Goal: Task Accomplishment & Management: Use online tool/utility

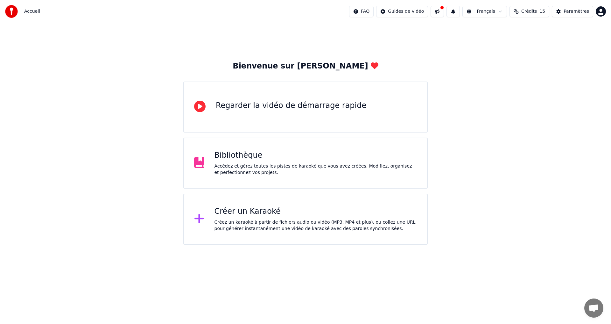
click at [265, 216] on div "Créer un Karaoké" at bounding box center [315, 211] width 203 height 10
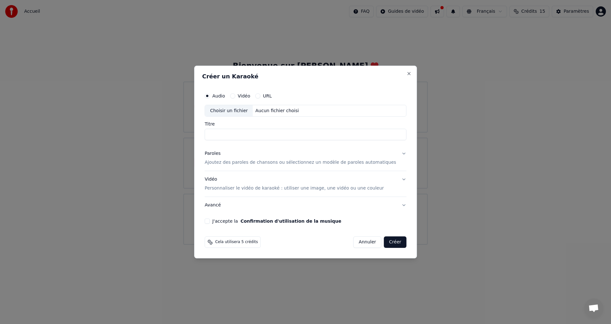
click at [268, 109] on div "Aucun fichier choisi" at bounding box center [277, 111] width 49 height 6
drag, startPoint x: 323, startPoint y: 135, endPoint x: 151, endPoint y: 136, distance: 172.5
click at [151, 136] on body "**********" at bounding box center [305, 122] width 611 height 244
type input "**********"
click at [271, 155] on div "Paroles Ajoutez des paroles de chansons ou sélectionnez un modèle de paroles au…" at bounding box center [301, 158] width 192 height 15
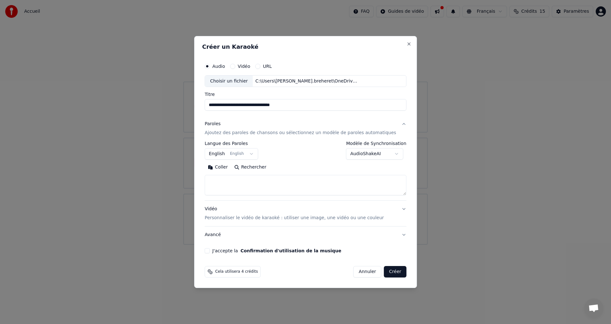
click at [222, 150] on body "**********" at bounding box center [305, 122] width 611 height 244
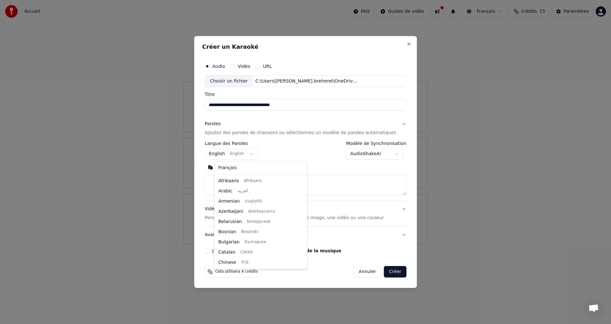
scroll to position [51, 0]
select select "**"
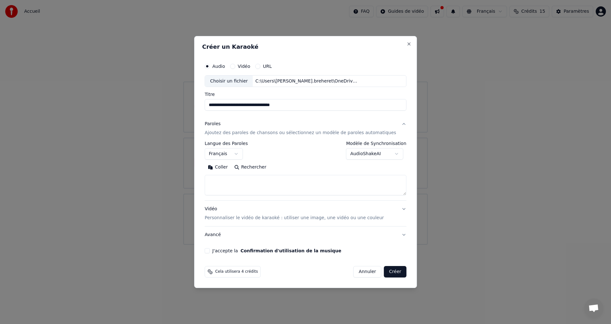
click at [227, 176] on textarea at bounding box center [306, 185] width 202 height 20
paste textarea "**********"
type textarea "**********"
click at [290, 217] on p "Personnaliser le vidéo de karaoké : utiliser une image, une vidéo ou une couleur" at bounding box center [294, 217] width 179 height 6
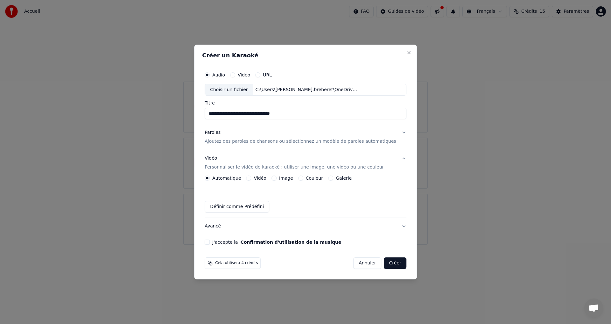
click at [333, 178] on button "Galerie" at bounding box center [330, 177] width 5 height 5
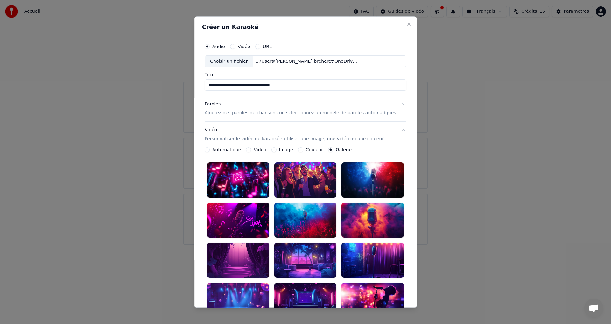
click at [301, 175] on div at bounding box center [305, 180] width 62 height 35
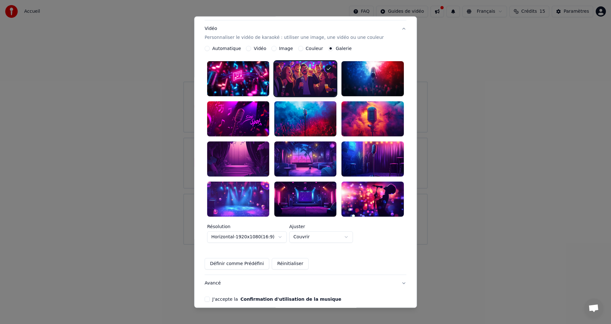
scroll to position [116, 0]
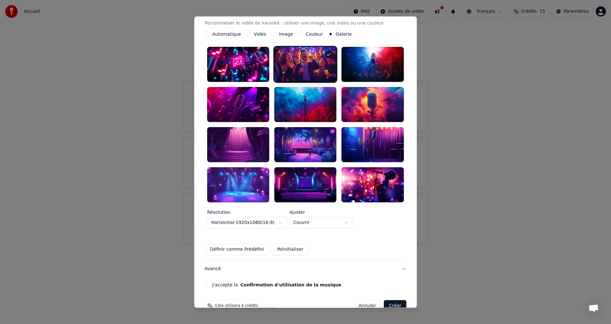
click at [210, 282] on button "J'accepte la Confirmation d'utilisation de la musique" at bounding box center [207, 284] width 5 height 5
click at [385, 300] on button "Créer" at bounding box center [395, 305] width 22 height 11
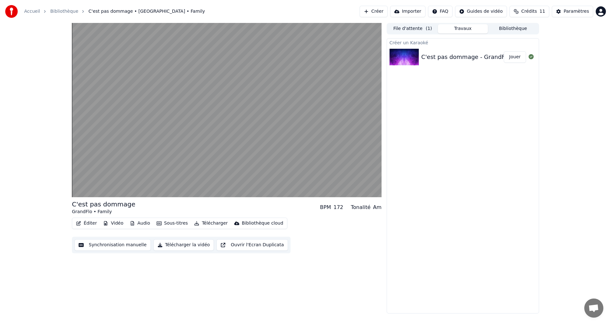
click at [135, 246] on button "Synchronisation manuelle" at bounding box center [112, 244] width 76 height 11
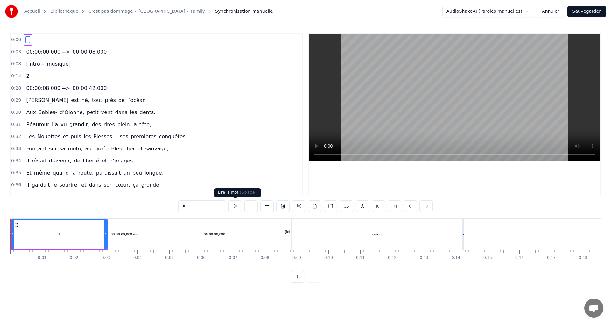
click at [237, 207] on button at bounding box center [234, 205] width 13 height 11
click at [292, 233] on div "musique]" at bounding box center [377, 234] width 171 height 32
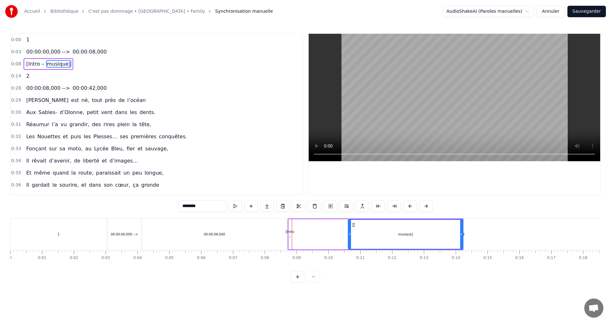
drag, startPoint x: 294, startPoint y: 235, endPoint x: 350, endPoint y: 237, distance: 55.7
click at [350, 237] on div at bounding box center [349, 234] width 3 height 29
click at [27, 234] on div "1" at bounding box center [59, 234] width 96 height 32
type input "*"
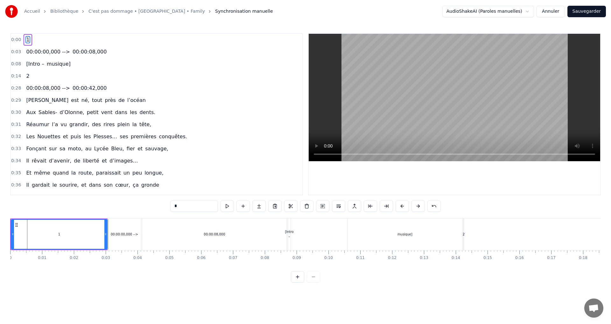
drag, startPoint x: 185, startPoint y: 208, endPoint x: 165, endPoint y: 207, distance: 20.1
click at [165, 207] on div "0:00 1 0:03 00:00:00,000 --> 00:00:08,000 0:08 [Intro – musique] 0:14 2 0:28 00…" at bounding box center [305, 157] width 591 height 249
click at [117, 236] on div "00:00:00,000 -->" at bounding box center [124, 234] width 27 height 5
type input "**********"
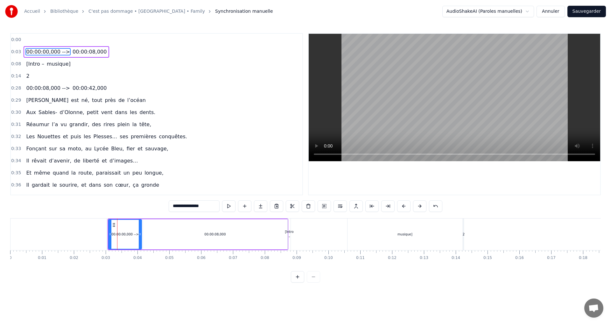
drag, startPoint x: 212, startPoint y: 204, endPoint x: 161, endPoint y: 204, distance: 50.9
click at [161, 204] on div "0:00 0:03 00:00:00,000 --> 00:00:08,000 0:08 [Intro – musique] 0:14 2 0:28 00:0…" at bounding box center [305, 157] width 591 height 249
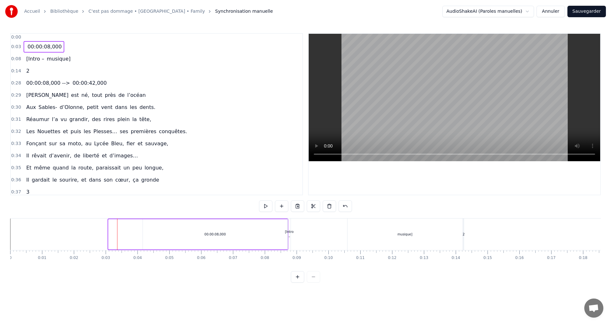
click at [85, 234] on div at bounding box center [58, 234] width 97 height 32
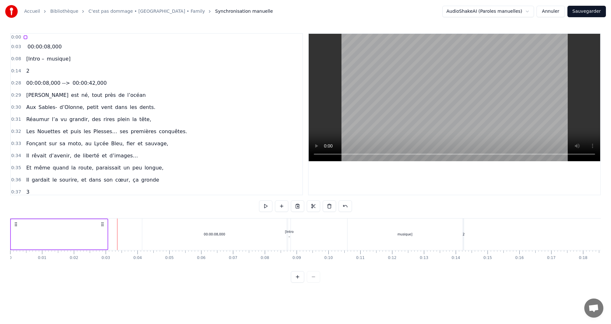
click at [158, 232] on div "00:00:08,000" at bounding box center [214, 234] width 144 height 32
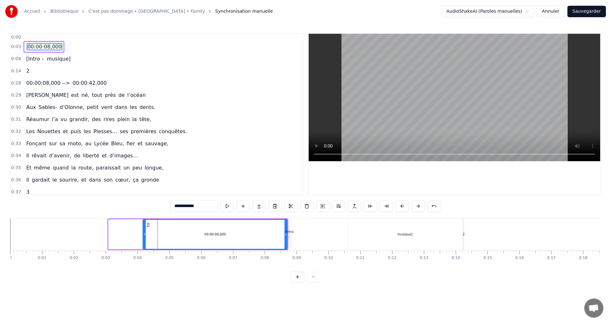
click at [130, 235] on div at bounding box center [125, 234] width 34 height 30
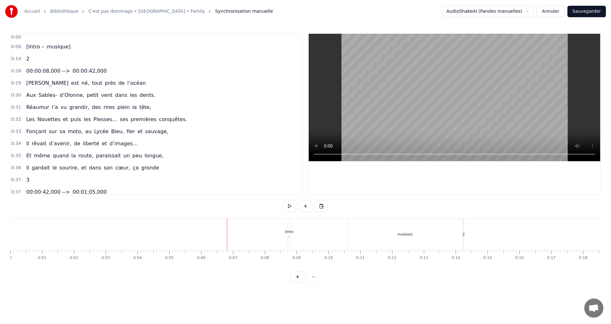
click at [289, 232] on div "[Intro –" at bounding box center [289, 234] width 9 height 10
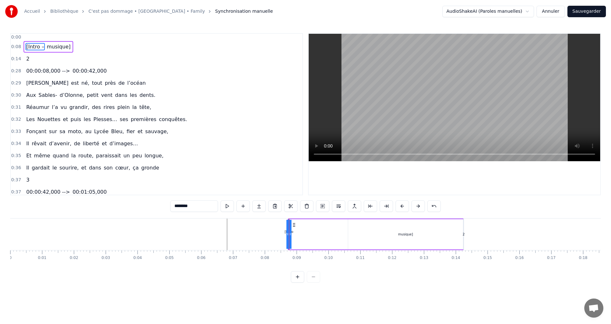
drag, startPoint x: 288, startPoint y: 234, endPoint x: 13, endPoint y: 234, distance: 275.2
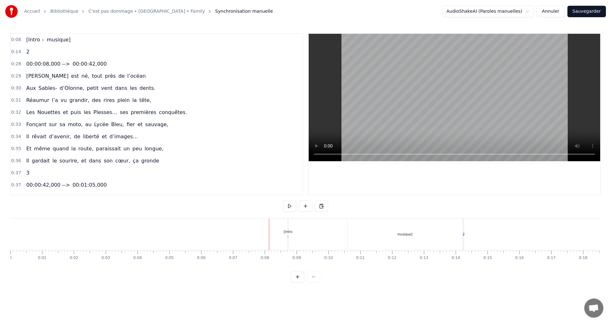
click at [286, 235] on div "[Intro –" at bounding box center [288, 234] width 9 height 10
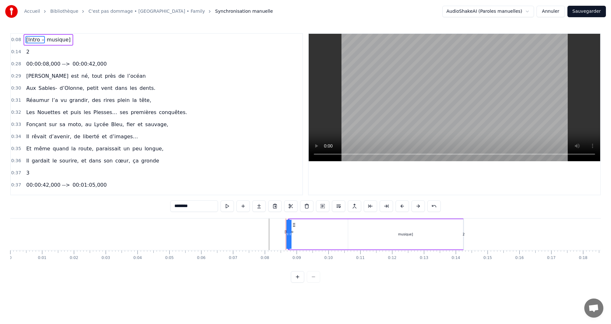
drag, startPoint x: 290, startPoint y: 236, endPoint x: 301, endPoint y: 236, distance: 11.1
click at [301, 236] on div "[Intro – musique]" at bounding box center [376, 234] width 176 height 32
click at [289, 234] on div "[Intro –" at bounding box center [288, 234] width 9 height 10
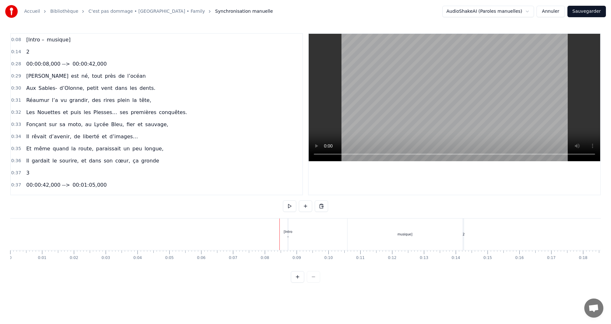
click at [288, 233] on div "[Intro –" at bounding box center [288, 234] width 9 height 10
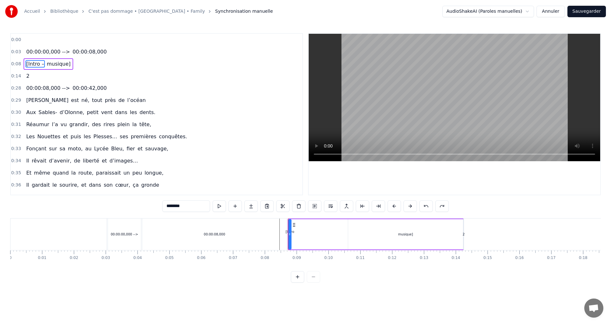
click at [126, 234] on div "00:00:00,000 -->" at bounding box center [124, 234] width 27 height 5
type input "**********"
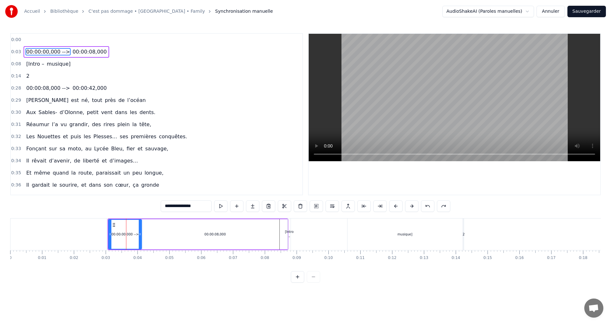
drag, startPoint x: 200, startPoint y: 207, endPoint x: 158, endPoint y: 210, distance: 42.8
click at [158, 210] on div "0:00 0:03 00:00:00,000 --> 00:00:08,000 0:08 [Intro – musique] 0:14 2 0:28 00:0…" at bounding box center [305, 157] width 591 height 249
click at [210, 238] on div "00:00:08,000" at bounding box center [215, 234] width 144 height 30
type input "**********"
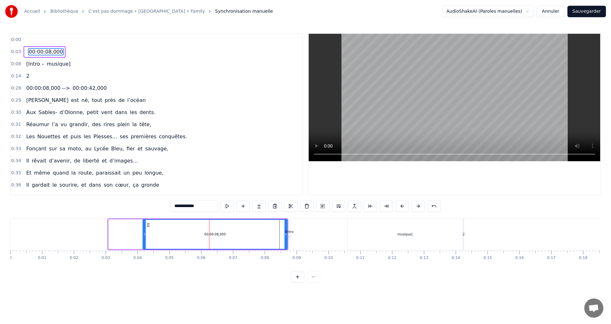
drag, startPoint x: 207, startPoint y: 207, endPoint x: 157, endPoint y: 209, distance: 50.3
click at [157, 209] on div "0:00 0:03 00:00:08,000 0:08 [Intro – musique] 0:14 2 0:28 00:00:08,000 --> 00:0…" at bounding box center [305, 157] width 591 height 249
click at [290, 235] on div "[Intro –" at bounding box center [289, 234] width 9 height 10
type input "********"
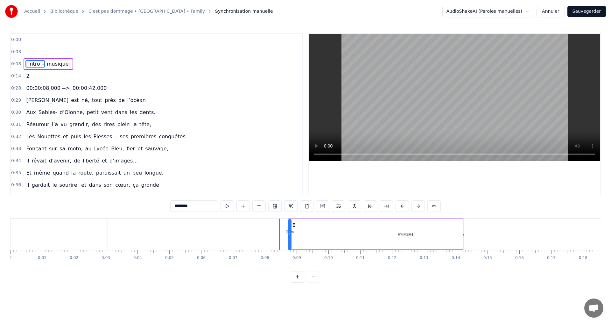
drag, startPoint x: 186, startPoint y: 207, endPoint x: 157, endPoint y: 205, distance: 29.0
click at [157, 205] on div "0:00 0:03 0:08 [Intro – musique] 0:14 2 0:28 00:00:08,000 --> 00:00:42,000 0:29…" at bounding box center [305, 157] width 591 height 249
click at [32, 64] on span "musique]" at bounding box center [40, 63] width 25 height 7
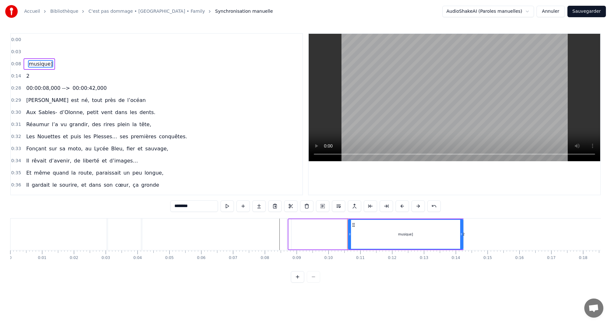
click at [395, 234] on div "musique]" at bounding box center [405, 234] width 114 height 29
drag, startPoint x: 197, startPoint y: 207, endPoint x: 151, endPoint y: 201, distance: 46.8
click at [151, 201] on div "0:00 0:03 0:08 musique] 0:14 2 0:28 00:00:08,000 --> 00:00:42,000 0:29 [PERSON_…" at bounding box center [305, 157] width 591 height 249
paste input "**********"
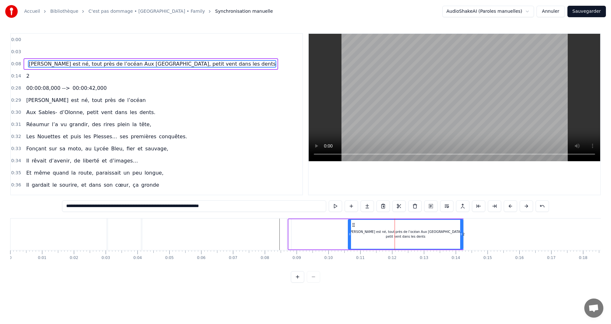
click at [139, 204] on input "**********" at bounding box center [194, 205] width 264 height 11
type input "**********"
click at [63, 231] on div at bounding box center [59, 234] width 96 height 32
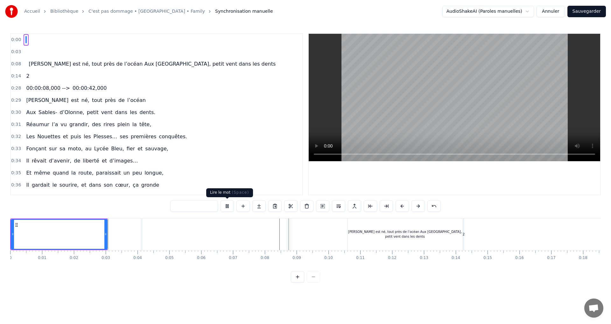
click at [224, 208] on button at bounding box center [227, 205] width 13 height 11
click at [140, 228] on div at bounding box center [124, 234] width 33 height 32
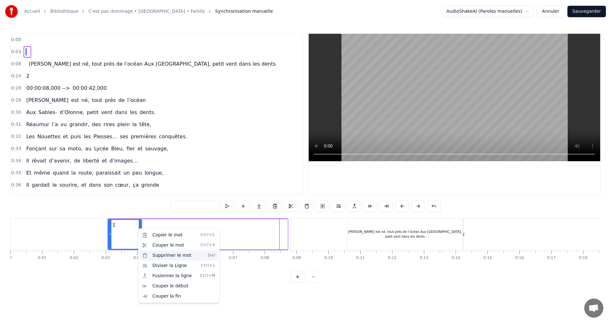
click at [162, 254] on div "Supprimer le mot Del" at bounding box center [179, 255] width 78 height 10
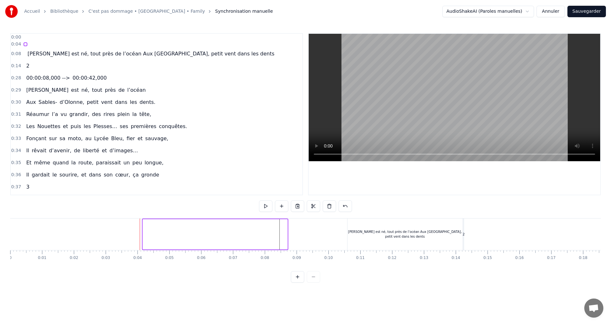
click at [160, 229] on div at bounding box center [215, 234] width 145 height 30
click at [12, 244] on div at bounding box center [58, 234] width 97 height 32
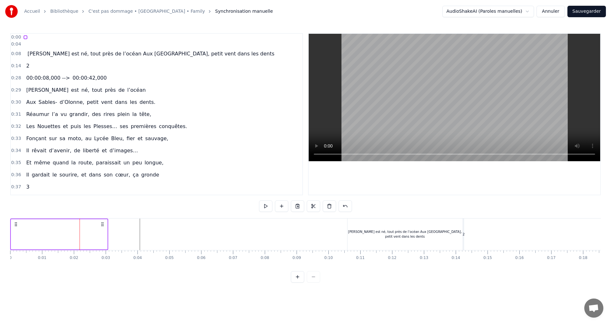
click at [108, 228] on div at bounding box center [59, 234] width 98 height 32
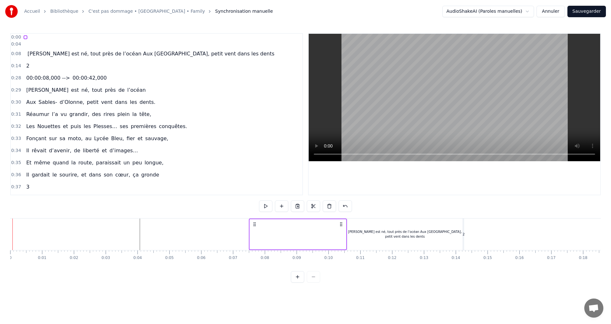
drag, startPoint x: 102, startPoint y: 225, endPoint x: 341, endPoint y: 235, distance: 238.9
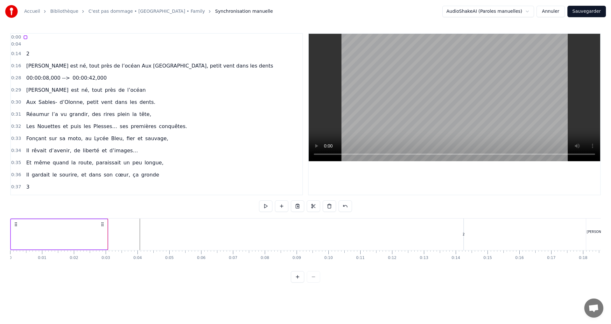
click at [105, 231] on div at bounding box center [59, 234] width 98 height 32
click at [31, 37] on div "0:00" at bounding box center [156, 37] width 291 height 7
click at [65, 226] on div at bounding box center [59, 234] width 98 height 32
click at [64, 226] on div at bounding box center [59, 234] width 98 height 32
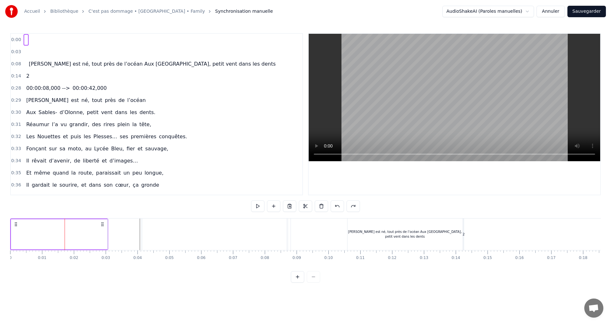
click at [43, 233] on div at bounding box center [59, 234] width 96 height 30
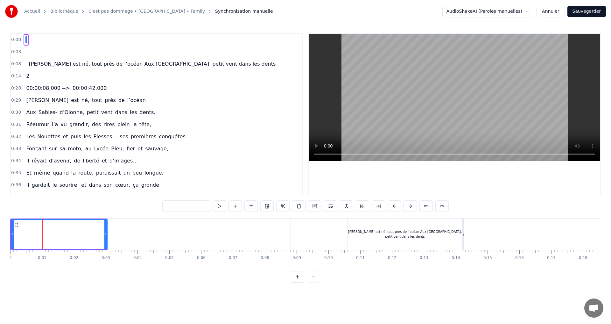
click at [191, 205] on input "text" at bounding box center [186, 205] width 48 height 11
type input "*****"
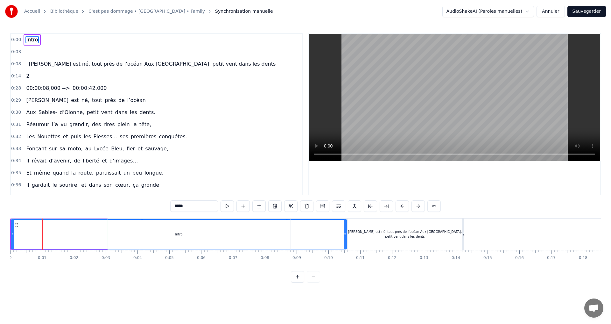
drag, startPoint x: 105, startPoint y: 236, endPoint x: 344, endPoint y: 245, distance: 239.4
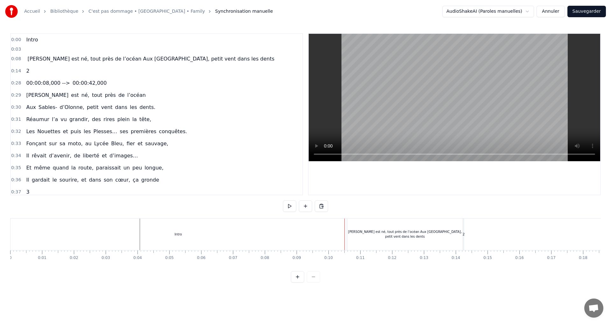
click at [16, 223] on div "Intro" at bounding box center [178, 234] width 335 height 32
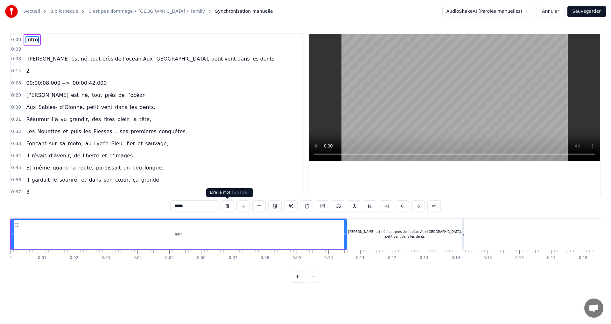
click at [232, 208] on button at bounding box center [227, 205] width 13 height 11
click at [345, 233] on div "[PERSON_NAME] est né, tout près de l’océan Aux [GEOGRAPHIC_DATA], petit vent da…" at bounding box center [376, 234] width 176 height 32
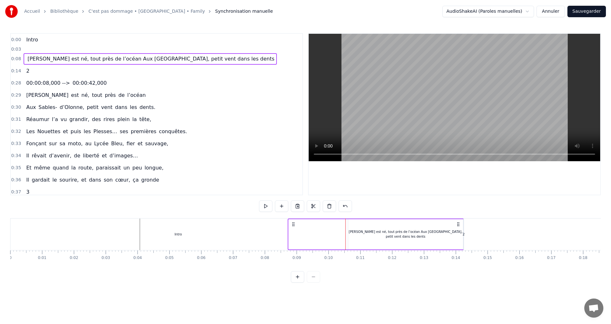
click at [206, 233] on div at bounding box center [214, 234] width 145 height 32
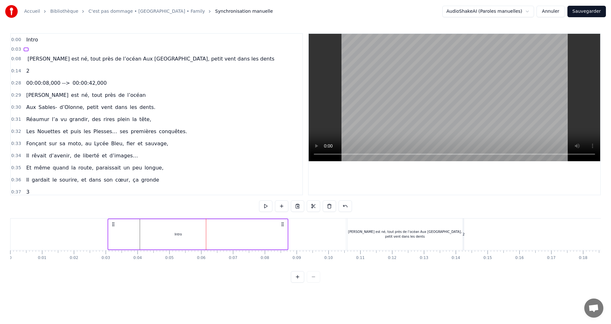
click at [367, 235] on div "[PERSON_NAME] est né, tout près de l’océan Aux [GEOGRAPHIC_DATA], petit vent da…" at bounding box center [404, 234] width 115 height 10
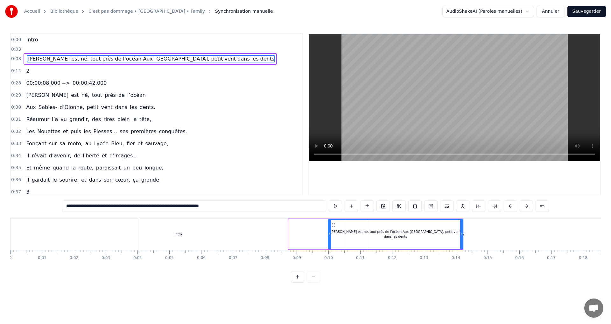
drag, startPoint x: 349, startPoint y: 232, endPoint x: 329, endPoint y: 233, distance: 20.1
click at [329, 233] on icon at bounding box center [329, 233] width 3 height 5
click at [17, 231] on div "Intro" at bounding box center [178, 234] width 335 height 32
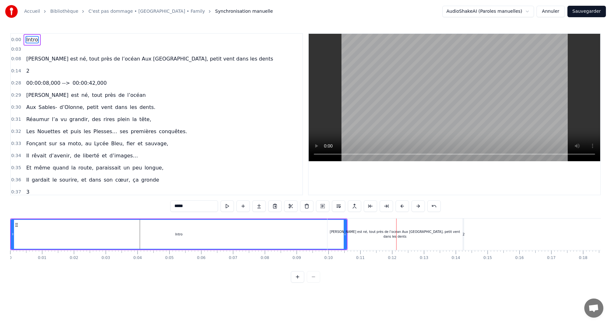
click at [459, 230] on div "[PERSON_NAME] est né, tout près de l’océan Aux [GEOGRAPHIC_DATA], petit vent da…" at bounding box center [394, 234] width 135 height 32
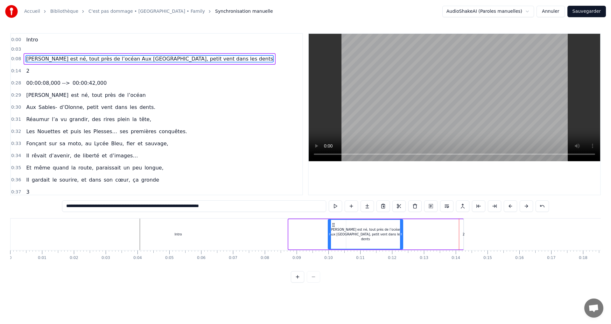
drag, startPoint x: 462, startPoint y: 233, endPoint x: 401, endPoint y: 237, distance: 61.6
click at [401, 237] on div at bounding box center [401, 234] width 3 height 29
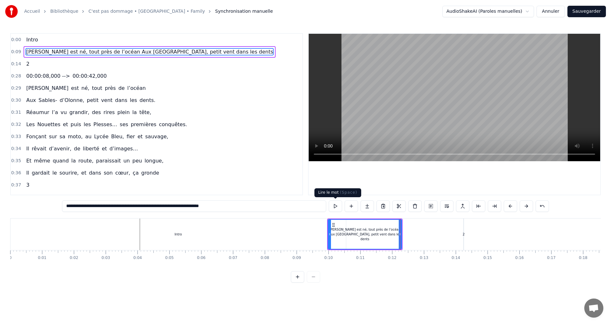
click at [298, 235] on div "Intro" at bounding box center [178, 234] width 335 height 32
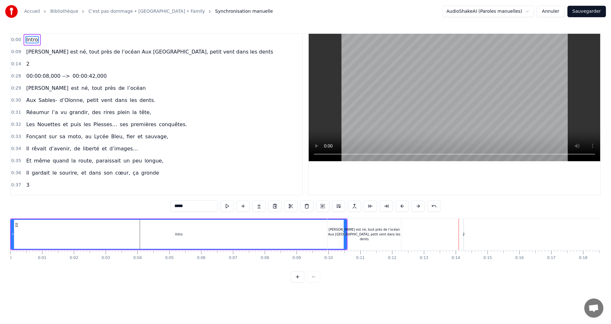
click at [380, 230] on div "[PERSON_NAME] est né, tout près de l’océan Aux [GEOGRAPHIC_DATA], petit vent da…" at bounding box center [364, 234] width 74 height 14
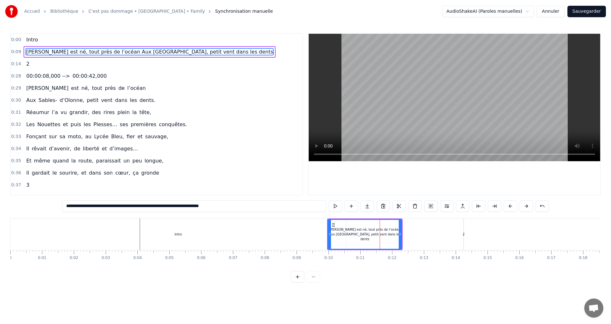
click at [158, 206] on input "**********" at bounding box center [194, 205] width 264 height 11
drag, startPoint x: 138, startPoint y: 206, endPoint x: 239, endPoint y: 208, distance: 100.9
click at [239, 208] on input "**********" at bounding box center [194, 205] width 264 height 11
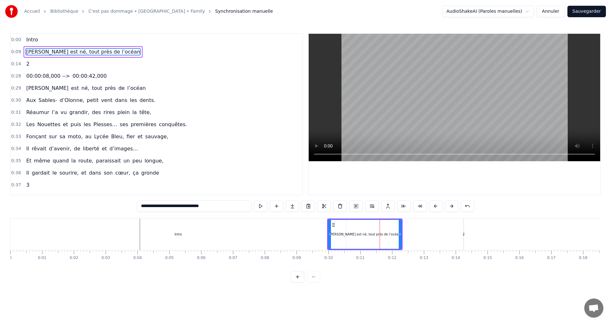
click at [291, 233] on div "Intro" at bounding box center [178, 234] width 335 height 32
type input "*****"
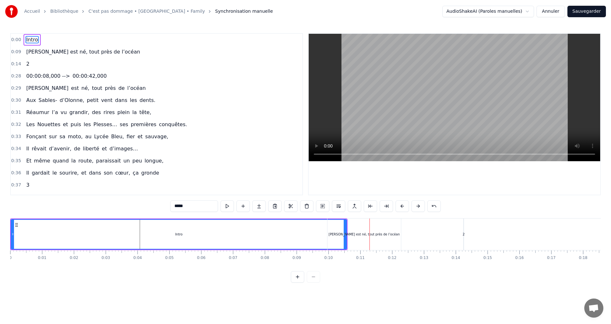
click at [261, 234] on div "Intro" at bounding box center [178, 234] width 335 height 29
click at [149, 237] on div "Intro" at bounding box center [178, 234] width 335 height 29
click at [49, 64] on div "0:14 2" at bounding box center [156, 64] width 291 height 12
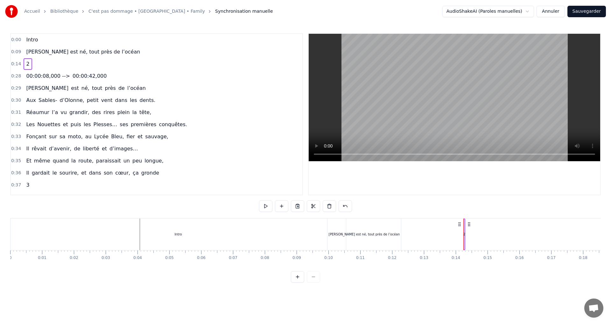
click at [25, 63] on span "2" at bounding box center [27, 63] width 4 height 7
drag, startPoint x: 180, startPoint y: 206, endPoint x: 155, endPoint y: 206, distance: 24.8
click at [155, 206] on div "0:00 Intro 0:09 [PERSON_NAME] est né, tout près de l’océan 0:14 2 0:28 00:00:08…" at bounding box center [305, 157] width 591 height 249
paste input "**********"
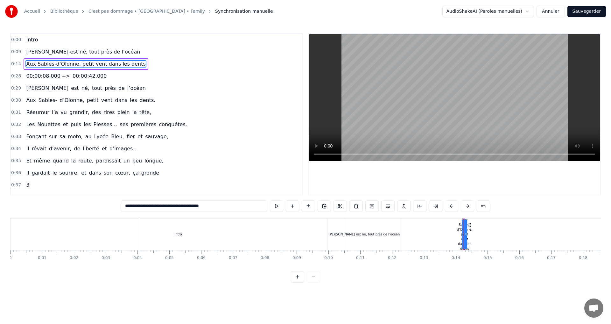
click at [44, 113] on span "Réaumur" at bounding box center [37, 112] width 25 height 7
type input "*******"
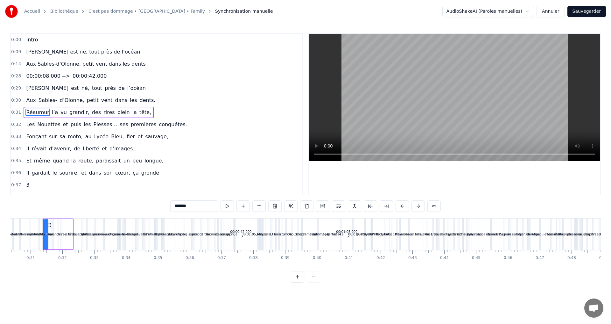
scroll to position [0, 967]
click at [136, 111] on div "[PERSON_NAME] l’a vu grandir, des rires plein la tête," at bounding box center [89, 112] width 130 height 11
click at [83, 76] on span "00:00:42,000" at bounding box center [89, 75] width 35 height 7
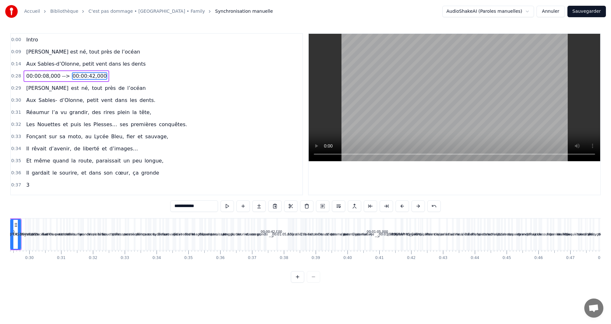
scroll to position [0, 903]
click at [122, 77] on div "0:28 00:00:08,000 --> 00:00:42,000" at bounding box center [156, 76] width 291 height 12
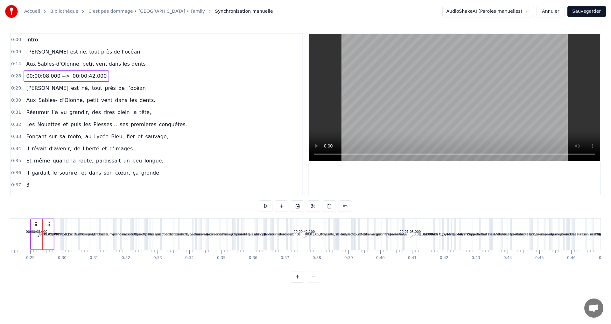
scroll to position [0, 891]
click at [38, 70] on div "00:00:08,000 --> 00:00:42,000" at bounding box center [67, 75] width 86 height 11
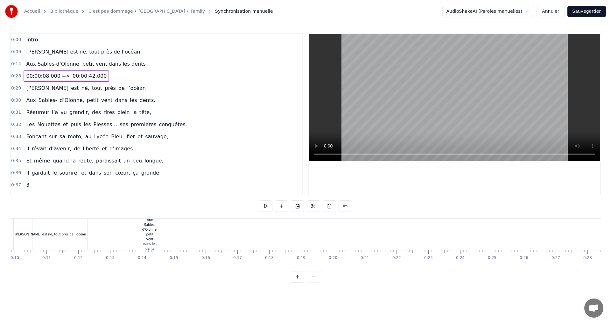
scroll to position [0, 296]
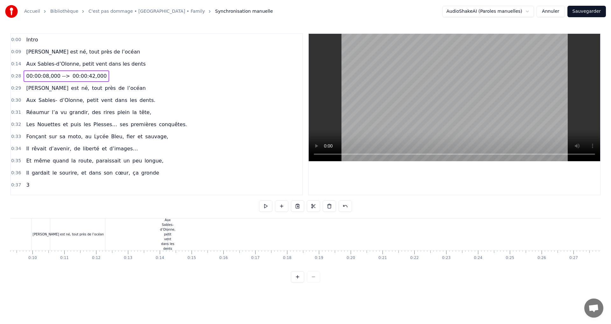
click at [166, 229] on div "Aux Sables-d’Olonne, petit vent dans les dents" at bounding box center [167, 233] width 15 height 33
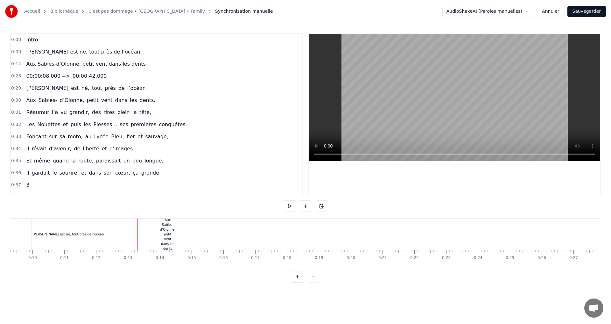
click at [165, 232] on div "Aux Sables-d’Olonne, petit vent dans les dents" at bounding box center [167, 233] width 15 height 33
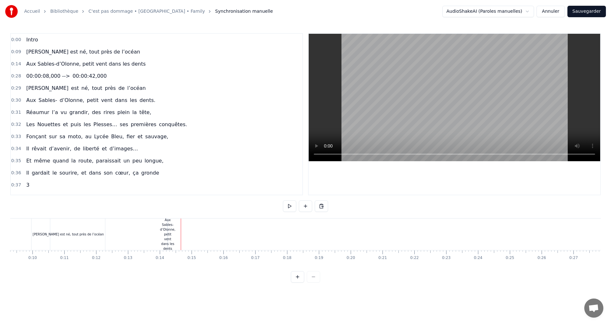
click at [171, 232] on div "Aux Sables-d’Olonne, petit vent dans les dents" at bounding box center [167, 233] width 15 height 33
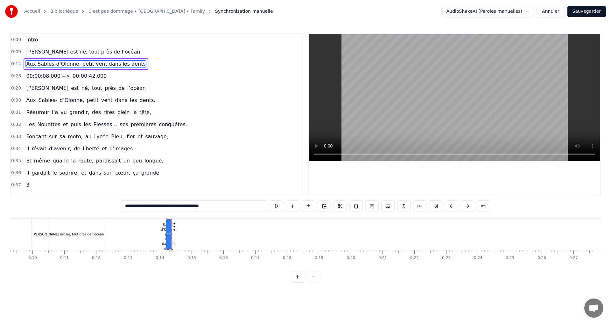
click at [24, 65] on div "Aux Sables-d’Olonne, petit vent dans les dents" at bounding box center [86, 63] width 124 height 11
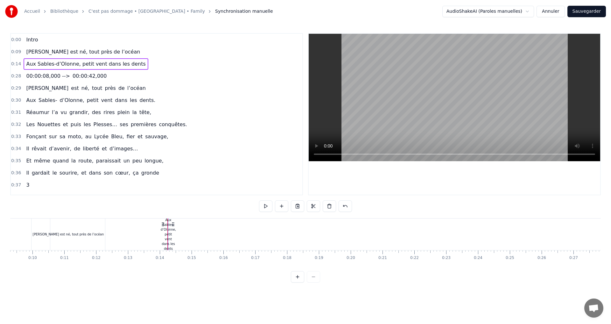
click at [17, 64] on span "0:14" at bounding box center [16, 64] width 10 height 6
click at [84, 230] on div "[PERSON_NAME] est né, tout près de l’océan" at bounding box center [69, 234] width 74 height 32
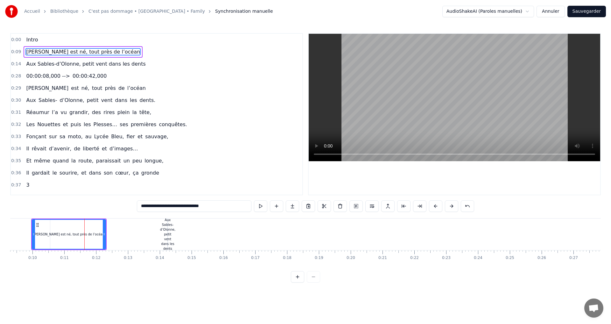
click at [105, 233] on div "[PERSON_NAME] est né, tout près de l’océan" at bounding box center [69, 234] width 74 height 30
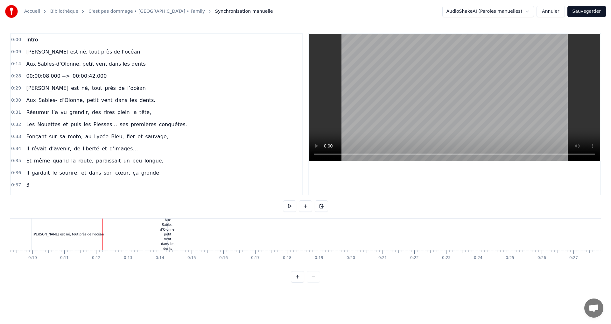
click at [75, 234] on div "[PERSON_NAME] est né, tout près de l’océan" at bounding box center [68, 234] width 71 height 5
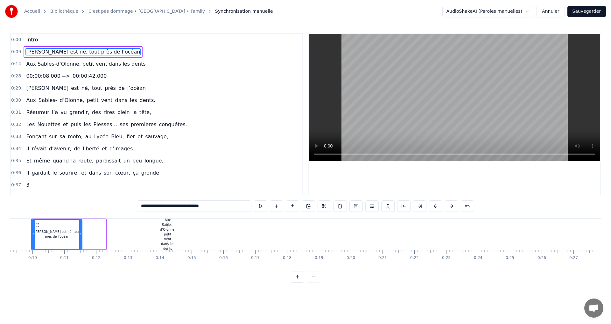
drag, startPoint x: 103, startPoint y: 233, endPoint x: 78, endPoint y: 233, distance: 25.1
click at [79, 233] on icon at bounding box center [80, 233] width 3 height 5
copy div "Lorem Ipsumdo sit am, cons adip el s’doeiu Tem Incidi-u’Labore, etdol magn aliq…"
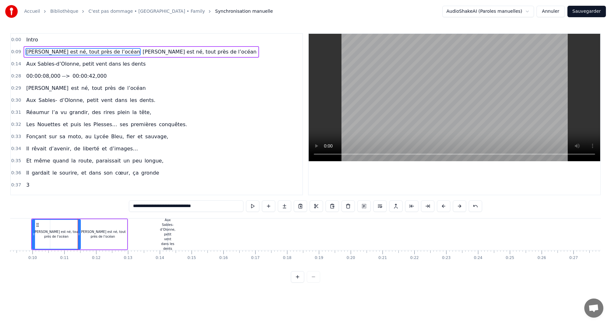
click at [102, 226] on div "[PERSON_NAME] est né, tout près de l’océan" at bounding box center [103, 234] width 48 height 30
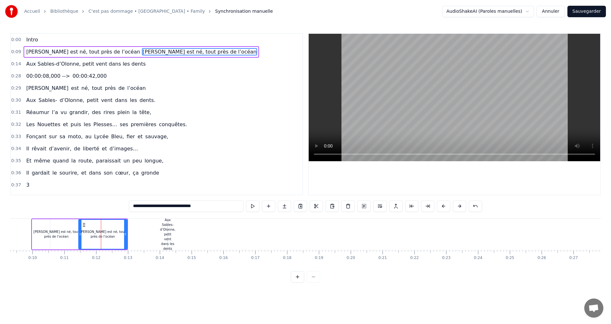
click at [60, 235] on div "[PERSON_NAME] est né, tout près de l’océan" at bounding box center [56, 234] width 48 height 10
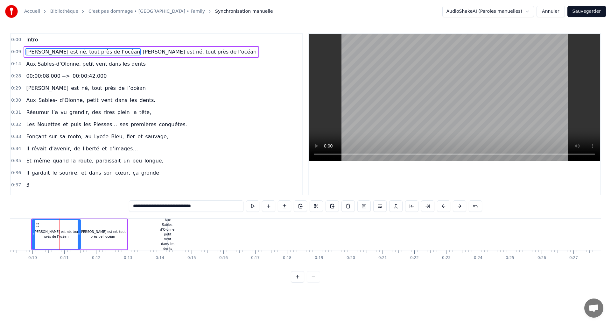
click at [108, 233] on div "[PERSON_NAME] est né, tout près de l’océan" at bounding box center [103, 234] width 48 height 10
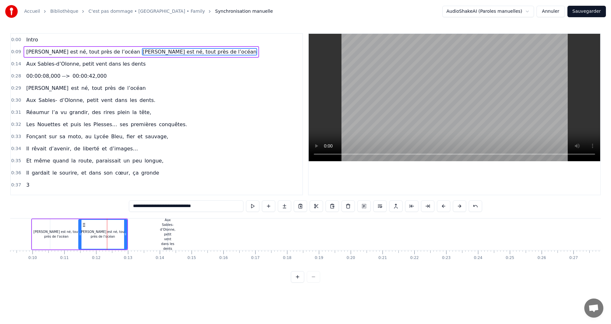
drag, startPoint x: 209, startPoint y: 206, endPoint x: 126, endPoint y: 205, distance: 83.4
click at [128, 205] on div "0:00 Intro 0:09 [PERSON_NAME] est né, tout près de l’océan [PERSON_NAME] est né…" at bounding box center [305, 157] width 591 height 249
paste input "text"
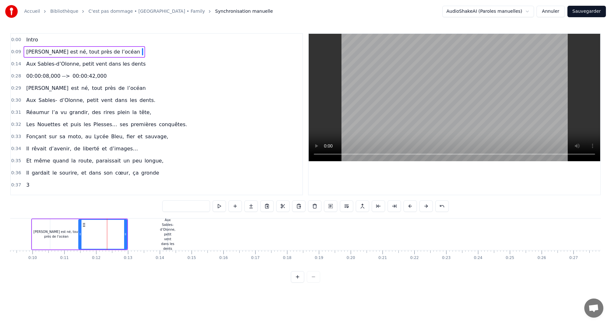
type input "**********"
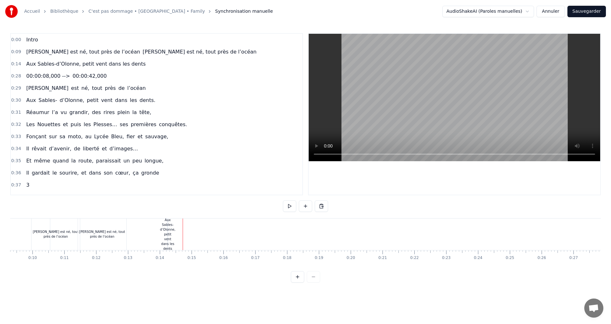
click at [125, 237] on div "[PERSON_NAME] est né, tout près de l’océan" at bounding box center [102, 234] width 48 height 10
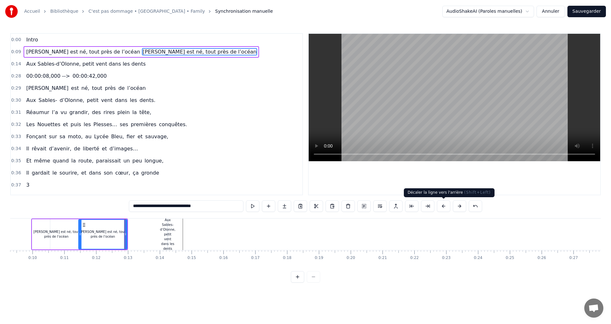
click at [448, 204] on button at bounding box center [443, 205] width 13 height 11
click at [458, 207] on button at bounding box center [459, 205] width 13 height 11
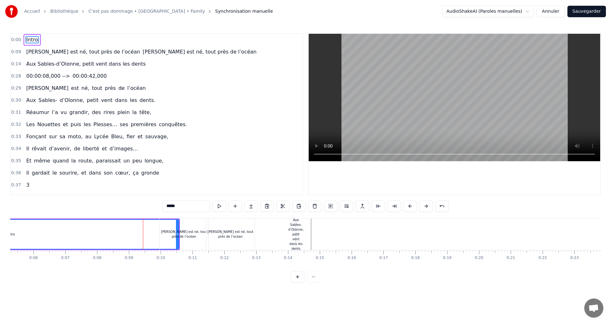
scroll to position [0, 157]
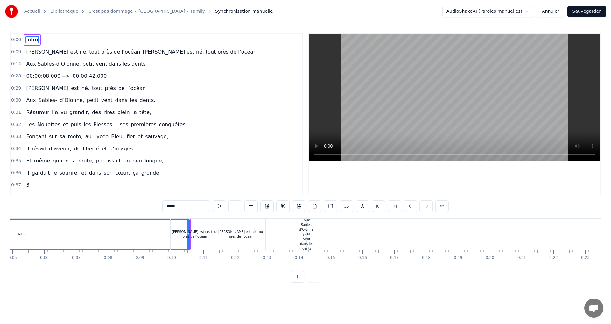
click at [81, 227] on div "Intro" at bounding box center [22, 234] width 335 height 29
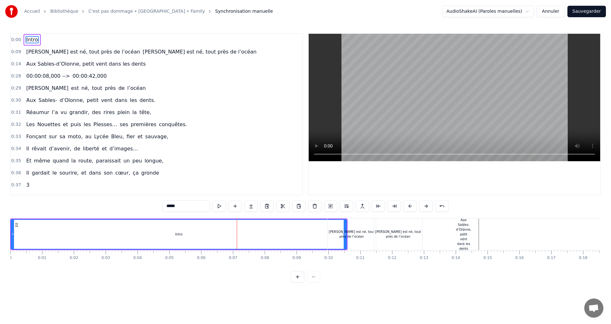
click at [15, 233] on div "Intro" at bounding box center [178, 234] width 335 height 29
click at [368, 224] on div "[PERSON_NAME] est né, tout près de l’océan" at bounding box center [351, 234] width 48 height 32
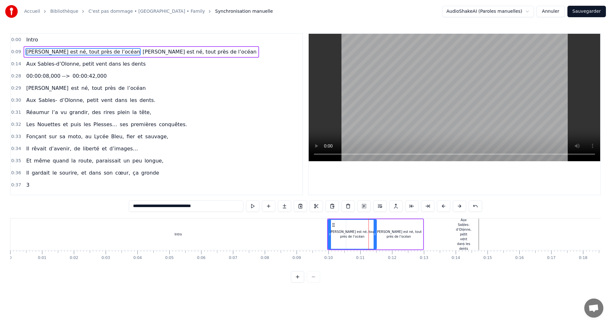
drag, startPoint x: 358, startPoint y: 233, endPoint x: 365, endPoint y: 232, distance: 7.3
click at [367, 233] on div "[PERSON_NAME] est né, tout près de l’océan" at bounding box center [352, 234] width 48 height 10
drag, startPoint x: 333, startPoint y: 225, endPoint x: 351, endPoint y: 227, distance: 17.6
click at [351, 227] on div "[PERSON_NAME] est né, tout près de l’océan" at bounding box center [370, 234] width 48 height 29
click at [407, 232] on div "[PERSON_NAME] est né, tout près de l’océan" at bounding box center [399, 234] width 48 height 10
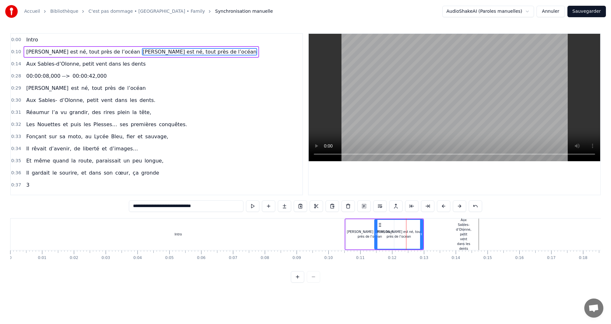
click at [365, 229] on div "[PERSON_NAME] est né, tout près de l’océan" at bounding box center [370, 234] width 48 height 10
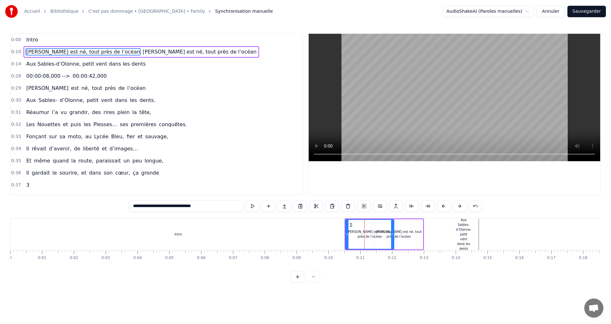
click at [304, 230] on div "Intro" at bounding box center [178, 234] width 335 height 32
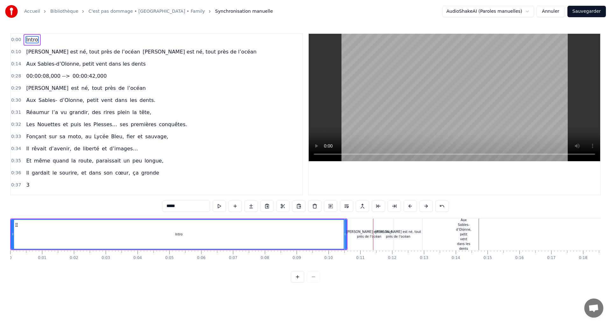
click at [353, 233] on div "[PERSON_NAME] est né, tout près de l’océan" at bounding box center [369, 234] width 48 height 10
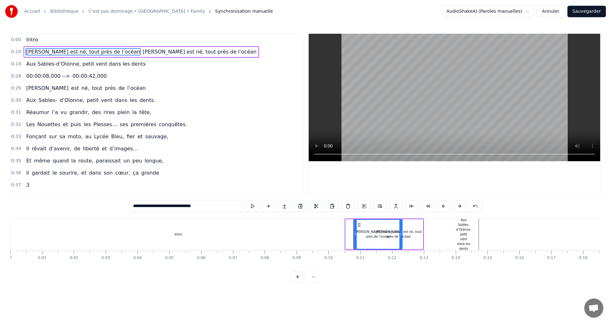
drag, startPoint x: 351, startPoint y: 223, endPoint x: 360, endPoint y: 226, distance: 8.7
click at [360, 226] on icon at bounding box center [359, 224] width 5 height 5
click at [298, 232] on div "Intro" at bounding box center [178, 234] width 335 height 32
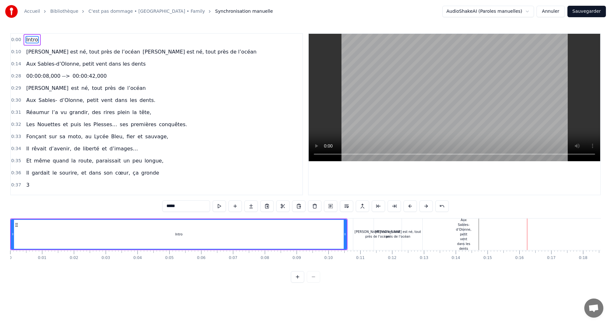
click at [365, 225] on div "[PERSON_NAME] est né, tout près de l’océan" at bounding box center [377, 234] width 48 height 32
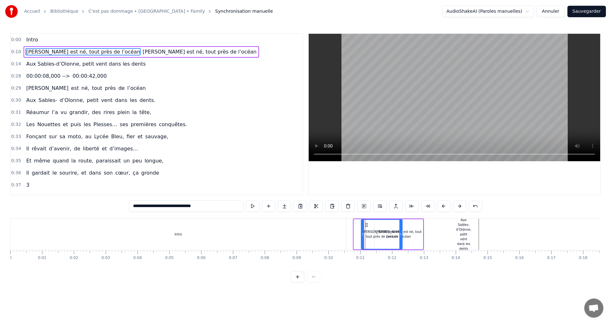
drag, startPoint x: 355, startPoint y: 240, endPoint x: 363, endPoint y: 241, distance: 7.4
click at [363, 241] on div at bounding box center [362, 234] width 3 height 29
click at [280, 232] on div "Intro" at bounding box center [178, 234] width 335 height 32
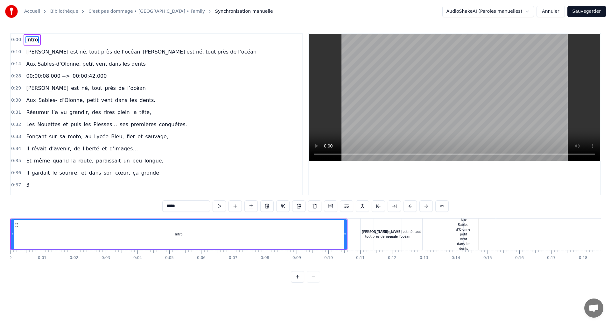
click at [467, 228] on div "Aux Sables-d’Olonne, petit vent dans les dents" at bounding box center [463, 233] width 15 height 33
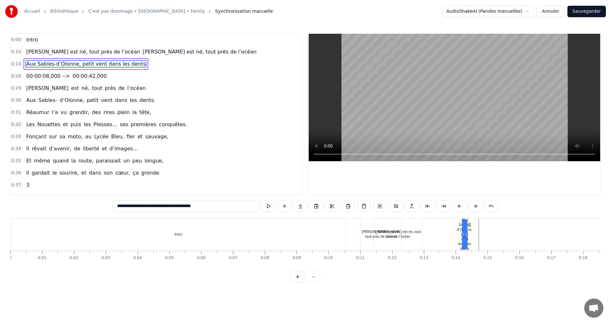
click at [466, 229] on div at bounding box center [466, 234] width 3 height 29
click at [296, 281] on button at bounding box center [297, 276] width 13 height 11
click at [297, 281] on button at bounding box center [297, 276] width 13 height 11
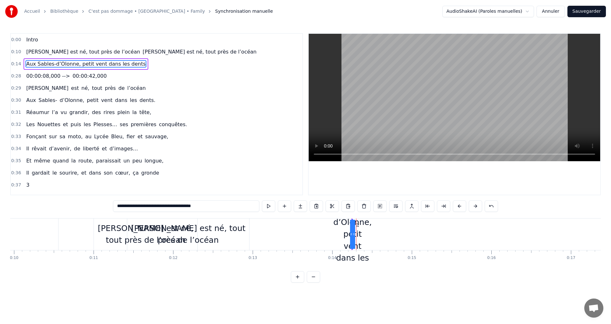
scroll to position [0, 782]
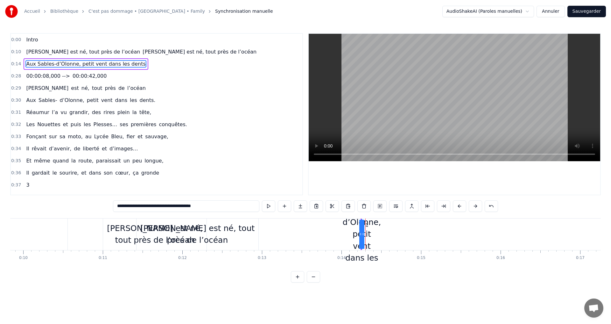
click at [120, 227] on div "[PERSON_NAME] est né, tout près de l’océan" at bounding box center [154, 234] width 103 height 24
type input "**********"
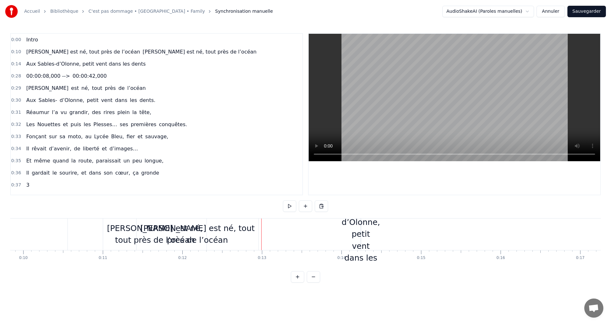
click at [110, 233] on div "[PERSON_NAME] est né, tout près de l’océan" at bounding box center [154, 234] width 103 height 24
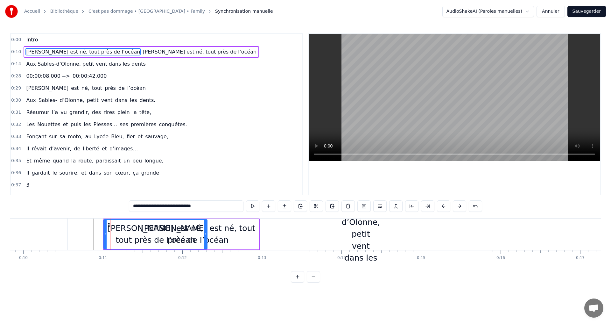
click at [213, 229] on div "[PERSON_NAME] est né, tout près de l’océan" at bounding box center [198, 234] width 122 height 24
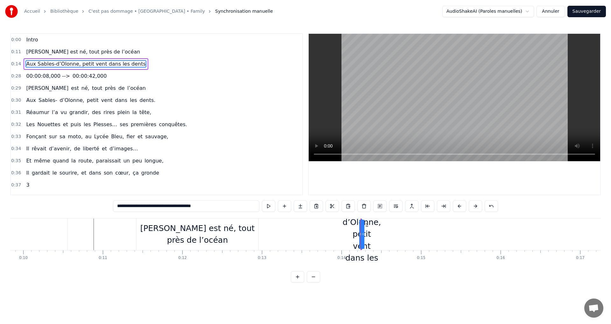
drag, startPoint x: 363, startPoint y: 234, endPoint x: 372, endPoint y: 234, distance: 9.5
click at [362, 234] on div "Aux Sables-d’Olonne, petit vent dans les dents" at bounding box center [362, 234] width 0 height 29
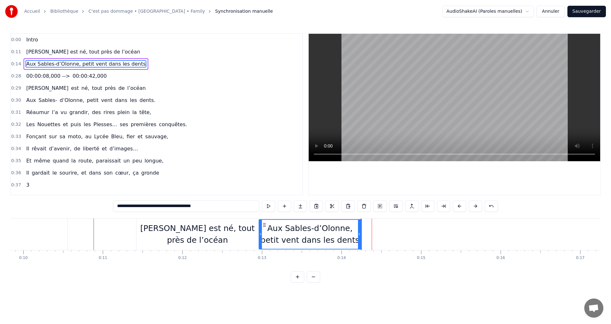
drag, startPoint x: 363, startPoint y: 234, endPoint x: 261, endPoint y: 238, distance: 102.5
click at [261, 238] on div at bounding box center [260, 234] width 3 height 29
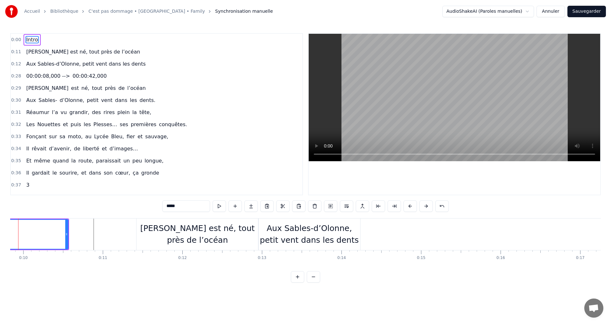
scroll to position [0, 759]
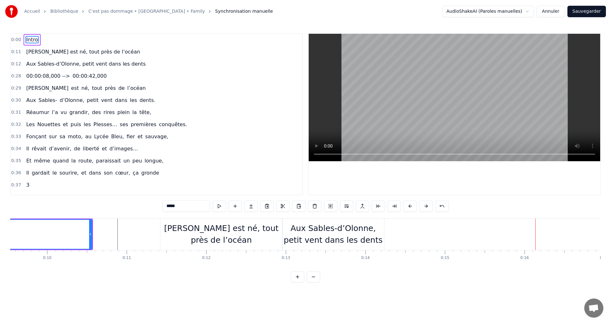
drag, startPoint x: 332, startPoint y: 227, endPoint x: 372, endPoint y: 227, distance: 40.4
click at [372, 227] on div "Aux Sables-d’Olonne, petit vent dans les dents" at bounding box center [333, 234] width 102 height 24
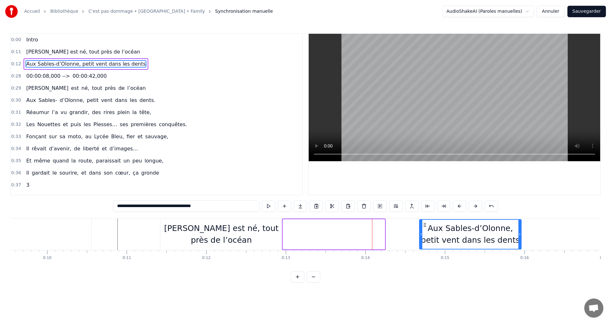
drag, startPoint x: 288, startPoint y: 224, endPoint x: 425, endPoint y: 231, distance: 136.7
click at [425, 231] on div "Aux Sables-d’Olonne, petit vent dans les dents" at bounding box center [470, 234] width 101 height 29
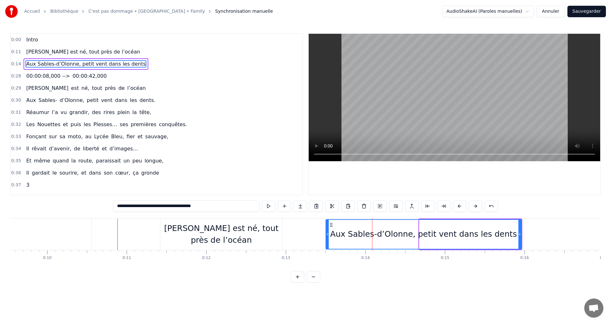
drag, startPoint x: 420, startPoint y: 233, endPoint x: 327, endPoint y: 237, distance: 93.7
click at [327, 237] on div at bounding box center [327, 234] width 3 height 29
click at [270, 233] on div "[PERSON_NAME] est né, tout près de l’océan" at bounding box center [221, 234] width 122 height 24
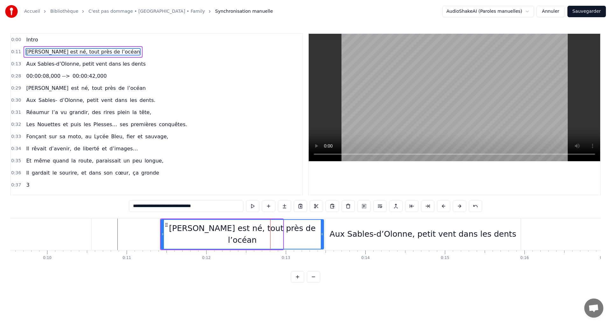
drag, startPoint x: 281, startPoint y: 233, endPoint x: 323, endPoint y: 235, distance: 42.0
click at [323, 235] on icon at bounding box center [322, 233] width 3 height 5
type input "*****"
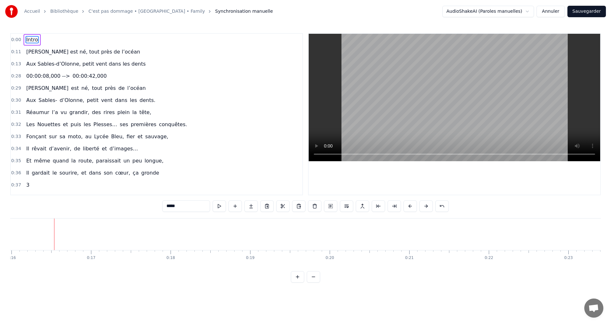
scroll to position [0, 1283]
click at [234, 204] on button at bounding box center [234, 205] width 13 height 11
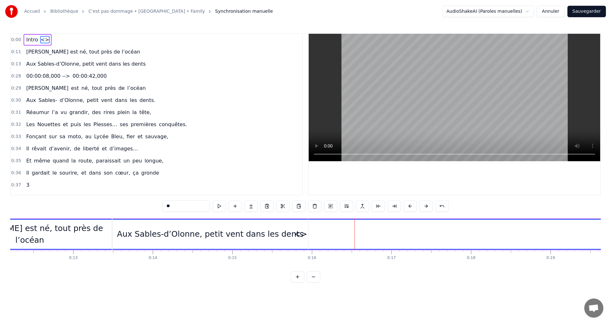
scroll to position [0, 1025]
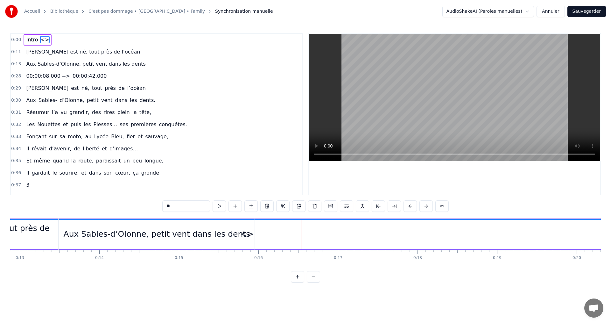
click at [282, 230] on div "<>" at bounding box center [247, 234] width 839 height 29
click at [317, 219] on div "<>" at bounding box center [247, 234] width 840 height 30
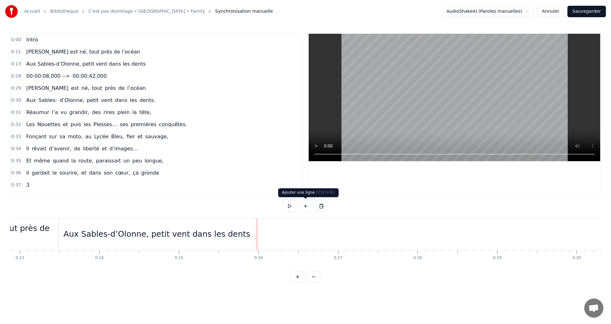
click at [304, 206] on button at bounding box center [305, 205] width 13 height 11
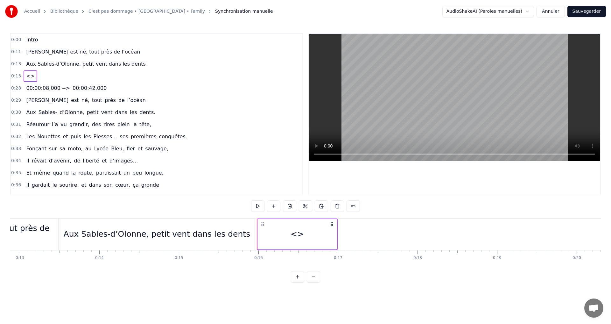
click at [29, 76] on span "<>" at bounding box center [30, 75] width 10 height 7
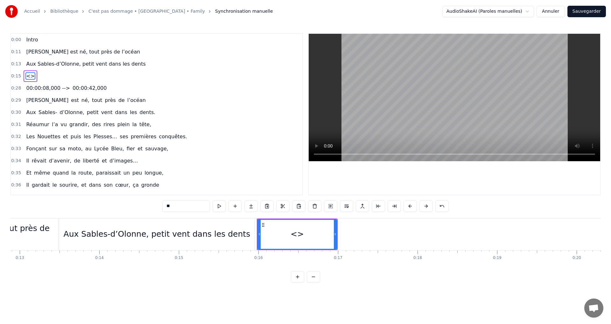
click at [151, 204] on div "0:00 Intro 0:11 [PERSON_NAME] est né, tout près de l’océan 0:13 Aux Sables-d’Ol…" at bounding box center [305, 157] width 591 height 249
paste input "**********"
type input "**********"
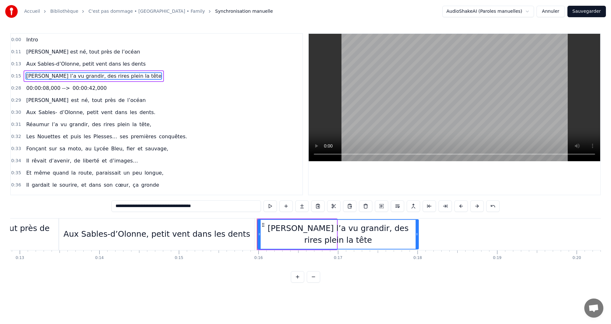
drag, startPoint x: 335, startPoint y: 234, endPoint x: 418, endPoint y: 247, distance: 84.3
click at [418, 247] on div at bounding box center [417, 234] width 3 height 29
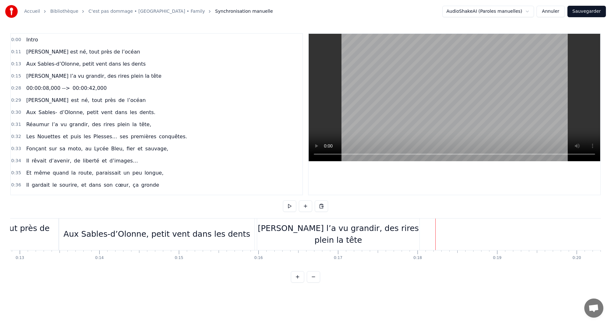
click at [421, 231] on div "[PERSON_NAME] l’a vu grandir, des rires plein la tête" at bounding box center [339, 234] width 164 height 32
click at [307, 207] on button at bounding box center [305, 205] width 13 height 11
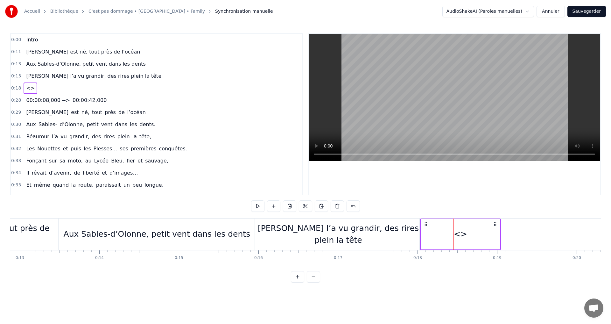
drag, startPoint x: 460, startPoint y: 224, endPoint x: 426, endPoint y: 228, distance: 33.7
click at [426, 228] on div "<>" at bounding box center [460, 234] width 81 height 32
click at [459, 234] on div "<>" at bounding box center [460, 234] width 13 height 12
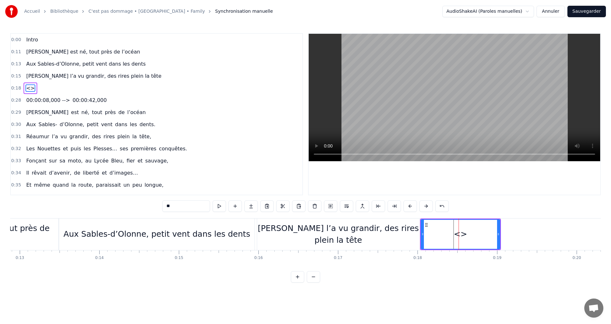
drag, startPoint x: 171, startPoint y: 206, endPoint x: 152, endPoint y: 207, distance: 19.4
click at [152, 207] on div "0:00 Intro 0:11 [PERSON_NAME] est né, tout près de l’océan 0:13 Aux Sables-d’Ol…" at bounding box center [305, 157] width 591 height 249
paste input "**********"
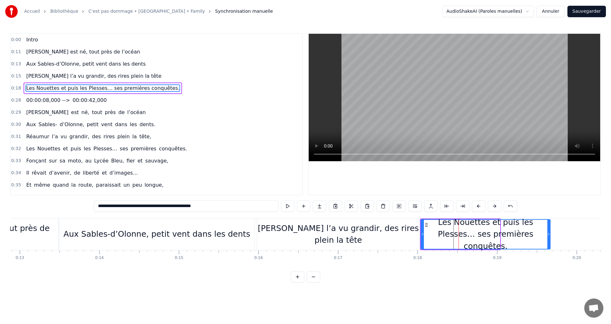
drag, startPoint x: 499, startPoint y: 232, endPoint x: 549, endPoint y: 232, distance: 50.3
click at [549, 232] on icon at bounding box center [548, 233] width 3 height 5
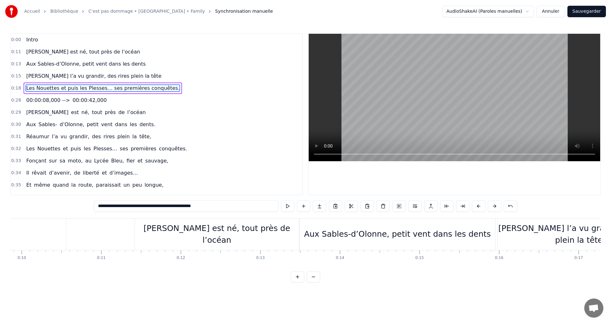
scroll to position [0, 659]
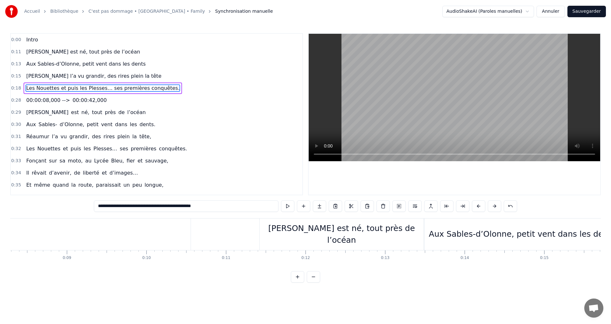
click at [315, 282] on button at bounding box center [313, 276] width 13 height 11
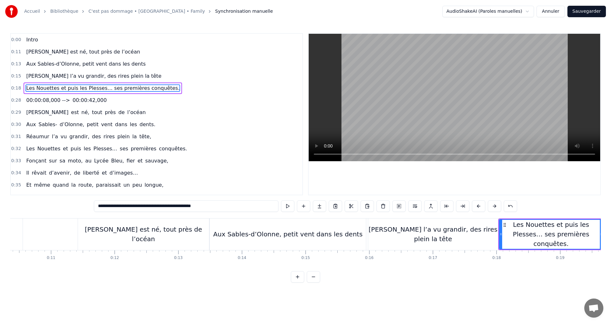
click at [315, 282] on button at bounding box center [313, 276] width 13 height 11
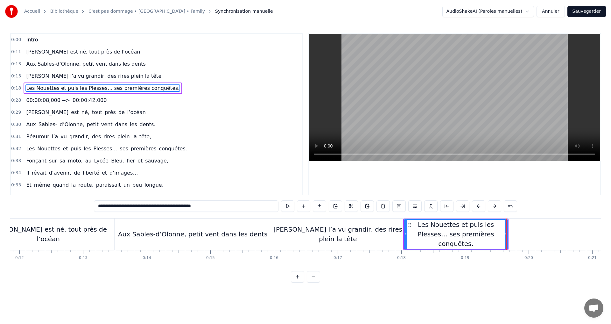
click at [315, 282] on button at bounding box center [313, 276] width 13 height 11
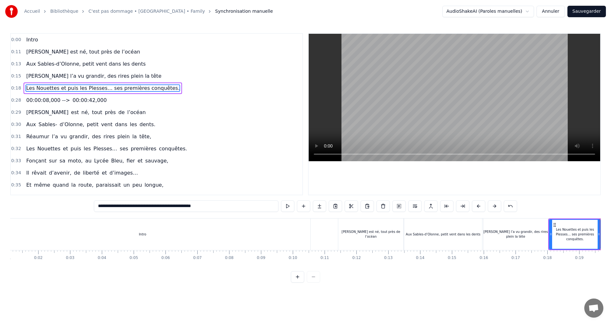
scroll to position [0, 0]
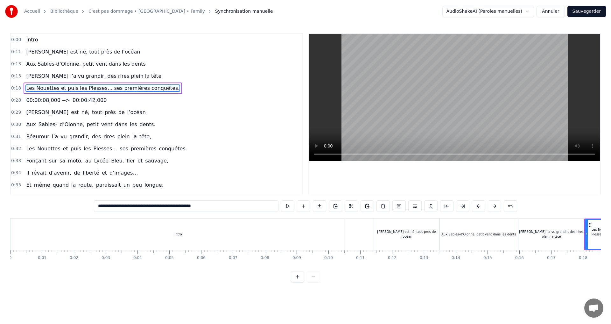
click at [11, 235] on div "Intro" at bounding box center [178, 234] width 335 height 32
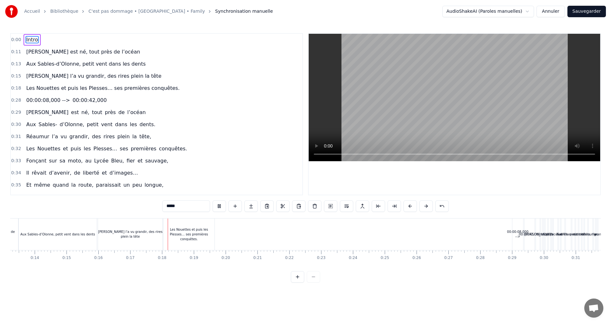
scroll to position [0, 531]
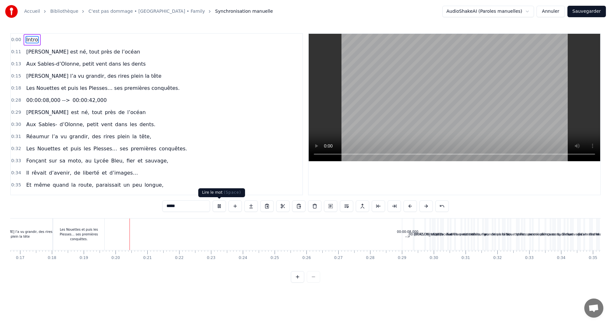
click at [221, 206] on button at bounding box center [219, 205] width 13 height 11
click at [86, 235] on div "Les Nouettes et puis les Plesses… ses premières conquêtes." at bounding box center [78, 234] width 51 height 14
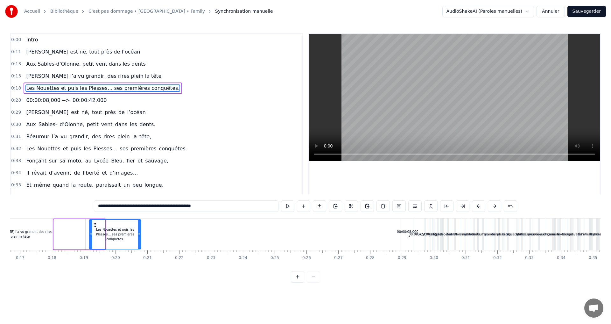
drag, startPoint x: 59, startPoint y: 224, endPoint x: 94, endPoint y: 229, distance: 36.0
click at [94, 229] on div "Les Nouettes et puis les Plesses… ses premières conquêtes." at bounding box center [115, 234] width 51 height 29
drag, startPoint x: 91, startPoint y: 233, endPoint x: 65, endPoint y: 238, distance: 26.8
click at [65, 238] on div at bounding box center [64, 234] width 3 height 29
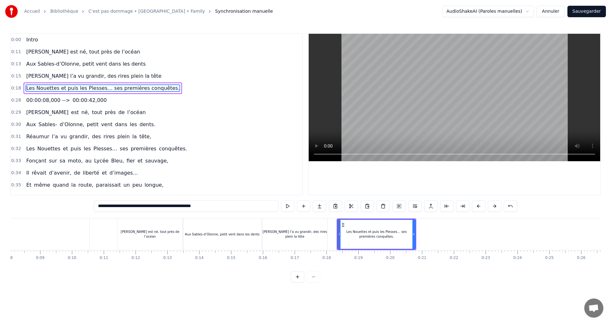
scroll to position [0, 235]
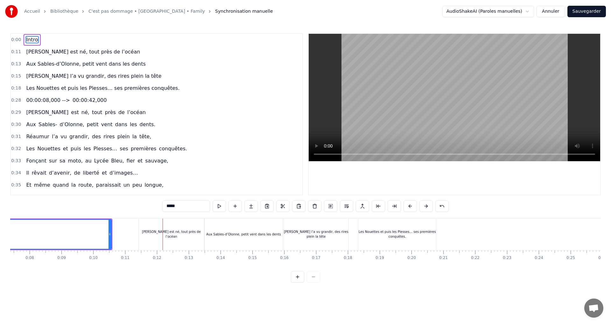
click at [158, 236] on div "[PERSON_NAME] est né, tout près de l’océan" at bounding box center [171, 234] width 65 height 10
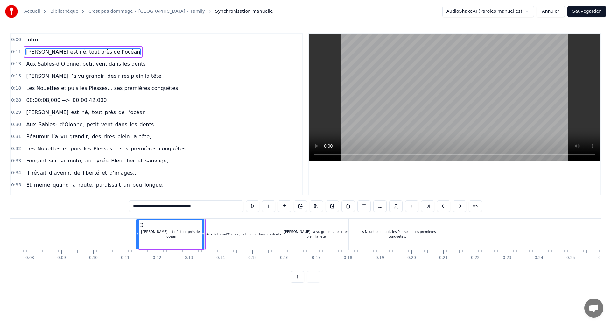
drag, startPoint x: 141, startPoint y: 225, endPoint x: 137, endPoint y: 225, distance: 3.5
click at [137, 225] on div at bounding box center [138, 234] width 3 height 29
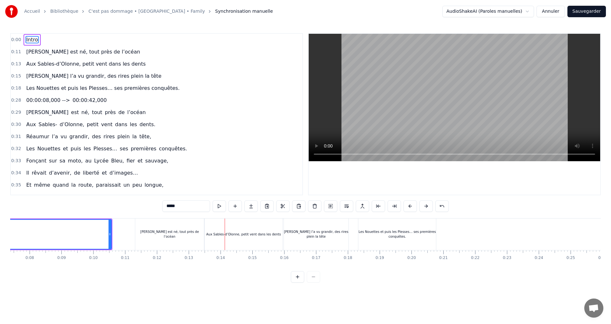
click at [228, 233] on div "Aux Sables-d’Olonne, petit vent dans les dents" at bounding box center [243, 234] width 75 height 5
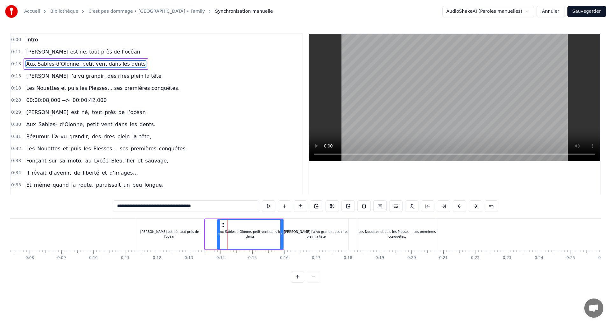
drag, startPoint x: 206, startPoint y: 229, endPoint x: 218, endPoint y: 230, distance: 12.1
click at [218, 230] on div at bounding box center [219, 234] width 3 height 29
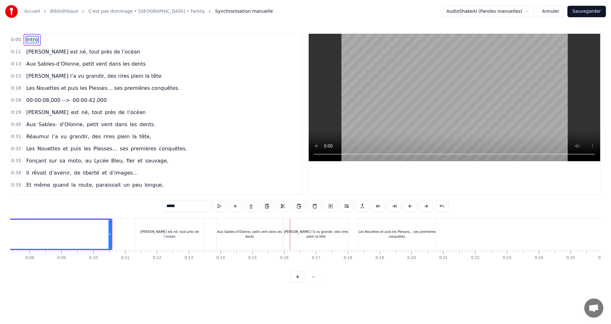
click at [179, 236] on div "[PERSON_NAME] est né, tout près de l’océan" at bounding box center [169, 234] width 69 height 10
type input "**********"
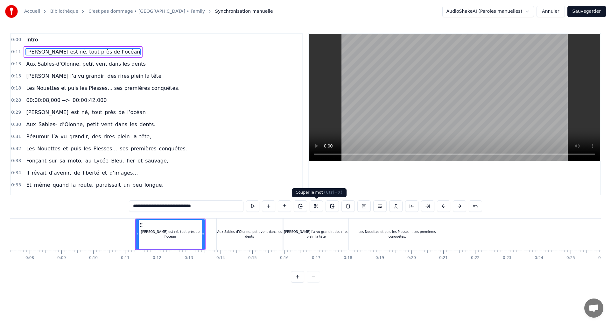
click at [315, 206] on button at bounding box center [316, 205] width 13 height 11
click at [170, 232] on div "[PERSON_NAME] est né, tout près de l’océan" at bounding box center [170, 234] width 68 height 10
click at [328, 205] on button at bounding box center [332, 205] width 13 height 11
click at [161, 208] on input "**********" at bounding box center [178, 205] width 115 height 11
drag, startPoint x: 157, startPoint y: 206, endPoint x: 203, endPoint y: 203, distance: 46.2
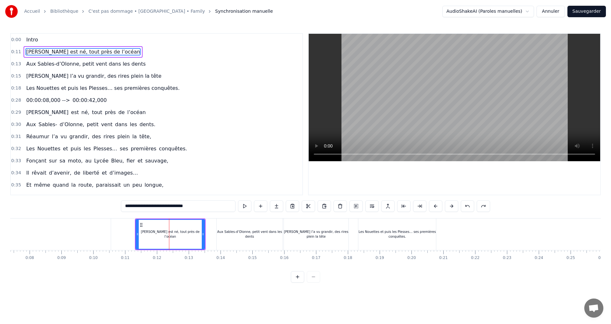
click at [203, 203] on input "**********" at bounding box center [178, 205] width 115 height 11
type input "**********"
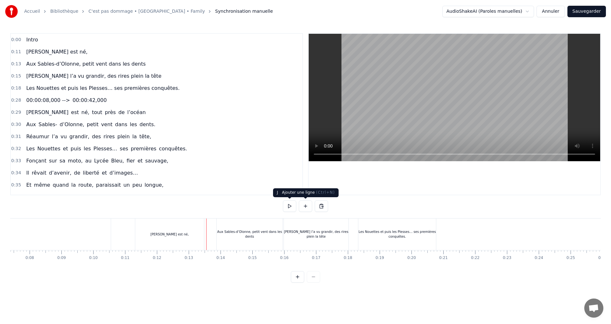
click at [305, 207] on button at bounding box center [305, 205] width 13 height 11
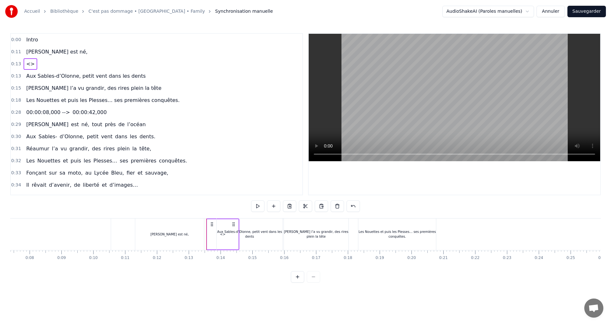
click at [29, 63] on span "<>" at bounding box center [30, 63] width 10 height 7
drag, startPoint x: 181, startPoint y: 207, endPoint x: 149, endPoint y: 205, distance: 32.8
click at [149, 205] on div "0:00 Intro 0:11 [PERSON_NAME] est né, 0:13 <> 0:13 Aux Sables-d’Olonne, petit v…" at bounding box center [305, 157] width 591 height 249
paste input "**********"
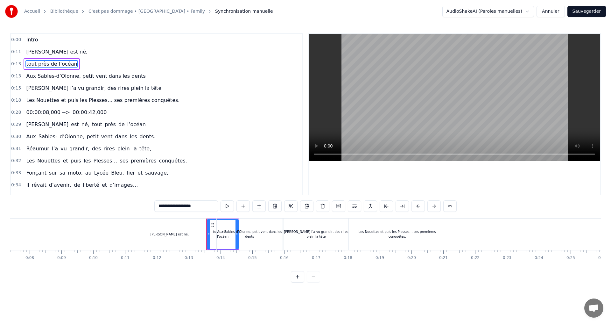
click at [199, 233] on div "[PERSON_NAME] est né," at bounding box center [169, 234] width 69 height 32
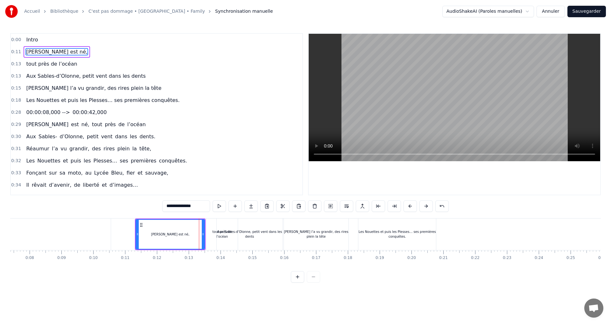
click at [210, 235] on div "tout près de l’océan" at bounding box center [222, 234] width 31 height 10
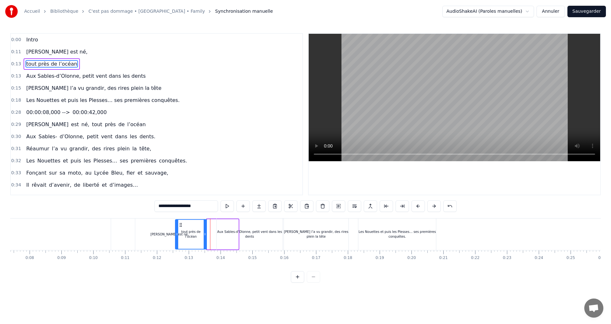
drag, startPoint x: 212, startPoint y: 224, endPoint x: 180, endPoint y: 226, distance: 31.9
click at [180, 226] on icon at bounding box center [180, 224] width 5 height 5
click at [157, 229] on div "[PERSON_NAME] est né," at bounding box center [169, 234] width 69 height 32
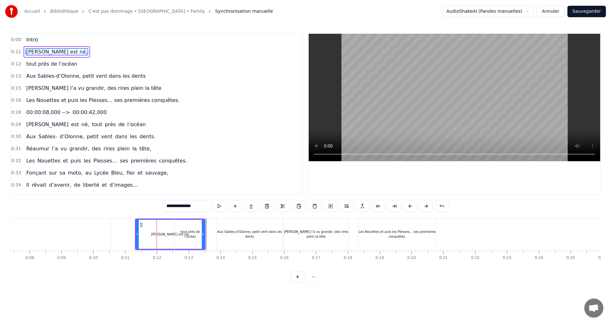
click at [141, 224] on icon at bounding box center [141, 224] width 5 height 5
click at [159, 227] on div "[PERSON_NAME] est né," at bounding box center [170, 234] width 68 height 29
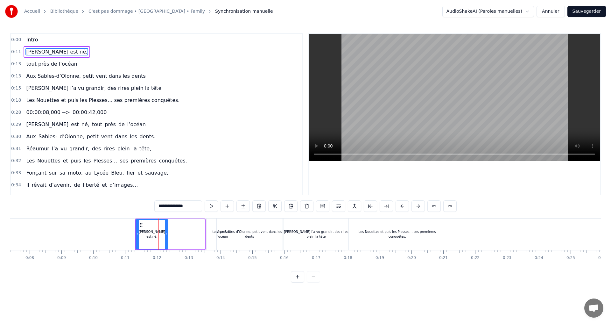
drag, startPoint x: 203, startPoint y: 232, endPoint x: 166, endPoint y: 234, distance: 37.0
click at [166, 234] on icon at bounding box center [166, 233] width 3 height 5
click at [211, 234] on div "tout près de l’océan" at bounding box center [222, 234] width 31 height 10
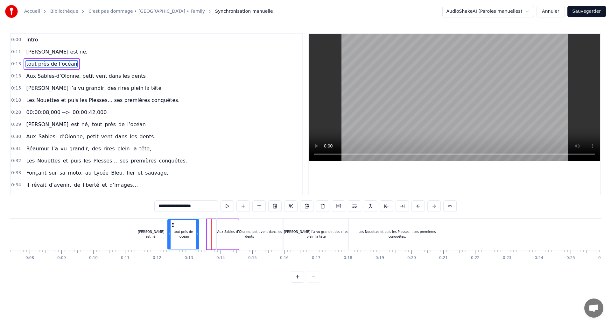
drag, startPoint x: 208, startPoint y: 227, endPoint x: 172, endPoint y: 230, distance: 35.8
click at [172, 230] on div "tout près de l’océan" at bounding box center [183, 234] width 31 height 29
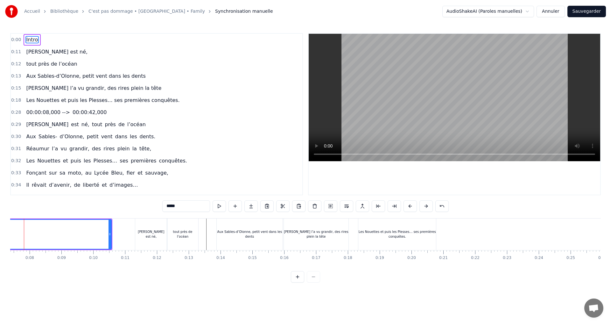
scroll to position [0, 217]
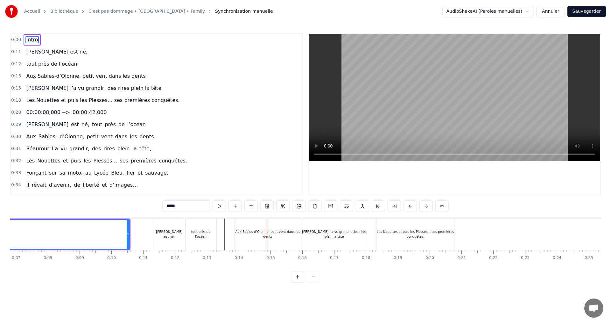
click at [275, 234] on div "Aux Sables-d’Olonne, petit vent dans les dents" at bounding box center [268, 234] width 66 height 10
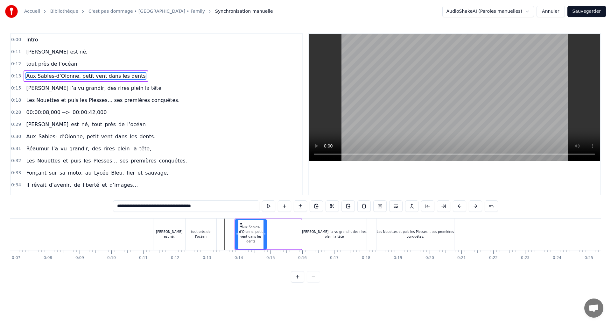
drag, startPoint x: 299, startPoint y: 234, endPoint x: 264, endPoint y: 239, distance: 35.3
click at [264, 239] on div at bounding box center [264, 234] width 3 height 29
drag, startPoint x: 159, startPoint y: 206, endPoint x: 241, endPoint y: 203, distance: 82.1
click at [241, 203] on input "**********" at bounding box center [186, 205] width 146 height 11
type input "**********"
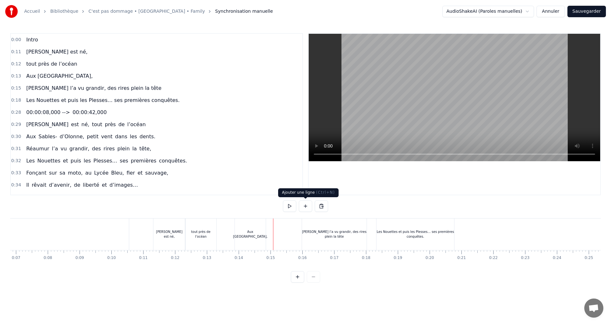
click at [301, 207] on button at bounding box center [305, 205] width 13 height 11
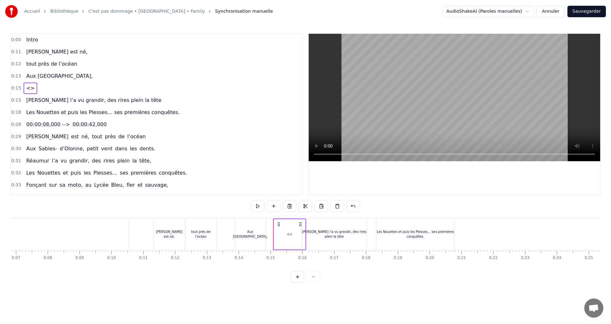
click at [289, 234] on div "<>" at bounding box center [289, 234] width 5 height 5
drag, startPoint x: 198, startPoint y: 207, endPoint x: 158, endPoint y: 207, distance: 39.1
click at [158, 207] on div "0:00 Intro 0:11 [PERSON_NAME] est né, 0:12 tout près de l’océan 0:13 Aux Sables…" at bounding box center [305, 157] width 591 height 249
paste input "**********"
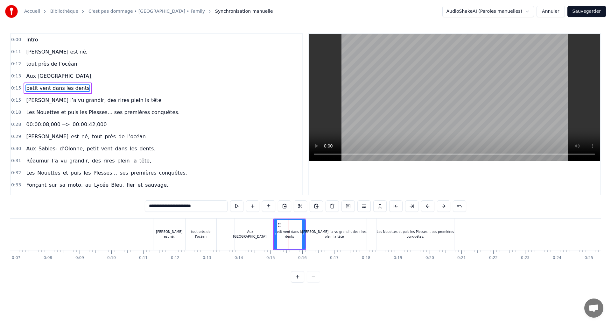
type input "*****"
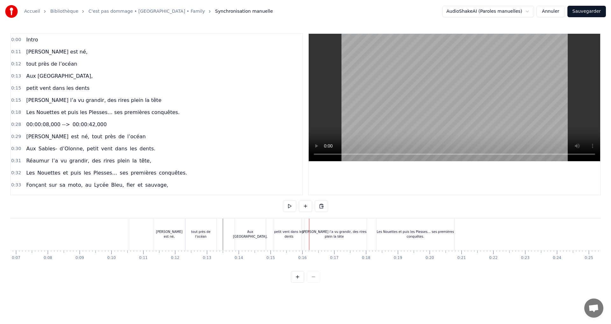
click at [287, 222] on div "petit vent dans les dents" at bounding box center [288, 234] width 31 height 32
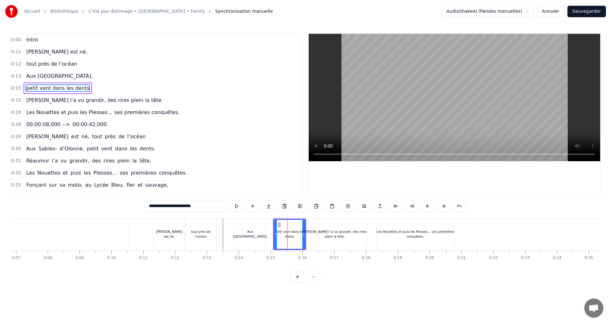
drag, startPoint x: 150, startPoint y: 207, endPoint x: 132, endPoint y: 208, distance: 17.6
click at [133, 208] on div "0:00 Intro 0:11 [PERSON_NAME] est né, 0:12 tout près de l’océan 0:13 Aux Sables…" at bounding box center [305, 157] width 591 height 249
click at [150, 207] on input "**********" at bounding box center [186, 205] width 80 height 11
click at [274, 227] on div at bounding box center [275, 234] width 3 height 29
click at [151, 207] on input "**********" at bounding box center [186, 205] width 80 height 11
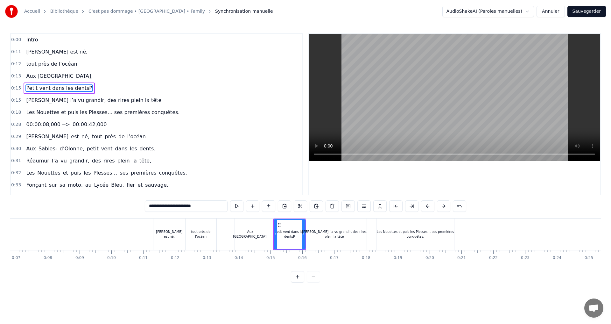
click at [209, 204] on input "**********" at bounding box center [186, 205] width 83 height 11
click at [311, 228] on div "[PERSON_NAME] l’a vu grandir, des rires plein la tête" at bounding box center [334, 234] width 65 height 32
type input "**********"
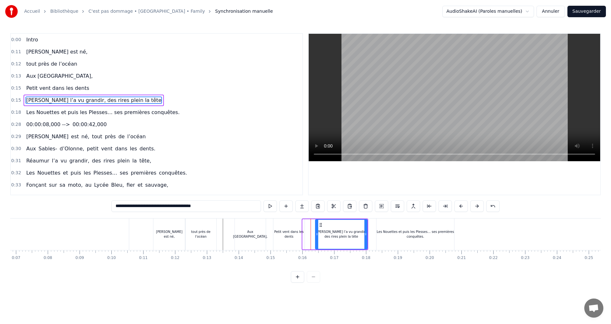
drag, startPoint x: 304, startPoint y: 234, endPoint x: 317, endPoint y: 234, distance: 12.7
click at [317, 234] on icon at bounding box center [317, 233] width 3 height 5
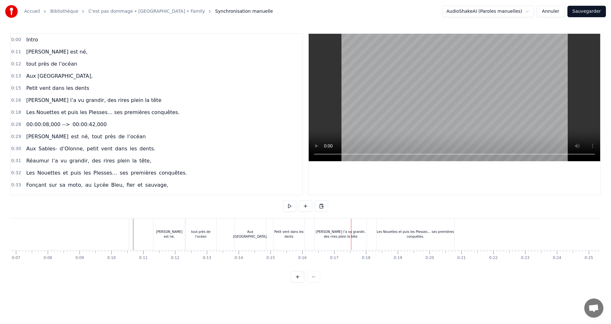
click at [338, 227] on div "[PERSON_NAME] l’a vu grandir, des rires plein la tête" at bounding box center [341, 234] width 52 height 32
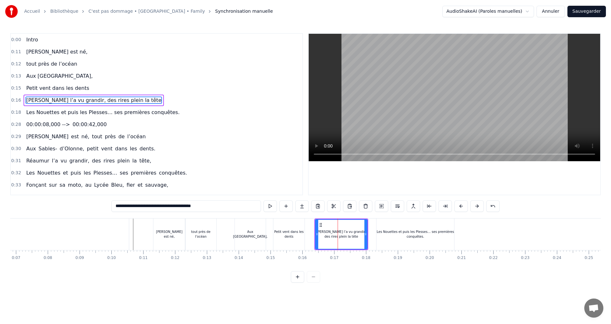
drag, startPoint x: 161, startPoint y: 207, endPoint x: 233, endPoint y: 207, distance: 71.9
click at [233, 207] on input "**********" at bounding box center [186, 205] width 150 height 11
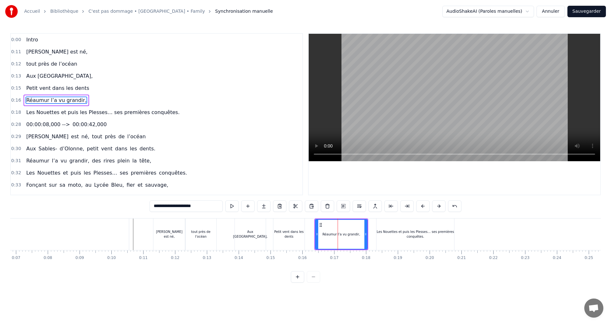
type input "**********"
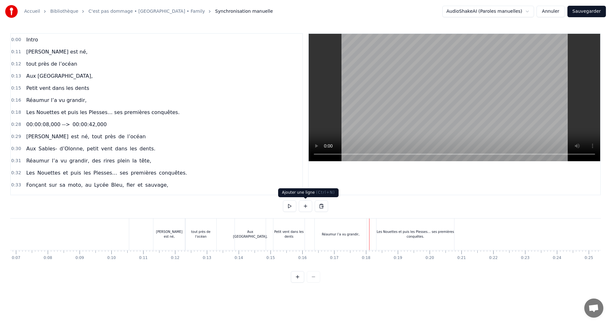
click at [307, 207] on button at bounding box center [305, 205] width 13 height 11
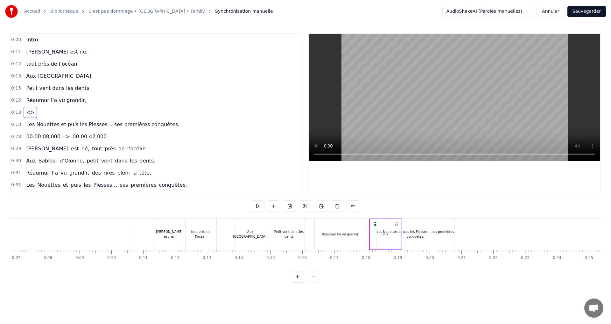
click at [25, 114] on span "<>" at bounding box center [30, 112] width 10 height 7
drag, startPoint x: 166, startPoint y: 207, endPoint x: 153, endPoint y: 207, distance: 13.4
click at [153, 207] on div "0:00 Intro 0:11 [PERSON_NAME] est né, 0:12 tout près de l’océan 0:13 Aux Sables…" at bounding box center [305, 157] width 591 height 249
paste input "**********"
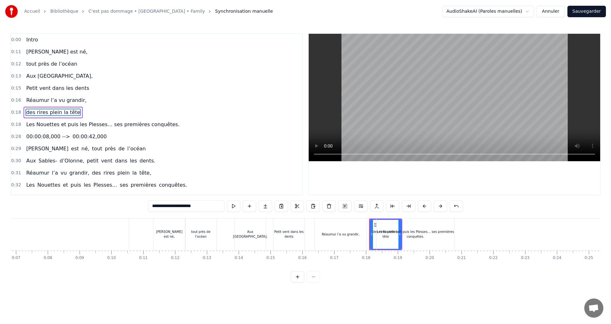
click at [155, 206] on input "**********" at bounding box center [186, 205] width 76 height 11
click at [154, 207] on input "**********" at bounding box center [186, 205] width 73 height 11
click at [149, 206] on input "**********" at bounding box center [186, 205] width 76 height 11
click at [430, 239] on div "Les Nouettes et puis les Plesses… ses premières conquêtes." at bounding box center [415, 234] width 78 height 32
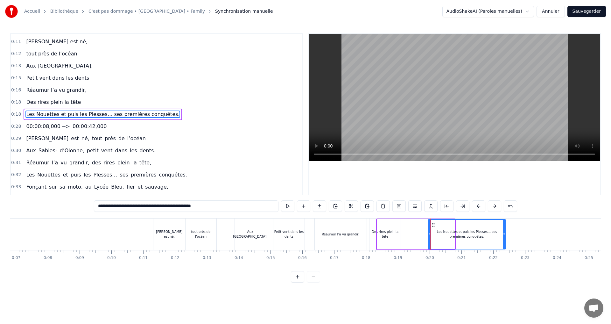
drag, startPoint x: 383, startPoint y: 225, endPoint x: 427, endPoint y: 230, distance: 44.9
click at [433, 229] on div "Les Nouettes et puis les Plesses… ses premières conquêtes." at bounding box center [466, 234] width 77 height 29
click at [188, 235] on div "tout près de l’océan" at bounding box center [200, 234] width 31 height 10
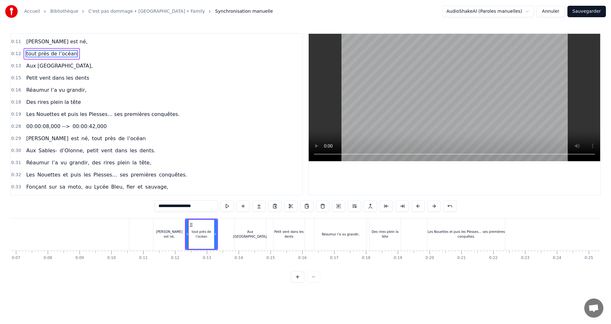
scroll to position [0, 0]
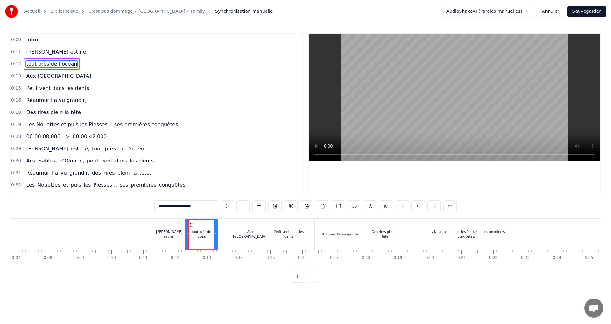
click at [157, 206] on input "**********" at bounding box center [186, 205] width 64 height 11
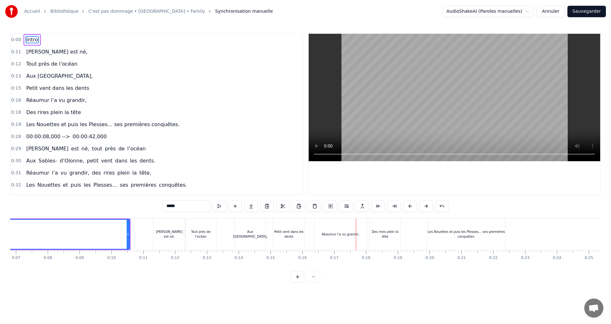
click at [325, 227] on div "Réaumur l’a vu grandir," at bounding box center [341, 234] width 52 height 32
type input "**********"
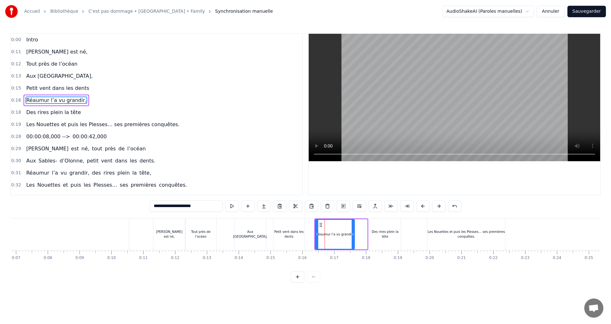
drag, startPoint x: 366, startPoint y: 233, endPoint x: 354, endPoint y: 233, distance: 12.7
click at [354, 233] on icon at bounding box center [353, 233] width 3 height 5
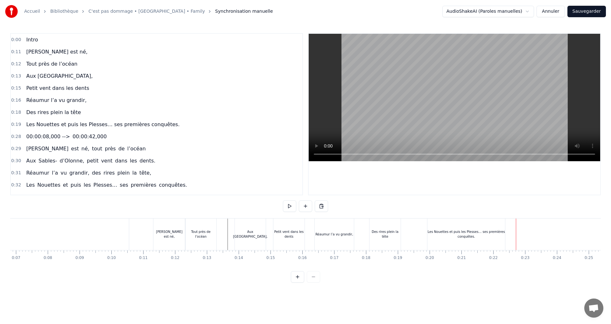
click at [435, 226] on div "Les Nouettes et puis les Plesses… ses premières conquêtes." at bounding box center [466, 234] width 78 height 32
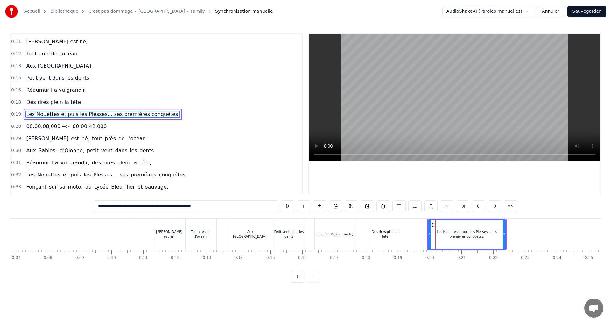
drag, startPoint x: 159, startPoint y: 206, endPoint x: 235, endPoint y: 204, distance: 75.8
click at [235, 204] on input "**********" at bounding box center [186, 205] width 185 height 11
type input "**********"
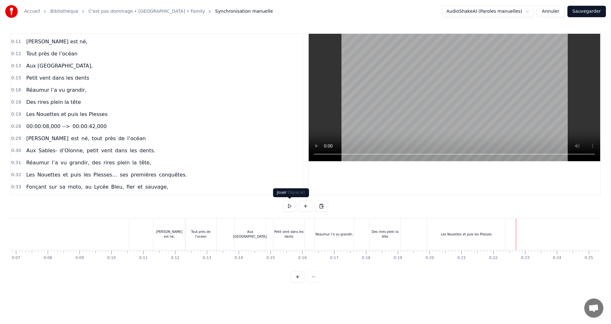
click at [298, 208] on div at bounding box center [305, 205] width 45 height 11
click at [305, 208] on button at bounding box center [305, 205] width 13 height 11
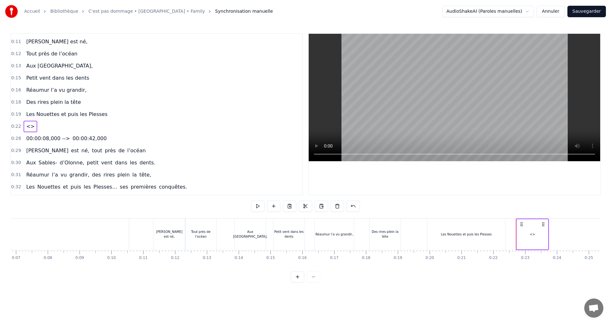
click at [30, 126] on span "<>" at bounding box center [30, 126] width 10 height 7
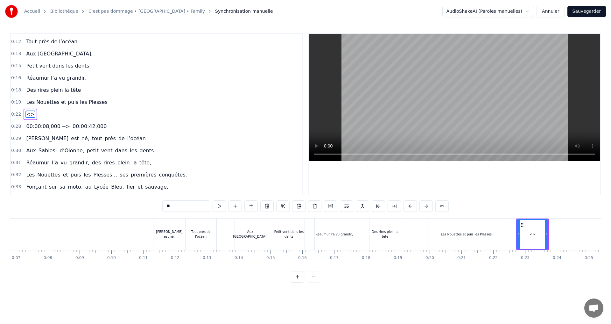
drag, startPoint x: 183, startPoint y: 204, endPoint x: 123, endPoint y: 205, distance: 59.8
click at [123, 205] on div "0:00 Intro 0:11 [PERSON_NAME] est né, 0:12 Tout près de l’océan 0:13 Aux Sables…" at bounding box center [305, 157] width 591 height 249
paste input "**********"
click at [155, 205] on input "**********" at bounding box center [186, 205] width 83 height 11
click at [157, 206] on input "**********" at bounding box center [186, 205] width 76 height 11
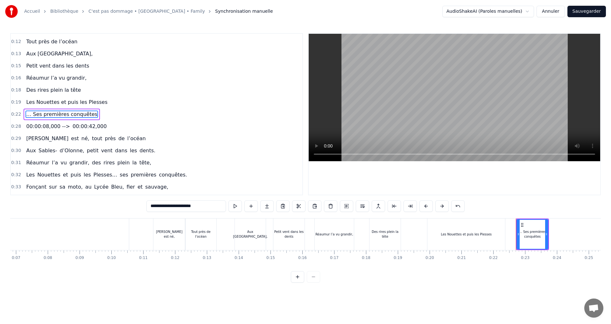
click at [501, 233] on div "Les Nouettes et puis les Plesses" at bounding box center [466, 234] width 78 height 32
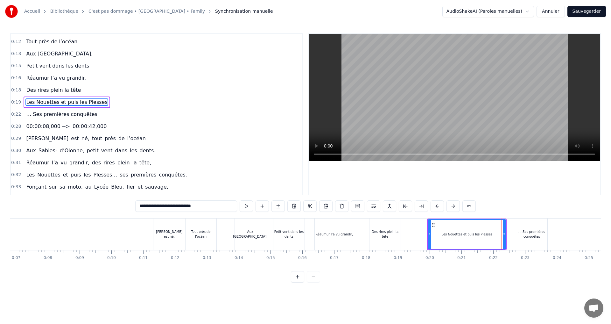
scroll to position [10, 0]
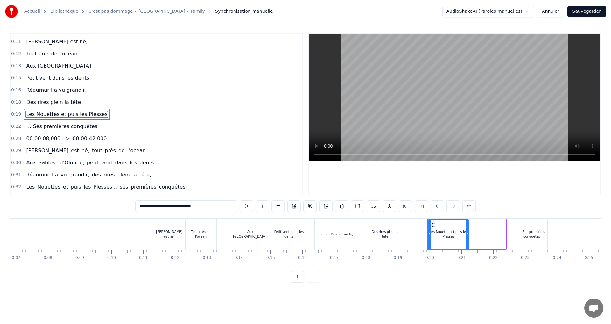
drag, startPoint x: 504, startPoint y: 231, endPoint x: 466, endPoint y: 234, distance: 37.7
click at [466, 234] on div at bounding box center [467, 234] width 3 height 29
click at [519, 235] on div "… Ses premières conquêtes" at bounding box center [531, 234] width 31 height 10
type input "**********"
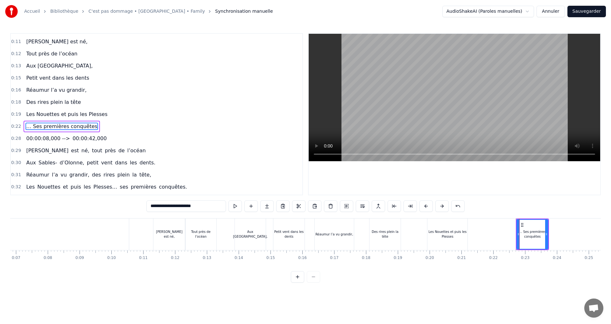
scroll to position [22, 0]
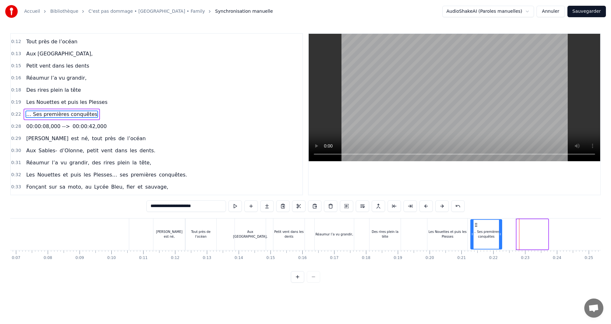
drag, startPoint x: 522, startPoint y: 224, endPoint x: 476, endPoint y: 227, distance: 46.2
click at [476, 227] on icon at bounding box center [475, 224] width 5 height 5
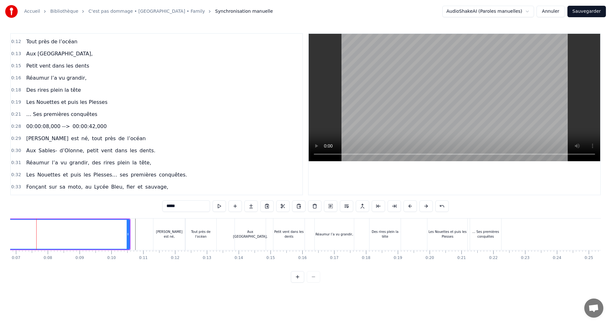
scroll to position [0, 211]
click at [444, 224] on div "Les Nouettes et puis les Plesses" at bounding box center [453, 234] width 40 height 32
type input "**********"
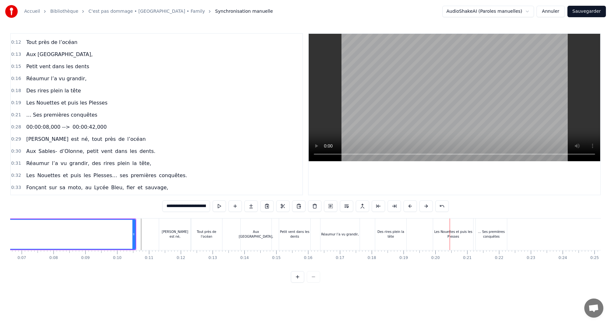
scroll to position [10, 0]
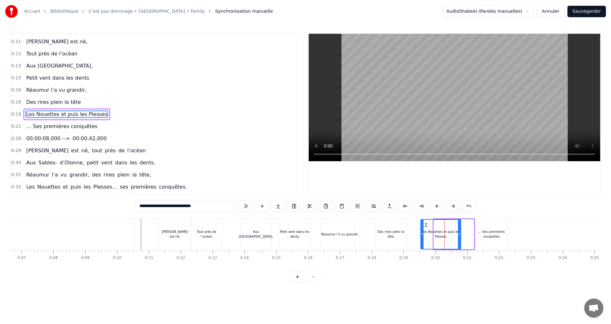
drag, startPoint x: 438, startPoint y: 224, endPoint x: 425, endPoint y: 223, distance: 13.1
click at [425, 223] on icon at bounding box center [426, 224] width 5 height 5
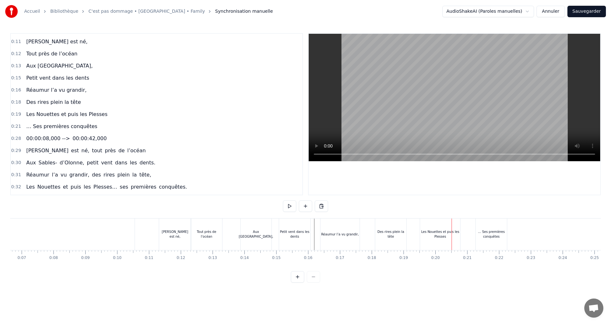
click at [349, 225] on div "Réaumur l’a vu grandir," at bounding box center [339, 234] width 39 height 32
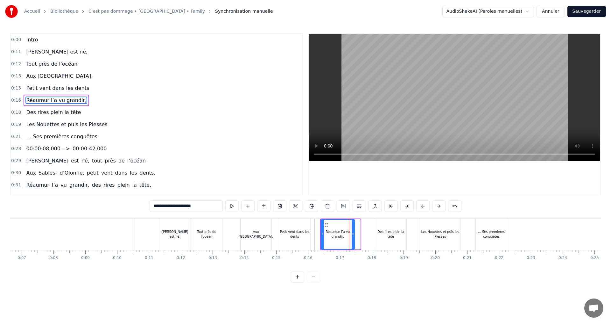
drag, startPoint x: 360, startPoint y: 234, endPoint x: 354, endPoint y: 233, distance: 5.8
click at [354, 233] on icon at bounding box center [353, 233] width 3 height 5
click at [382, 232] on div "Des rires plein la tête" at bounding box center [390, 234] width 31 height 10
type input "**********"
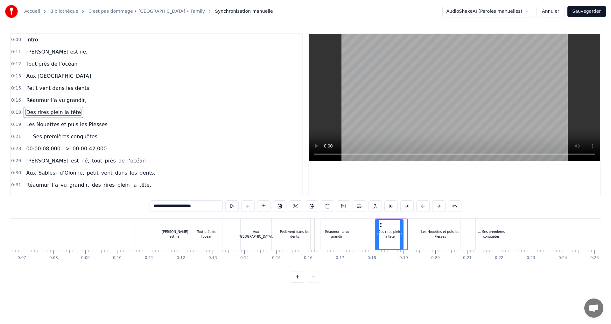
drag, startPoint x: 404, startPoint y: 232, endPoint x: 401, endPoint y: 232, distance: 3.8
click at [401, 232] on icon at bounding box center [401, 233] width 3 height 5
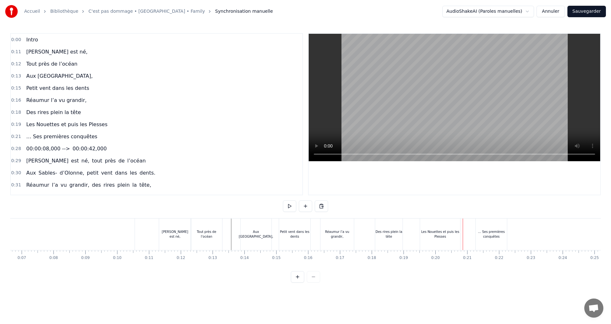
click at [449, 227] on div "Les Nouettes et puis les Plesses" at bounding box center [440, 234] width 40 height 32
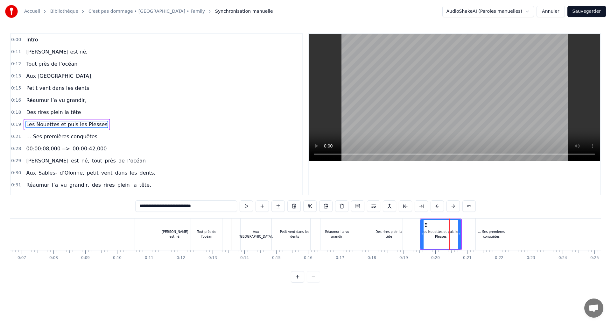
scroll to position [10, 0]
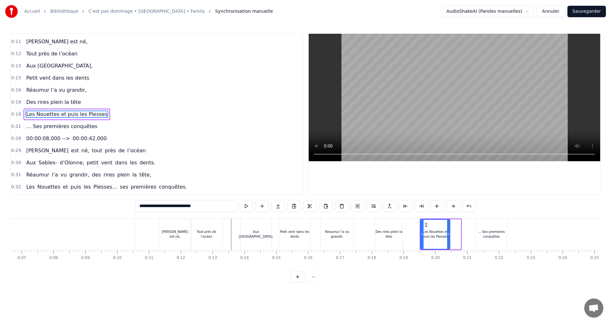
drag, startPoint x: 459, startPoint y: 229, endPoint x: 448, endPoint y: 228, distance: 11.2
click at [448, 228] on div at bounding box center [448, 234] width 3 height 29
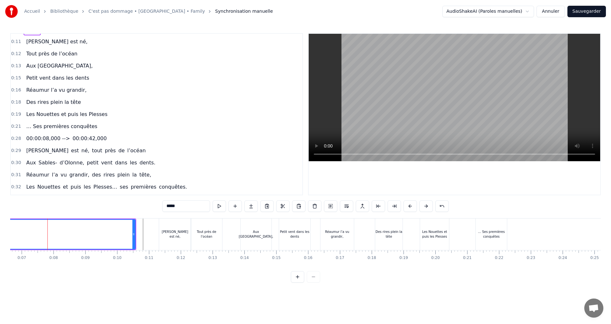
scroll to position [0, 0]
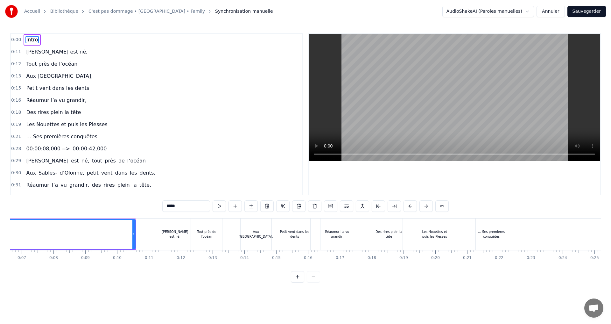
click at [483, 234] on div "… Ses premières conquêtes" at bounding box center [491, 234] width 31 height 10
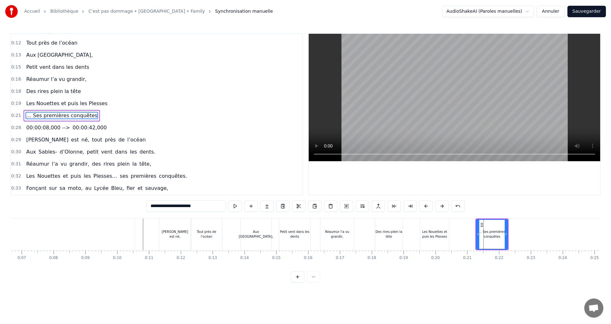
scroll to position [22, 0]
drag, startPoint x: 480, startPoint y: 224, endPoint x: 471, endPoint y: 225, distance: 9.3
click at [473, 225] on icon at bounding box center [475, 224] width 5 height 5
click at [172, 232] on div "[PERSON_NAME] est né," at bounding box center [175, 234] width 32 height 10
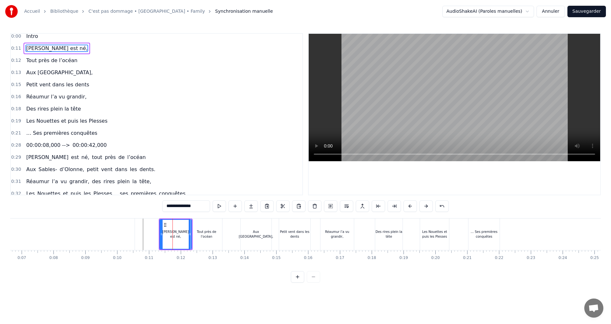
scroll to position [0, 0]
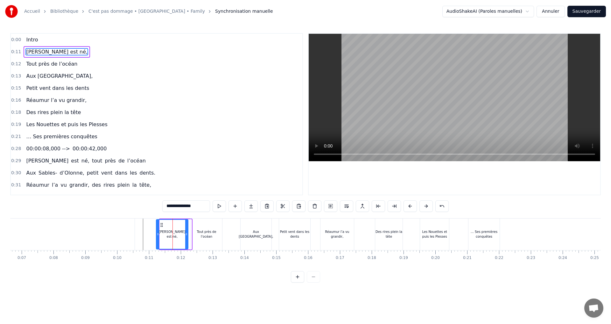
drag, startPoint x: 164, startPoint y: 224, endPoint x: 160, endPoint y: 224, distance: 3.5
click at [160, 224] on icon at bounding box center [161, 224] width 5 height 5
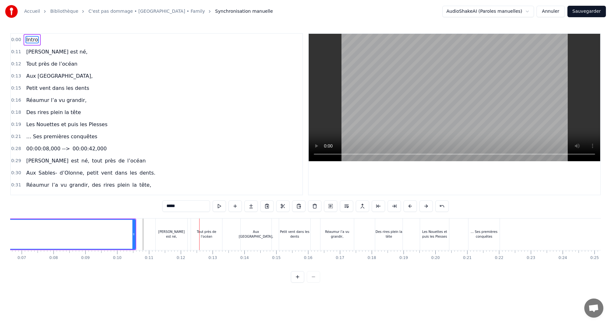
click at [172, 233] on div "[PERSON_NAME] est né," at bounding box center [172, 234] width 32 height 10
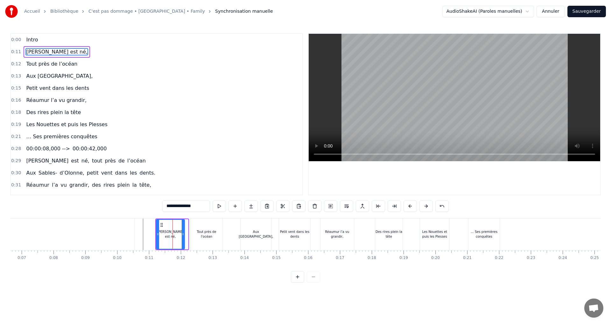
drag, startPoint x: 187, startPoint y: 233, endPoint x: 184, endPoint y: 233, distance: 3.5
click at [184, 233] on icon at bounding box center [183, 233] width 3 height 5
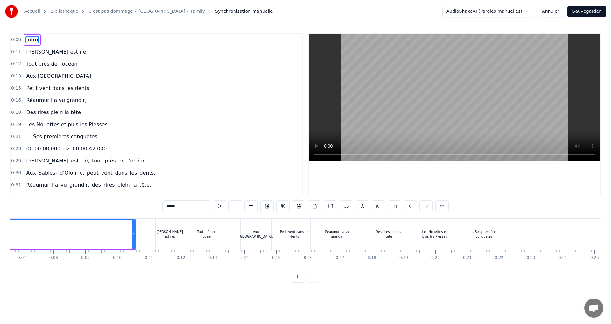
click at [473, 222] on div "… Ses premières conquêtes" at bounding box center [483, 234] width 31 height 32
type input "**********"
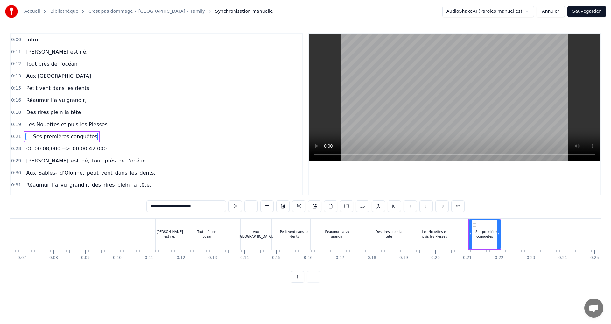
scroll to position [22, 0]
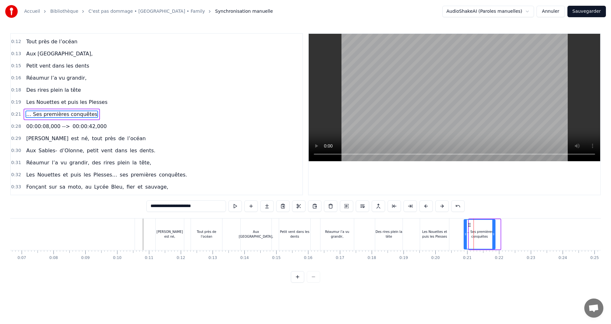
drag, startPoint x: 474, startPoint y: 223, endPoint x: 469, endPoint y: 223, distance: 5.1
click at [469, 223] on icon at bounding box center [469, 224] width 5 height 5
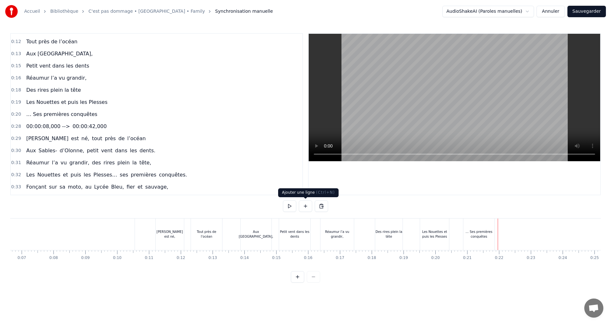
click at [306, 207] on button at bounding box center [305, 205] width 13 height 11
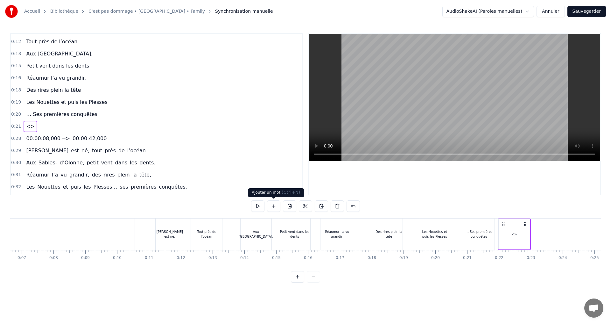
click at [275, 206] on button at bounding box center [273, 205] width 13 height 11
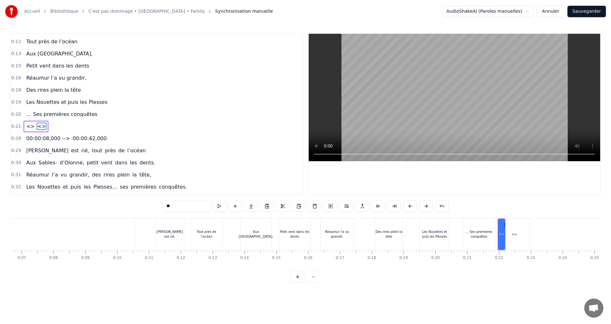
scroll to position [34, 0]
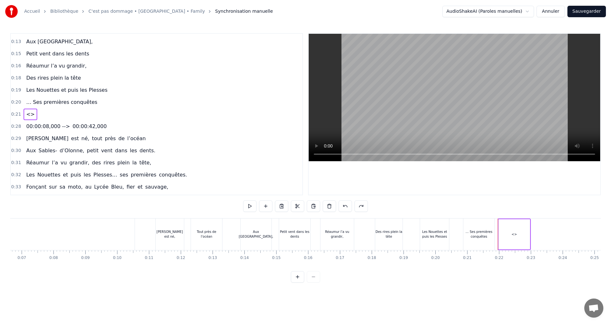
click at [529, 229] on div "<>" at bounding box center [514, 234] width 31 height 30
click at [304, 210] on button at bounding box center [305, 205] width 13 height 11
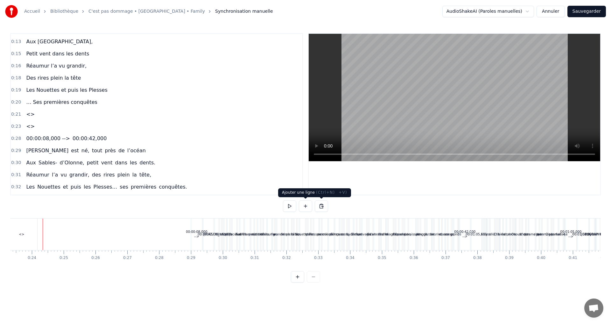
scroll to position [0, 743]
click at [304, 207] on button at bounding box center [305, 205] width 13 height 11
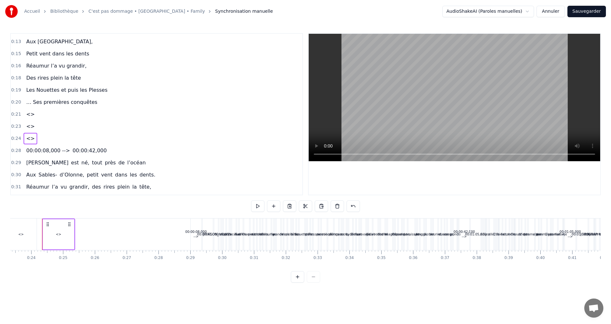
click at [194, 235] on div "00:00:08,000 -->" at bounding box center [195, 234] width 21 height 10
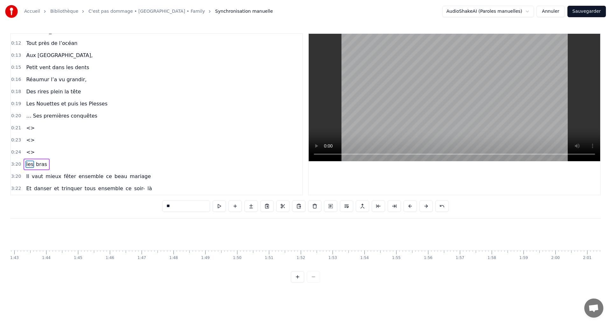
scroll to position [9, 0]
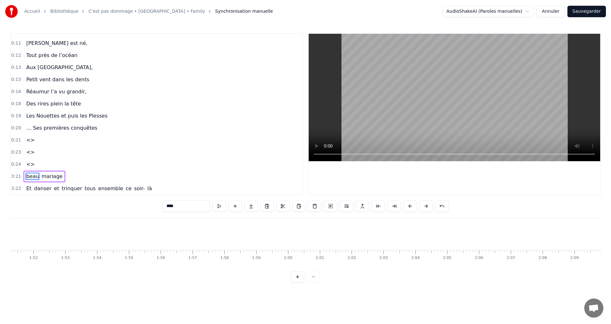
type input "******"
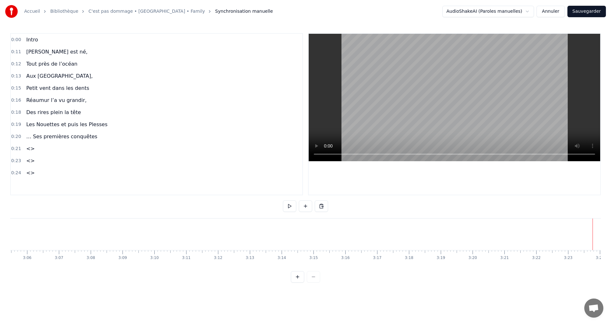
scroll to position [0, 5904]
click at [29, 151] on span "<>" at bounding box center [30, 148] width 10 height 7
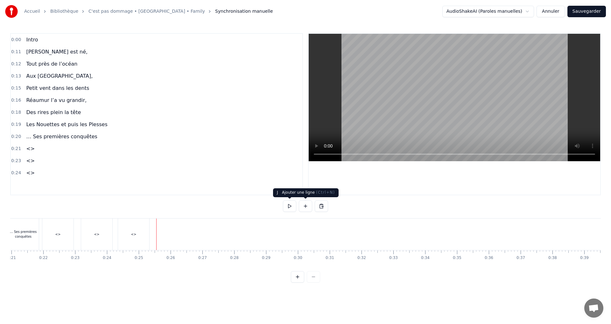
click at [308, 206] on button at bounding box center [305, 205] width 13 height 11
click at [308, 204] on button at bounding box center [305, 205] width 13 height 11
click at [301, 207] on button at bounding box center [305, 205] width 13 height 11
click at [300, 206] on button at bounding box center [305, 205] width 13 height 11
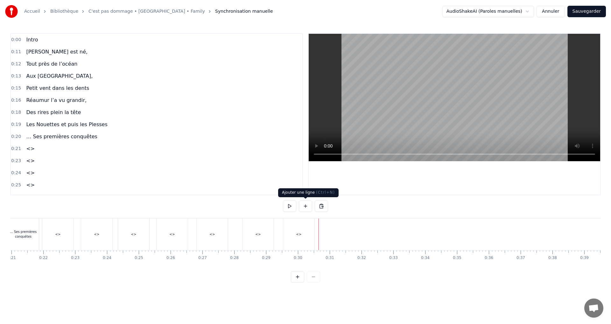
click at [301, 207] on button at bounding box center [305, 205] width 13 height 11
click at [309, 207] on button at bounding box center [305, 205] width 13 height 11
click at [307, 205] on button at bounding box center [305, 205] width 13 height 11
click at [308, 206] on button at bounding box center [305, 205] width 13 height 11
click at [60, 235] on div "<>" at bounding box center [57, 234] width 5 height 5
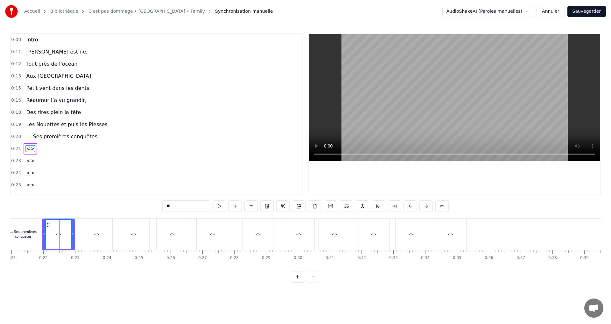
scroll to position [34, 0]
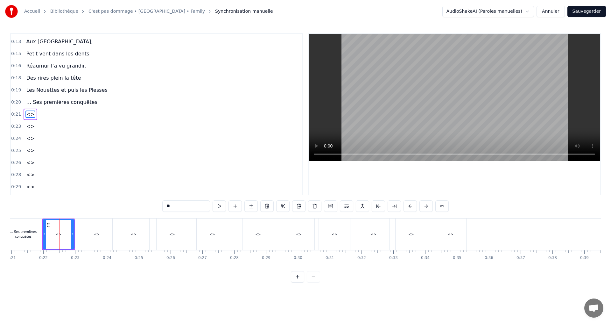
click at [180, 204] on input "**" at bounding box center [186, 205] width 48 height 11
drag, startPoint x: 169, startPoint y: 205, endPoint x: 151, endPoint y: 205, distance: 17.8
click at [152, 205] on div "0:00 Intro 0:11 [PERSON_NAME] est né, 0:12 Tout près de l’océan 0:13 Aux Sables…" at bounding box center [305, 157] width 591 height 249
paste input "**********"
type input "**********"
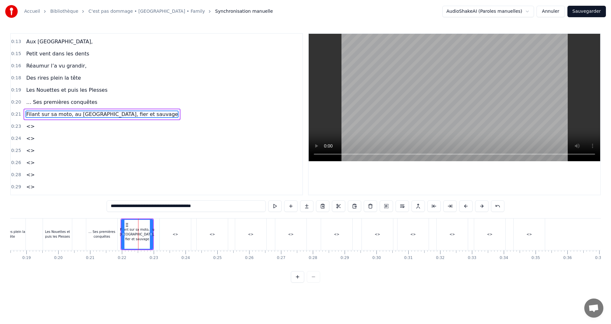
scroll to position [0, 549]
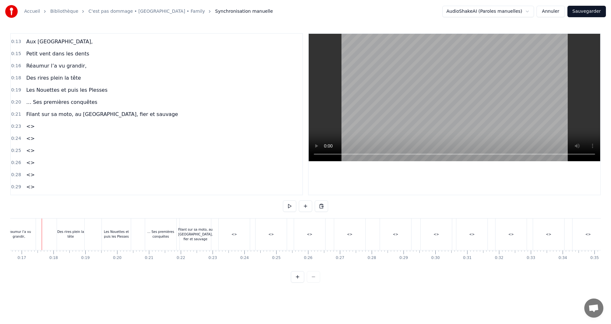
scroll to position [0, 529]
click at [203, 223] on div "Filant sur sa moto, au [GEOGRAPHIC_DATA], fier et sauvage" at bounding box center [195, 234] width 31 height 32
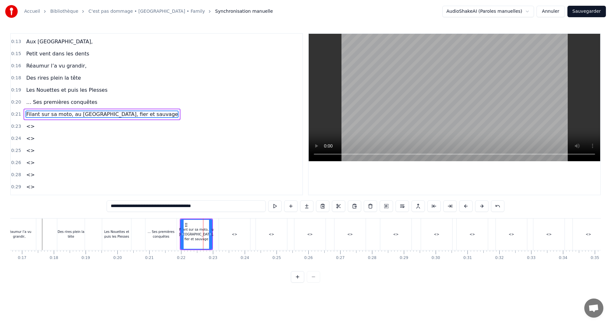
drag, startPoint x: 174, startPoint y: 206, endPoint x: 211, endPoint y: 205, distance: 36.3
click at [211, 205] on input "**********" at bounding box center [186, 205] width 159 height 11
click at [196, 207] on input "**********" at bounding box center [186, 205] width 159 height 11
drag, startPoint x: 189, startPoint y: 206, endPoint x: 204, endPoint y: 206, distance: 15.0
click at [204, 206] on input "**********" at bounding box center [186, 205] width 159 height 11
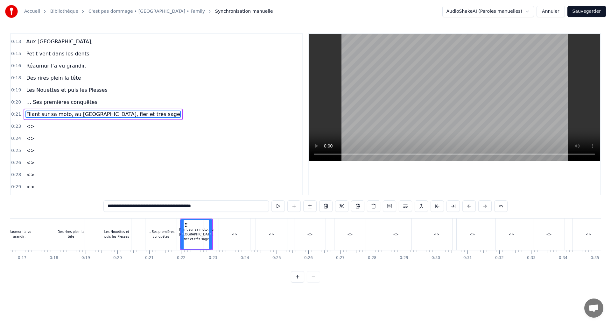
drag, startPoint x: 172, startPoint y: 207, endPoint x: 216, endPoint y: 207, distance: 44.5
click at [216, 207] on input "**********" at bounding box center [185, 205] width 165 height 11
click at [231, 231] on div "<>" at bounding box center [234, 234] width 31 height 32
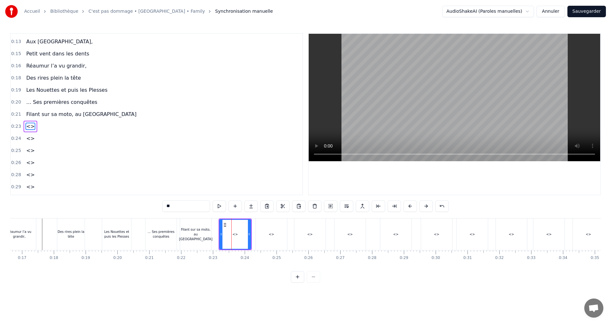
scroll to position [46, 0]
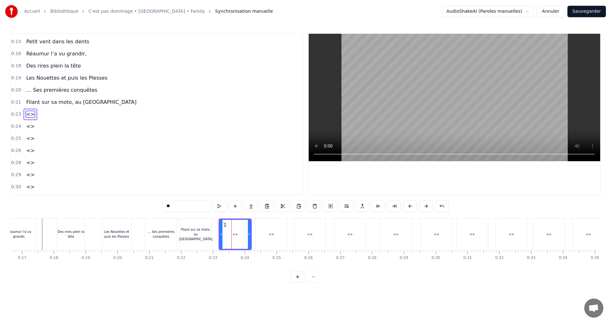
drag, startPoint x: 170, startPoint y: 207, endPoint x: 161, endPoint y: 207, distance: 8.9
click at [161, 207] on div "0:00 Intro 0:11 [PERSON_NAME] est né, 0:12 Tout près de l’océan 0:13 Aux Sables…" at bounding box center [305, 157] width 591 height 249
paste input "**********"
drag, startPoint x: 163, startPoint y: 205, endPoint x: 159, endPoint y: 205, distance: 4.5
click at [159, 205] on input "**********" at bounding box center [186, 205] width 60 height 11
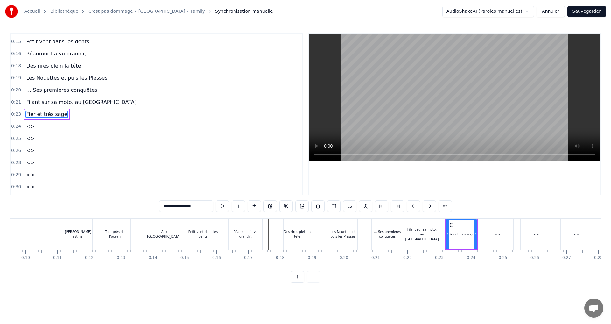
scroll to position [0, 282]
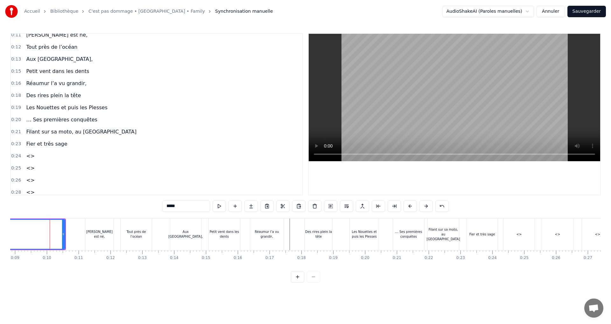
scroll to position [0, 0]
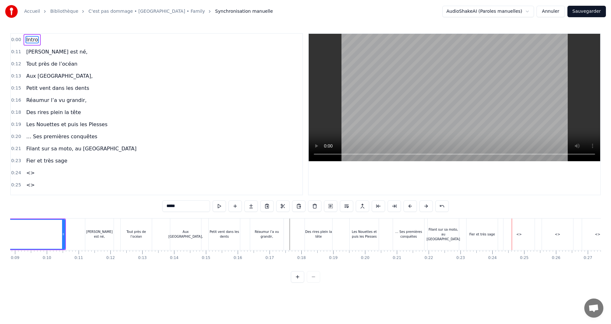
click at [469, 230] on div "Fier et très sage" at bounding box center [481, 234] width 31 height 32
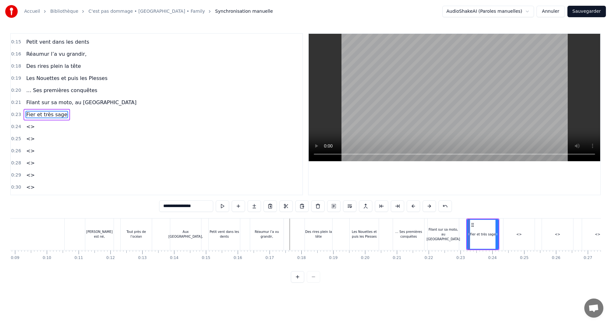
scroll to position [46, 0]
drag, startPoint x: 471, startPoint y: 225, endPoint x: 490, endPoint y: 226, distance: 19.1
click at [490, 226] on icon at bounding box center [488, 224] width 5 height 5
click at [448, 231] on div "Filant sur sa moto, au [GEOGRAPHIC_DATA]" at bounding box center [442, 234] width 33 height 14
type input "**********"
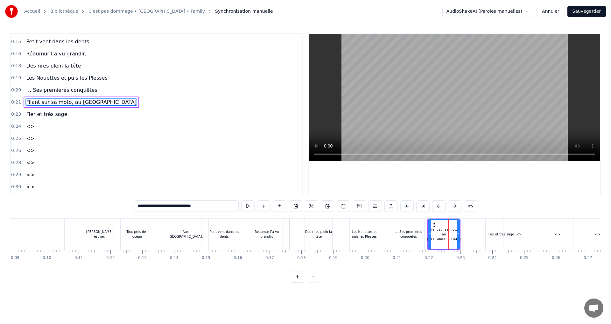
scroll to position [34, 0]
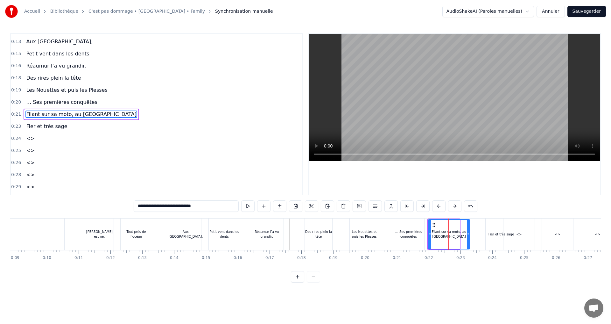
drag, startPoint x: 459, startPoint y: 233, endPoint x: 473, endPoint y: 233, distance: 14.6
click at [470, 233] on div "Filant sur sa moto, au [GEOGRAPHIC_DATA]" at bounding box center [449, 234] width 42 height 30
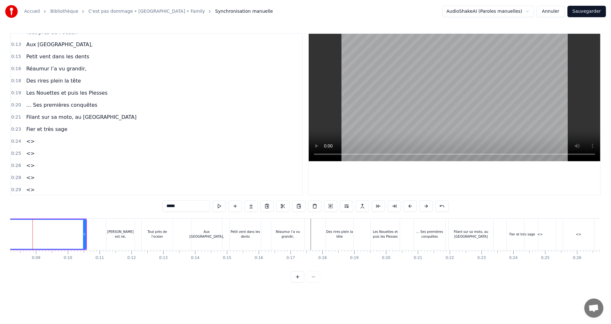
scroll to position [0, 251]
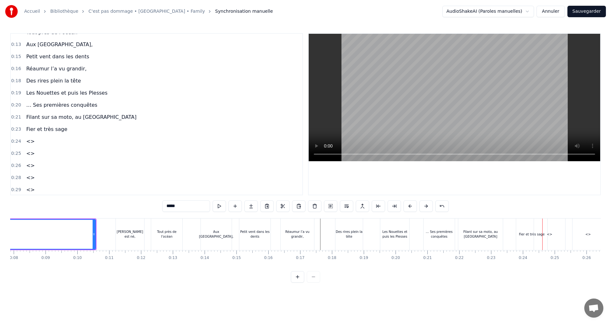
click at [45, 115] on span "Filant sur sa moto, au [GEOGRAPHIC_DATA]" at bounding box center [80, 116] width 111 height 7
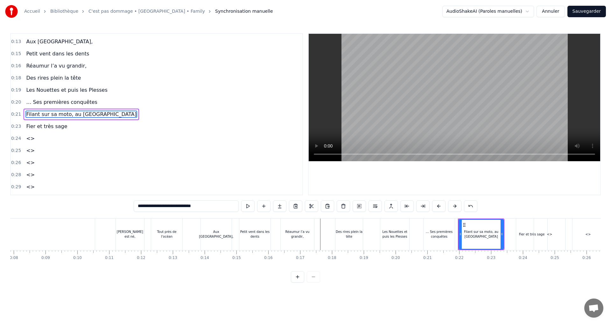
drag, startPoint x: 194, startPoint y: 205, endPoint x: 128, endPoint y: 204, distance: 65.5
click at [128, 204] on div "**********" at bounding box center [305, 157] width 591 height 249
click at [526, 232] on div "Fier et très sage" at bounding box center [532, 234] width 26 height 5
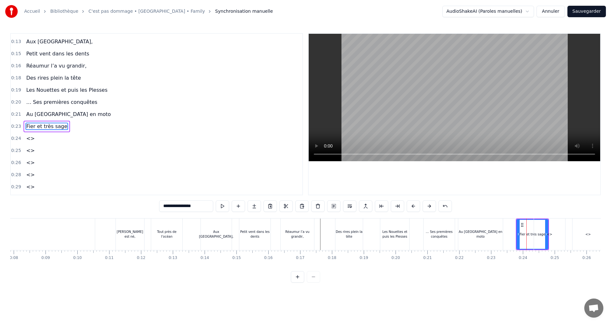
scroll to position [46, 0]
click at [162, 204] on input "**********" at bounding box center [186, 205] width 54 height 11
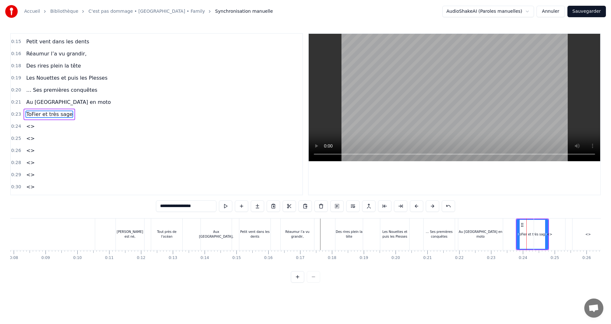
click at [161, 207] on input "**********" at bounding box center [186, 205] width 60 height 11
click at [164, 207] on input "**********" at bounding box center [186, 205] width 60 height 11
click at [165, 207] on input "**********" at bounding box center [186, 205] width 64 height 11
click at [165, 206] on input "**********" at bounding box center [186, 205] width 67 height 11
click at [165, 207] on input "**********" at bounding box center [186, 205] width 70 height 11
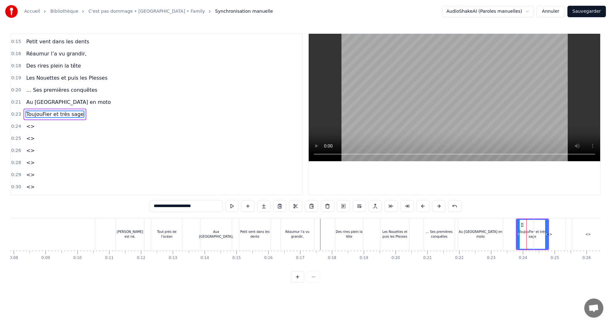
click at [166, 206] on input "**********" at bounding box center [186, 205] width 73 height 11
click at [167, 206] on input "**********" at bounding box center [186, 205] width 76 height 11
click at [167, 207] on input "**********" at bounding box center [186, 205] width 80 height 11
click at [167, 206] on input "**********" at bounding box center [186, 205] width 83 height 11
click at [168, 206] on input "**********" at bounding box center [186, 205] width 80 height 11
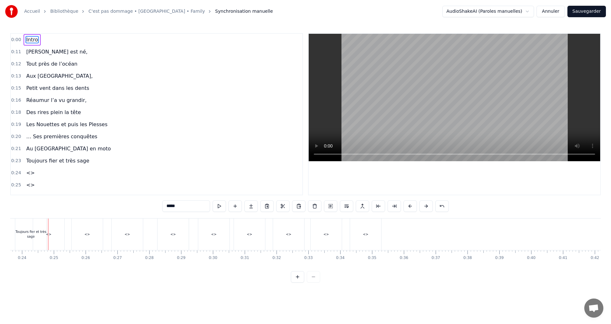
scroll to position [0, 656]
click at [89, 235] on div "Au [GEOGRAPHIC_DATA] en moto" at bounding box center [75, 234] width 45 height 10
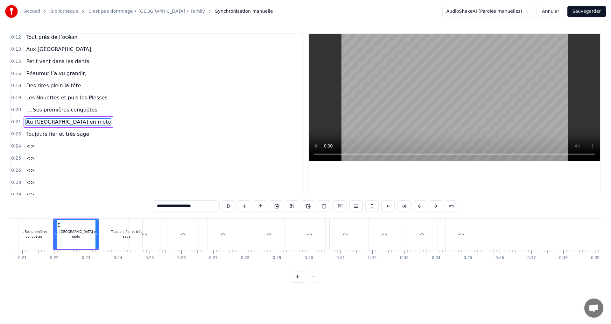
scroll to position [34, 0]
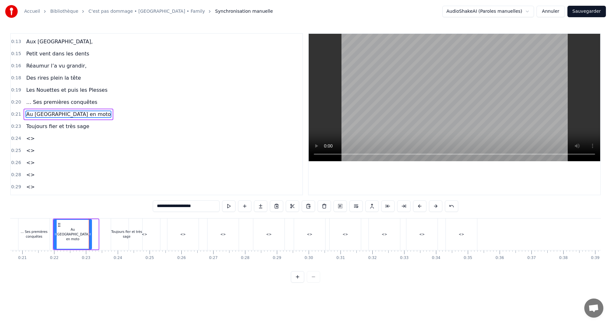
drag, startPoint x: 96, startPoint y: 232, endPoint x: 89, endPoint y: 234, distance: 7.1
click at [89, 234] on icon at bounding box center [90, 233] width 3 height 5
click at [120, 233] on div "Toujours fier et très sage" at bounding box center [126, 234] width 31 height 10
type input "**********"
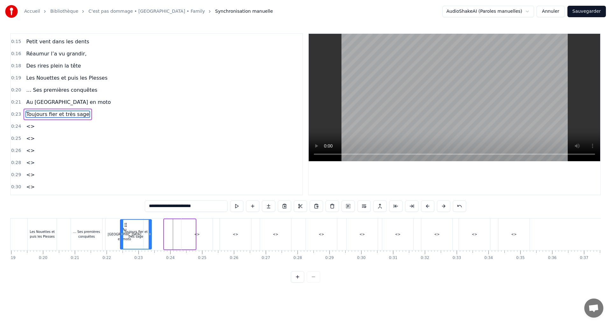
scroll to position [0, 600]
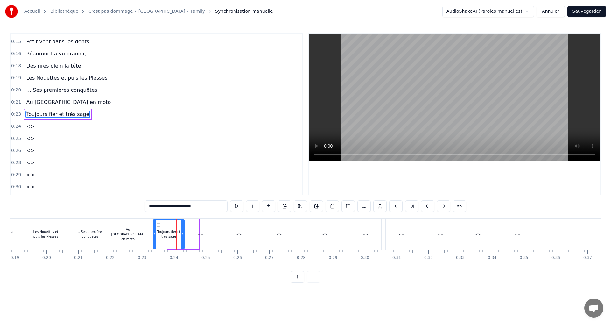
drag, startPoint x: 116, startPoint y: 226, endPoint x: 158, endPoint y: 229, distance: 41.8
click at [158, 229] on div "Toujours fier et très sage" at bounding box center [168, 234] width 31 height 29
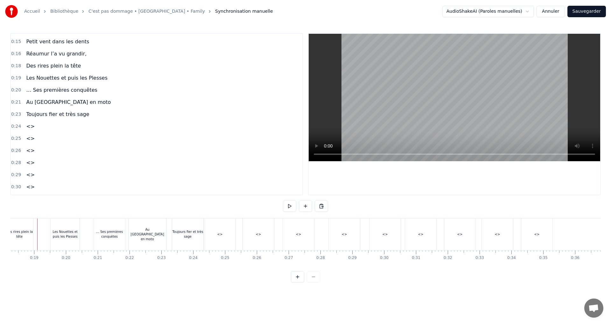
scroll to position [0, 576]
click at [183, 228] on div "Toujours fier et très sage" at bounding box center [192, 234] width 31 height 32
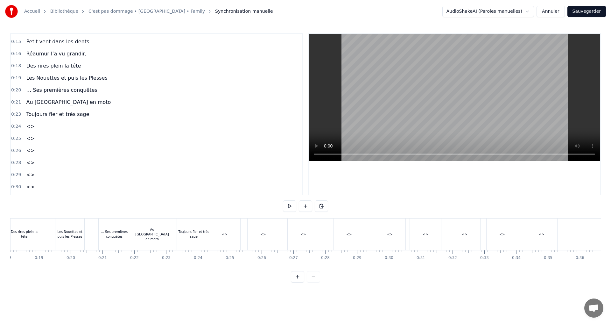
click at [227, 229] on div "<>" at bounding box center [224, 234] width 31 height 32
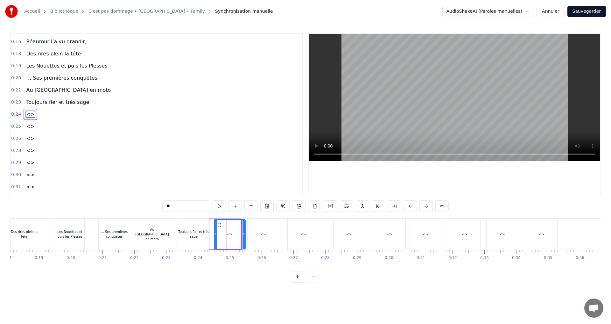
drag, startPoint x: 215, startPoint y: 225, endPoint x: 219, endPoint y: 226, distance: 4.6
click at [219, 226] on icon at bounding box center [219, 224] width 5 height 5
drag, startPoint x: 180, startPoint y: 207, endPoint x: 161, endPoint y: 207, distance: 19.1
click at [161, 207] on div "0:00 Intro 0:11 [PERSON_NAME] est né, 0:12 Tout près de l’océan 0:13 Aux Sables…" at bounding box center [305, 157] width 591 height 249
paste input "**********"
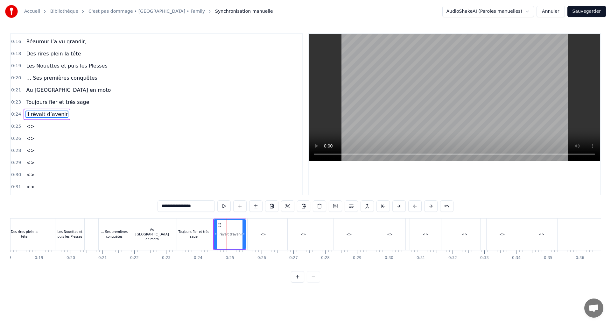
click at [256, 230] on div "<>" at bounding box center [263, 234] width 31 height 32
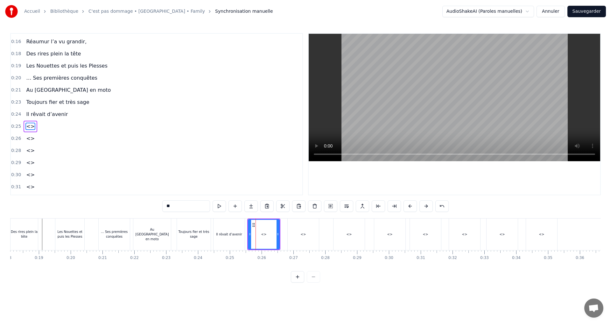
scroll to position [71, 0]
drag, startPoint x: 184, startPoint y: 208, endPoint x: 158, endPoint y: 208, distance: 25.1
click at [158, 208] on div "0:00 Intro 0:11 [PERSON_NAME] est né, 0:12 Tout près de l’océan 0:13 Aux Sables…" at bounding box center [305, 157] width 591 height 249
paste input "**********"
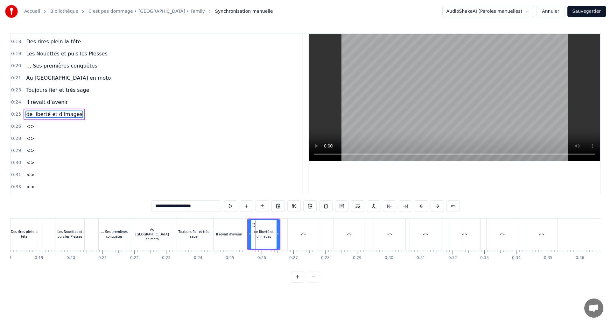
drag, startPoint x: 158, startPoint y: 205, endPoint x: 162, endPoint y: 209, distance: 5.2
click at [158, 206] on input "**********" at bounding box center [186, 205] width 70 height 11
click at [156, 207] on input "**********" at bounding box center [186, 205] width 67 height 11
type input "**********"
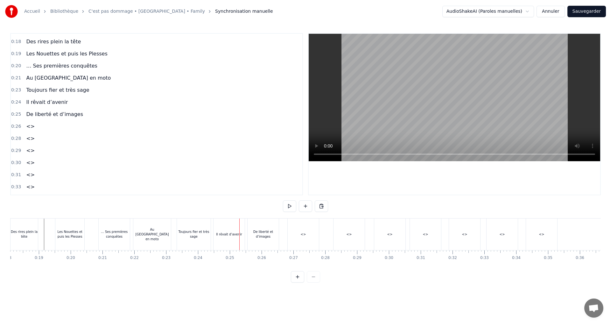
click at [234, 228] on div "Il rêvait d’avenir" at bounding box center [229, 234] width 31 height 32
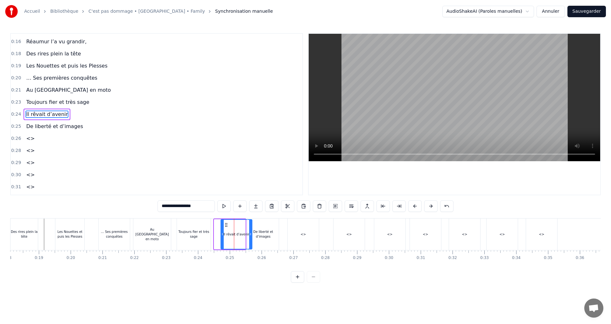
drag, startPoint x: 221, startPoint y: 224, endPoint x: 227, endPoint y: 225, distance: 6.7
click at [227, 225] on icon at bounding box center [226, 224] width 5 height 5
click at [110, 233] on div "… Ses premières conquêtes" at bounding box center [114, 234] width 31 height 10
type input "**********"
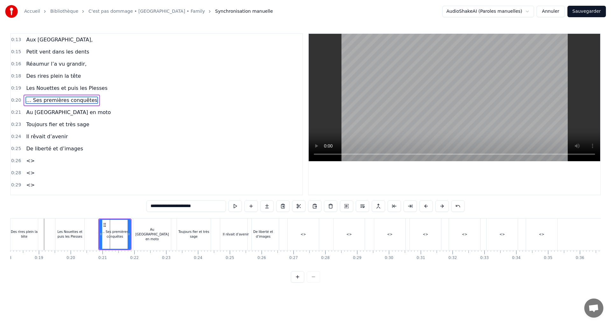
scroll to position [22, 0]
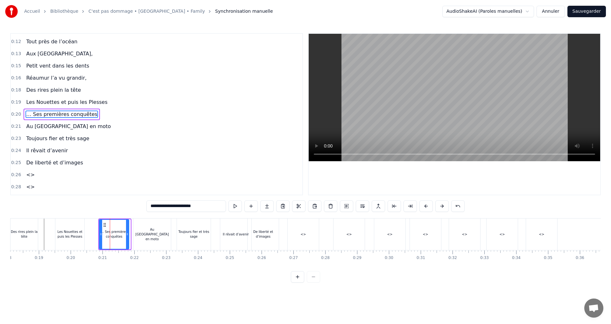
click at [126, 235] on icon at bounding box center [127, 233] width 3 height 5
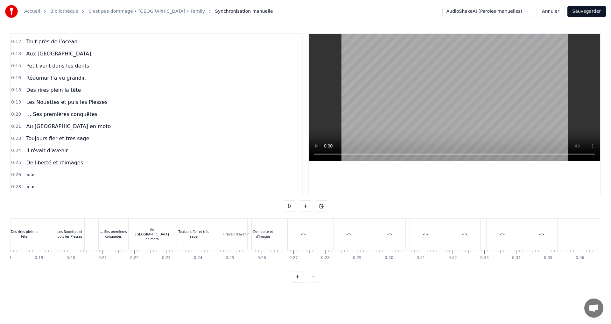
scroll to position [0, 574]
click at [240, 226] on div "Il rêvait d’avenir" at bounding box center [237, 234] width 31 height 32
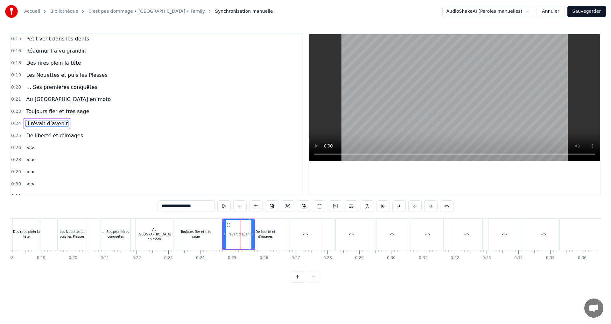
scroll to position [59, 0]
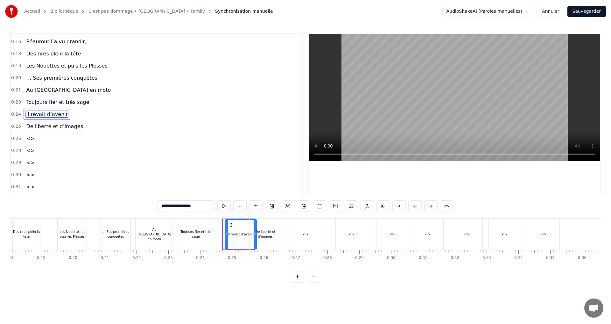
click at [231, 225] on icon at bounding box center [230, 224] width 5 height 5
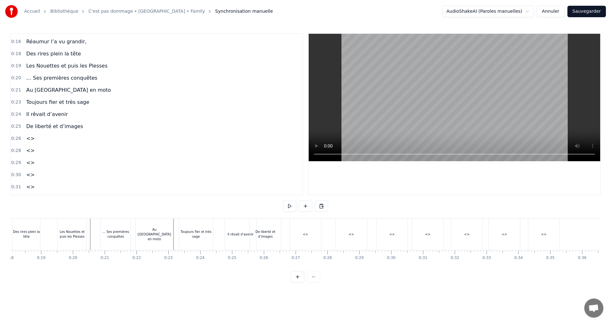
click at [146, 235] on div "Au [GEOGRAPHIC_DATA] en moto" at bounding box center [155, 234] width 38 height 14
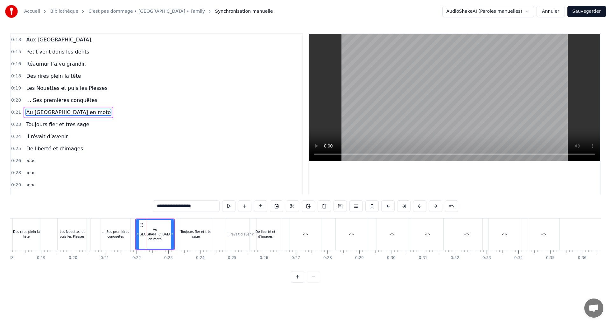
scroll to position [34, 0]
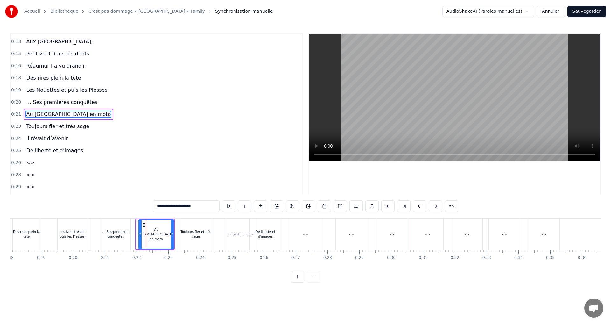
click at [141, 227] on div at bounding box center [140, 234] width 3 height 29
click at [41, 230] on div "Des rires plein la tête" at bounding box center [26, 234] width 29 height 32
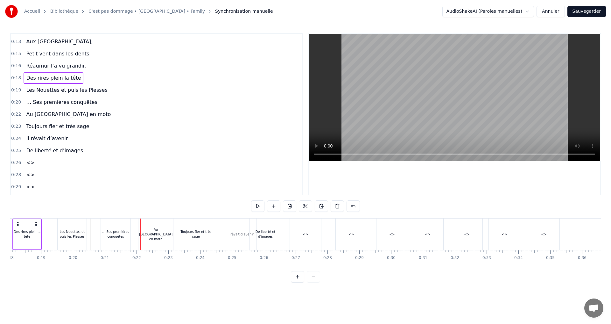
scroll to position [0, 573]
click at [268, 230] on div "De liberté et d’images" at bounding box center [266, 234] width 31 height 10
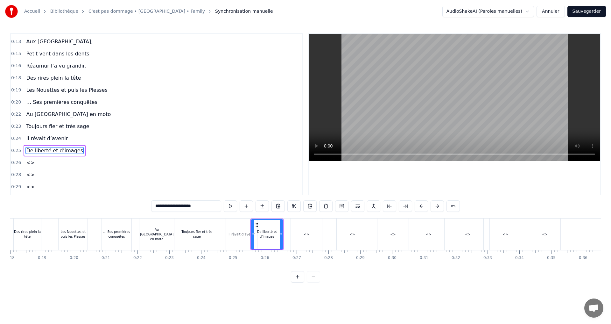
scroll to position [71, 0]
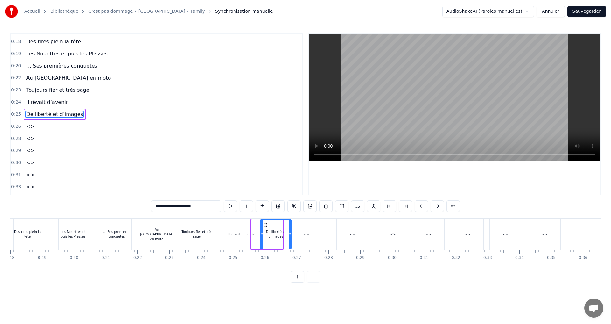
drag, startPoint x: 256, startPoint y: 225, endPoint x: 265, endPoint y: 226, distance: 9.0
click at [265, 226] on icon at bounding box center [265, 224] width 5 height 5
click at [42, 228] on div "Des rires plein la tête" at bounding box center [27, 234] width 29 height 32
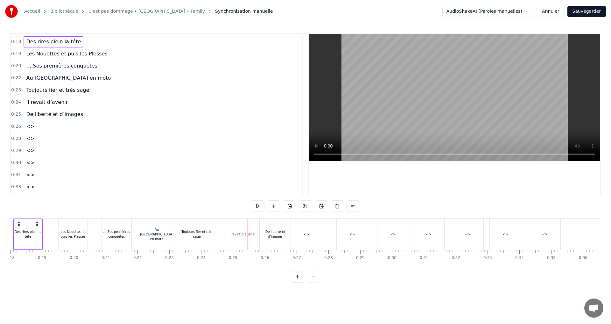
click at [233, 222] on div "Il rêvait d’avenir" at bounding box center [241, 234] width 31 height 32
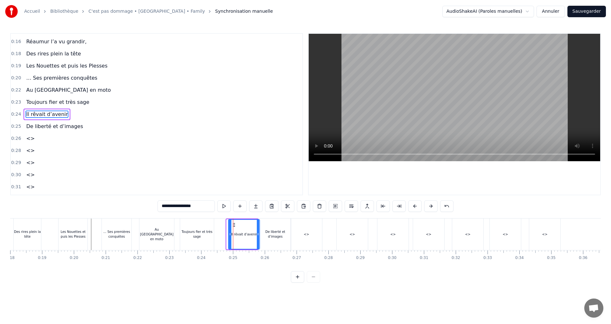
click at [233, 225] on icon at bounding box center [233, 224] width 5 height 5
click at [104, 233] on div "… Ses premières conquêtes" at bounding box center [117, 234] width 30 height 10
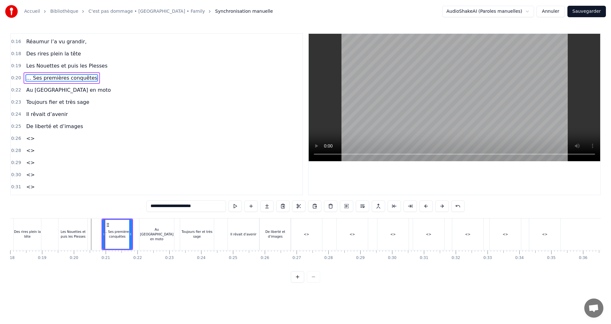
scroll to position [22, 0]
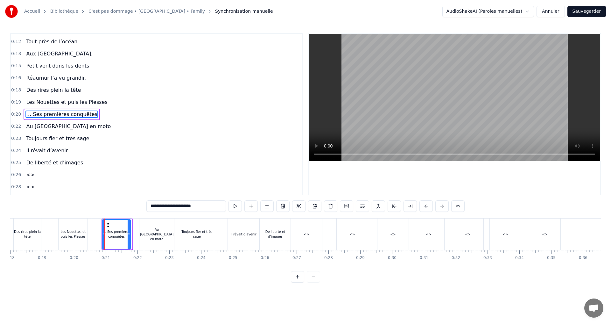
click at [130, 232] on icon at bounding box center [129, 233] width 3 height 5
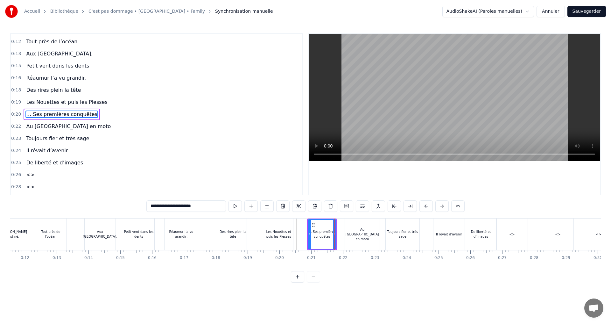
scroll to position [0, 278]
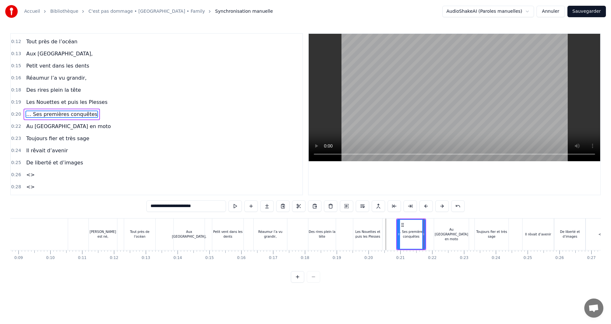
click at [10, 228] on div "**********" at bounding box center [305, 141] width 611 height 282
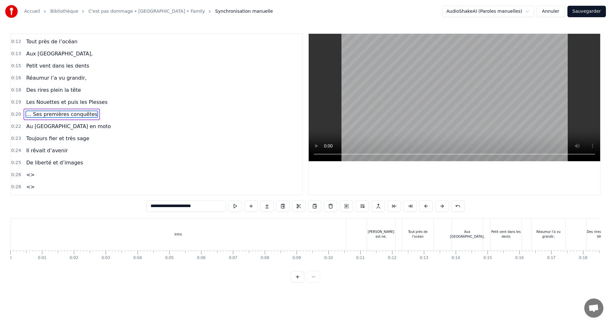
click at [18, 226] on div "Intro" at bounding box center [178, 234] width 335 height 32
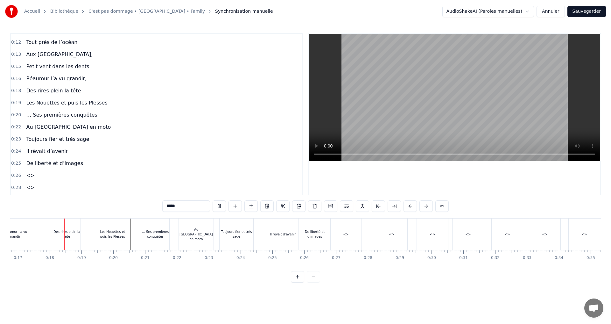
scroll to position [0, 534]
click at [101, 230] on div "Les Nouettes et puis les Plesses" at bounding box center [111, 234] width 29 height 10
type input "**********"
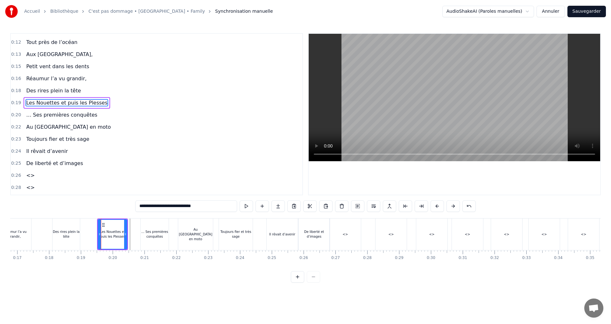
scroll to position [10, 0]
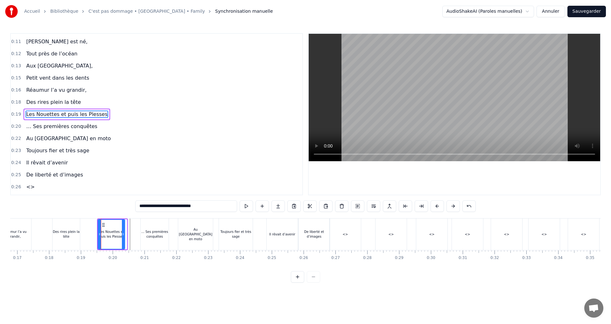
click at [123, 235] on circle at bounding box center [123, 235] width 0 height 0
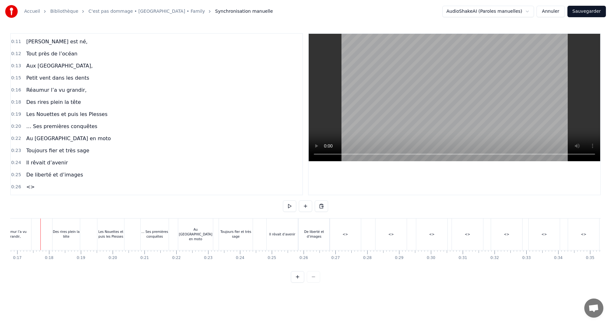
scroll to position [0, 532]
click at [312, 224] on div "De liberté et d’images" at bounding box center [315, 234] width 31 height 32
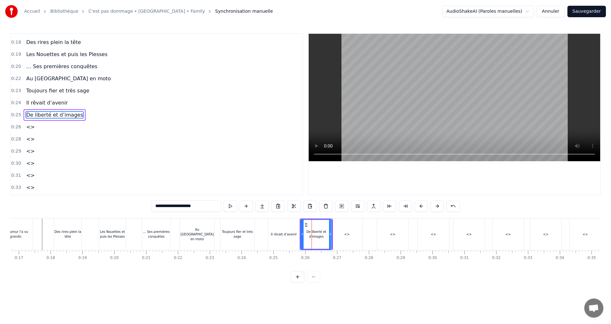
scroll to position [71, 0]
drag, startPoint x: 306, startPoint y: 225, endPoint x: 314, endPoint y: 227, distance: 7.7
click at [314, 227] on icon at bounding box center [313, 224] width 5 height 5
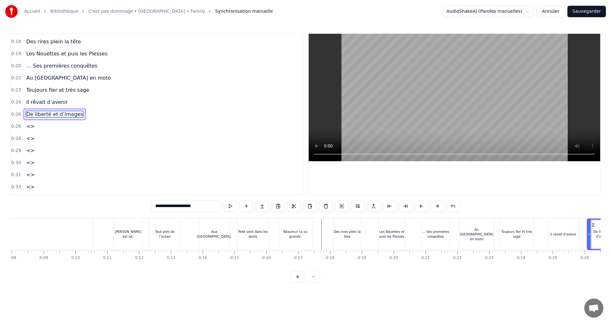
scroll to position [0, 43]
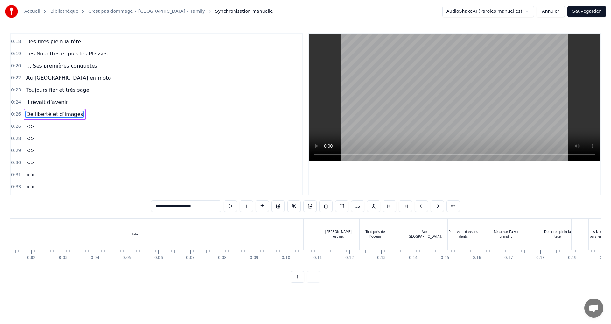
click at [31, 229] on div "Intro" at bounding box center [135, 234] width 335 height 32
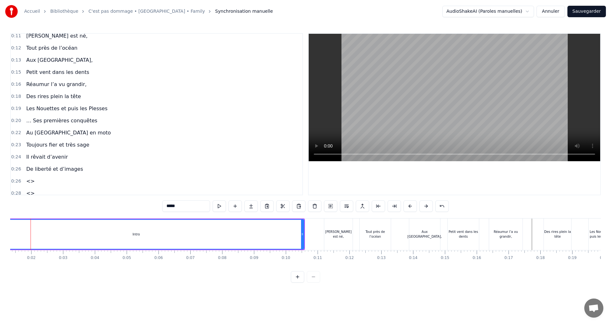
scroll to position [0, 31]
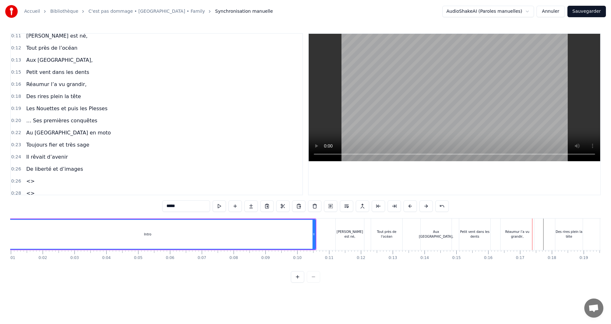
click at [515, 228] on div "Réaumur l’a vu grandir," at bounding box center [517, 234] width 33 height 32
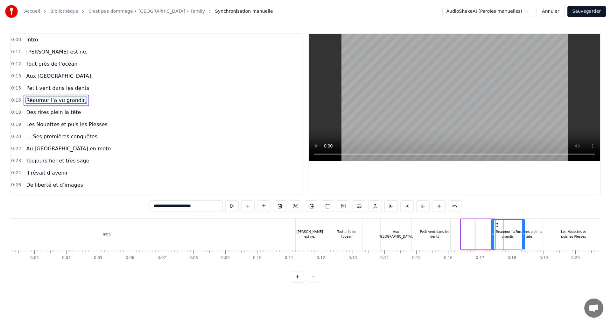
scroll to position [0, 75]
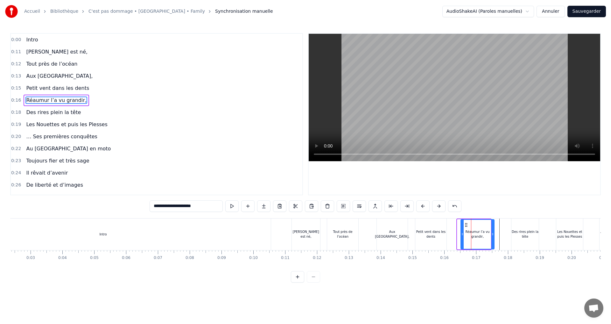
drag, startPoint x: 506, startPoint y: 225, endPoint x: 466, endPoint y: 228, distance: 40.5
click at [466, 228] on div "Réaumur l’a vu grandir," at bounding box center [477, 234] width 33 height 29
click at [117, 229] on div "Intro" at bounding box center [102, 234] width 335 height 32
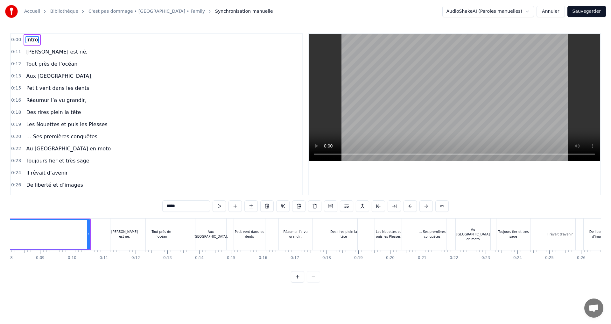
scroll to position [0, 246]
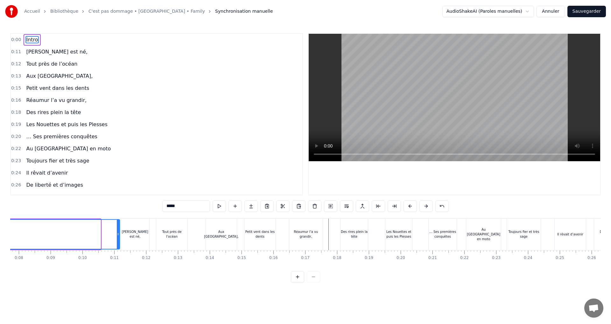
drag, startPoint x: 98, startPoint y: 234, endPoint x: 117, endPoint y: 237, distance: 19.4
click at [117, 237] on div at bounding box center [118, 234] width 3 height 29
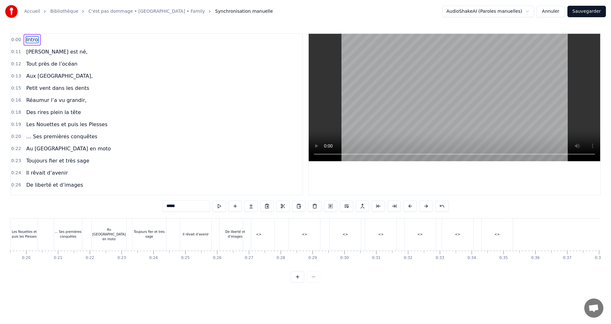
scroll to position [0, 617]
click at [269, 233] on div "<>" at bounding box center [262, 234] width 31 height 32
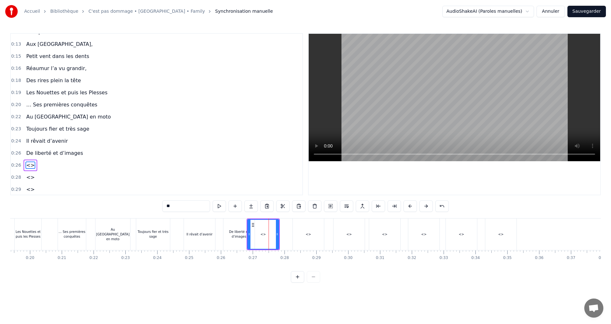
scroll to position [81, 0]
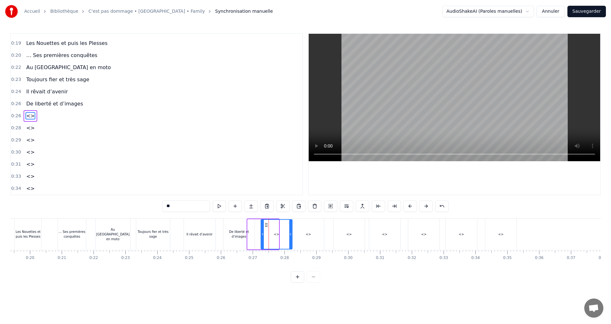
drag, startPoint x: 254, startPoint y: 224, endPoint x: 267, endPoint y: 225, distance: 13.4
click at [267, 225] on icon at bounding box center [266, 224] width 5 height 5
click at [302, 234] on div "<>" at bounding box center [308, 234] width 31 height 32
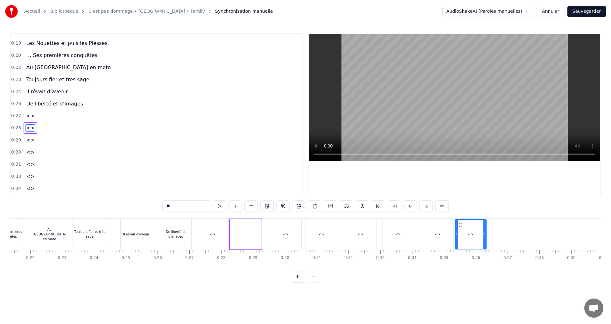
scroll to position [0, 680]
drag, startPoint x: 307, startPoint y: 226, endPoint x: 466, endPoint y: 226, distance: 158.1
click at [211, 239] on div "<>" at bounding box center [212, 234] width 31 height 32
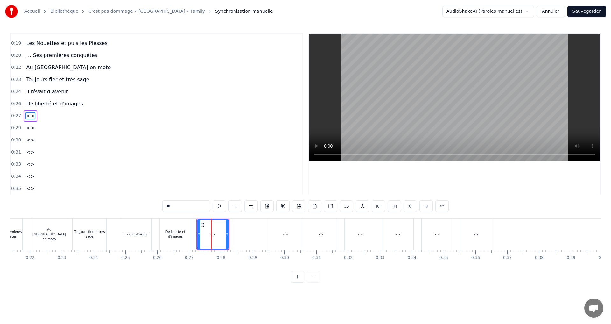
drag, startPoint x: 178, startPoint y: 207, endPoint x: 162, endPoint y: 207, distance: 15.9
click at [162, 207] on div "0:00 Intro 0:11 [PERSON_NAME] est né, 0:12 Tout près de l’océan 0:13 Aux Sables…" at bounding box center [305, 157] width 591 height 249
paste input "**********"
type input "**********"
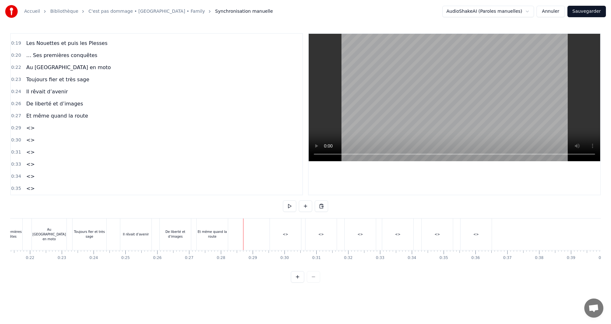
click at [274, 234] on div "<>" at bounding box center [285, 234] width 31 height 32
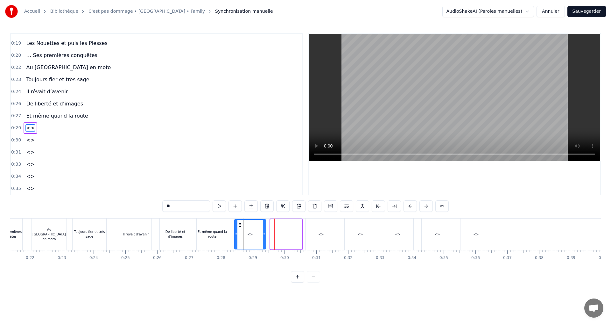
drag, startPoint x: 276, startPoint y: 225, endPoint x: 240, endPoint y: 226, distance: 36.0
click at [240, 226] on icon at bounding box center [239, 224] width 5 height 5
click at [251, 235] on div "<>" at bounding box center [250, 234] width 5 height 5
drag, startPoint x: 168, startPoint y: 208, endPoint x: 151, endPoint y: 208, distance: 16.5
click at [151, 208] on div "0:00 Intro 0:11 [PERSON_NAME] est né, 0:12 Tout près de l’océan 0:13 Aux Sables…" at bounding box center [305, 157] width 591 height 249
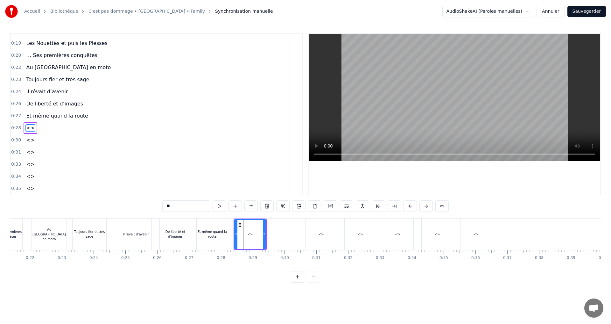
paste input "**********"
type input "**********"
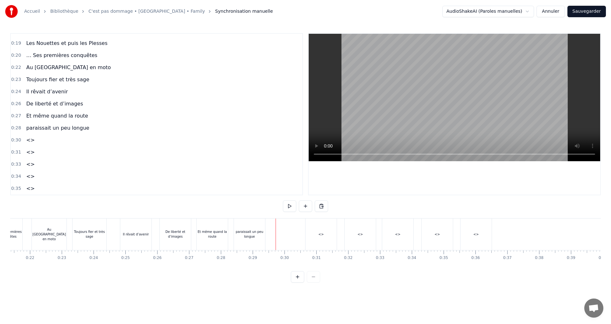
click at [317, 226] on div "<>" at bounding box center [320, 234] width 31 height 32
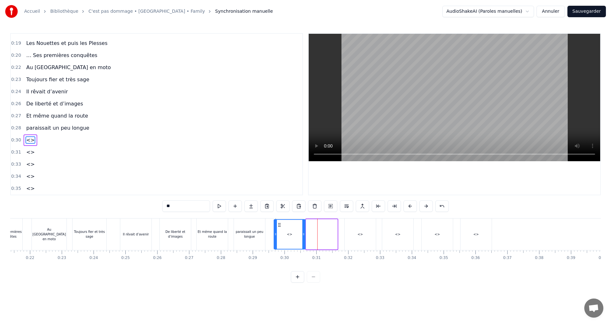
drag, startPoint x: 311, startPoint y: 224, endPoint x: 278, endPoint y: 227, distance: 33.2
click at [278, 227] on icon at bounding box center [279, 224] width 5 height 5
drag, startPoint x: 289, startPoint y: 233, endPoint x: 278, endPoint y: 230, distance: 11.0
click at [288, 233] on div "<>" at bounding box center [288, 234] width 5 height 5
drag, startPoint x: 163, startPoint y: 209, endPoint x: 146, endPoint y: 209, distance: 16.2
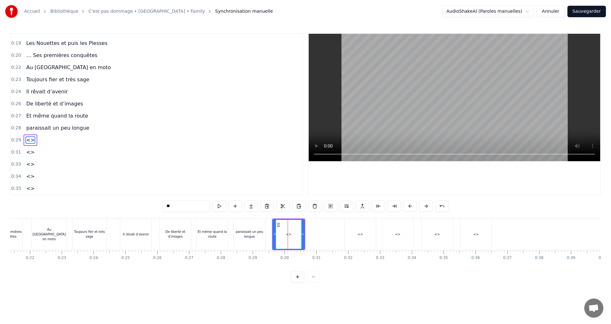
click at [146, 209] on div "0:00 Intro 0:11 [PERSON_NAME] est né, 0:12 Tout près de l’océan 0:13 Aux Sables…" at bounding box center [305, 157] width 591 height 249
paste input "**********"
click at [356, 230] on div "<>" at bounding box center [360, 234] width 31 height 32
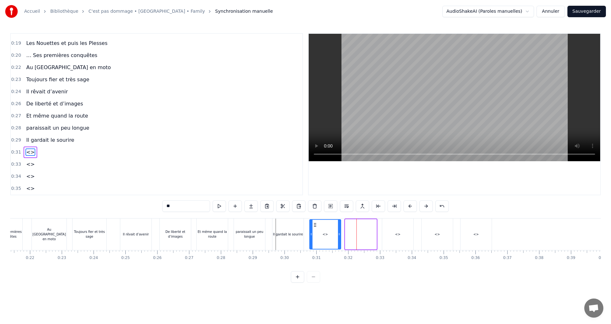
drag, startPoint x: 346, startPoint y: 226, endPoint x: 314, endPoint y: 230, distance: 32.4
click at [314, 230] on div "<>" at bounding box center [325, 234] width 31 height 29
drag, startPoint x: 178, startPoint y: 208, endPoint x: 155, endPoint y: 207, distance: 23.6
click at [155, 207] on div "0:00 Intro 0:11 [PERSON_NAME] est né, 0:12 Tout près de l’océan 0:13 Aux Sables…" at bounding box center [305, 157] width 591 height 249
paste input "**********"
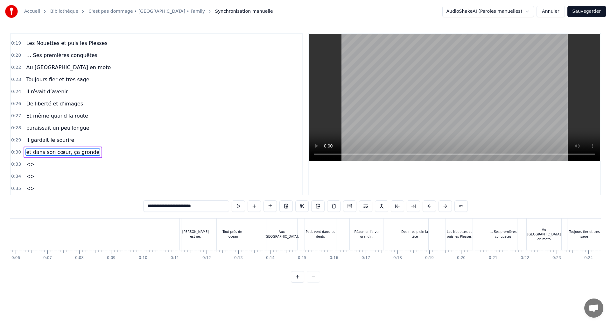
scroll to position [0, 182]
click at [30, 229] on div "Intro" at bounding box center [5, 234] width 354 height 32
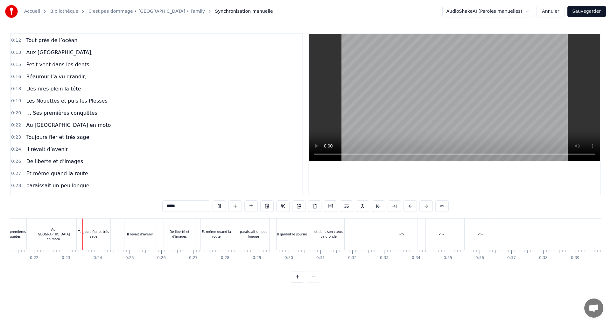
scroll to position [0, 697]
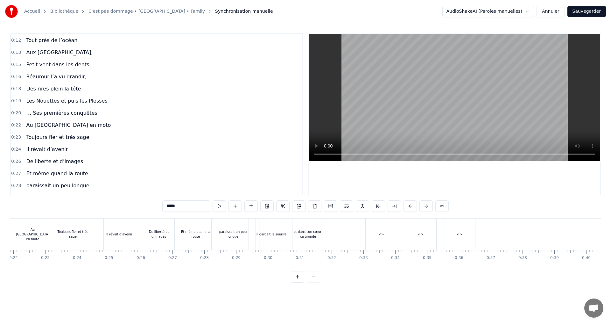
click at [313, 228] on div "et dans son cœur, ça gronde" at bounding box center [307, 234] width 31 height 32
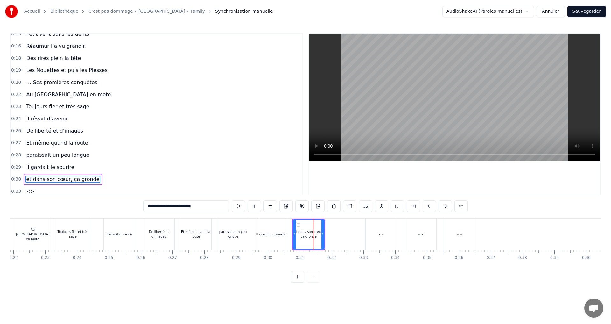
scroll to position [81, 0]
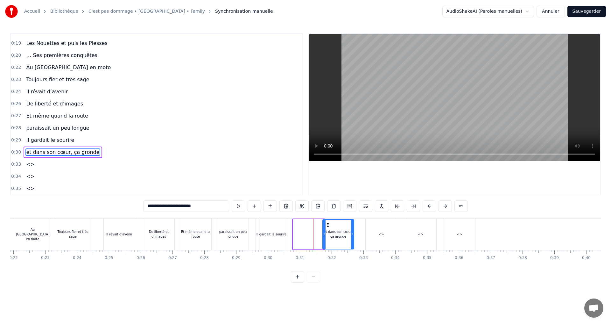
drag, startPoint x: 298, startPoint y: 227, endPoint x: 332, endPoint y: 231, distance: 34.0
click at [331, 230] on div "et dans son cœur, ça gronde" at bounding box center [338, 234] width 31 height 29
drag, startPoint x: 332, startPoint y: 231, endPoint x: 337, endPoint y: 233, distance: 6.0
click at [337, 233] on div "et dans son cœur, ça gronde" at bounding box center [341, 234] width 31 height 10
drag, startPoint x: 331, startPoint y: 226, endPoint x: 335, endPoint y: 228, distance: 4.7
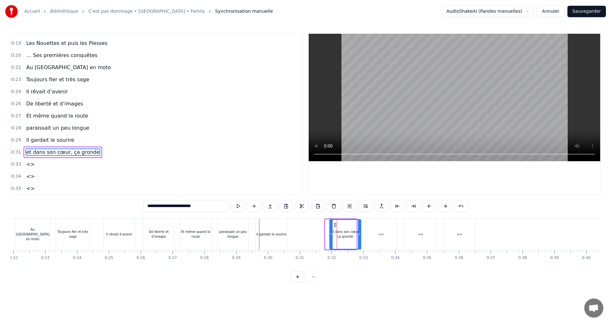
click at [335, 228] on div "et dans son cœur, ça gronde" at bounding box center [345, 234] width 31 height 29
click at [278, 231] on div "Il gardait le sourire" at bounding box center [271, 234] width 31 height 32
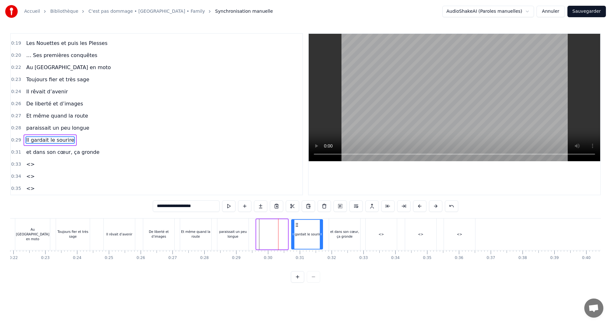
drag, startPoint x: 261, startPoint y: 224, endPoint x: 295, endPoint y: 230, distance: 35.1
click at [295, 230] on div "Il gardait le sourire" at bounding box center [307, 234] width 31 height 29
click at [234, 229] on div "paraissait un peu longue" at bounding box center [232, 234] width 31 height 10
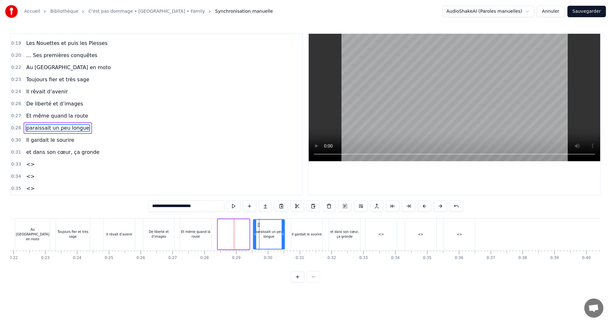
drag, startPoint x: 224, startPoint y: 225, endPoint x: 259, endPoint y: 227, distance: 35.4
click at [259, 227] on div "paraissait un peu longue" at bounding box center [269, 234] width 31 height 29
click at [197, 229] on div "Et même quand la route" at bounding box center [195, 234] width 31 height 10
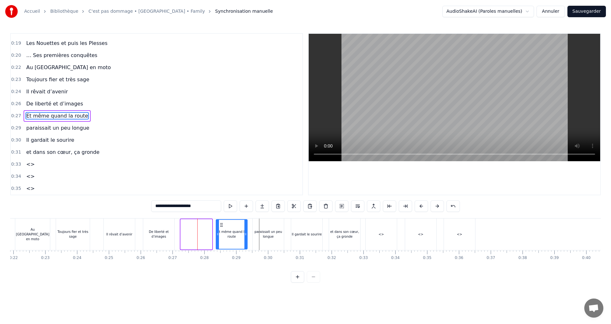
drag, startPoint x: 194, startPoint y: 224, endPoint x: 220, endPoint y: 226, distance: 25.5
click at [220, 226] on icon at bounding box center [221, 224] width 5 height 5
click at [126, 232] on div "Il rêvait d’avenir" at bounding box center [119, 234] width 26 height 5
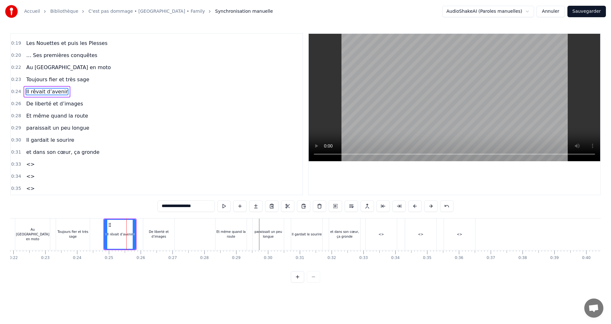
scroll to position [59, 0]
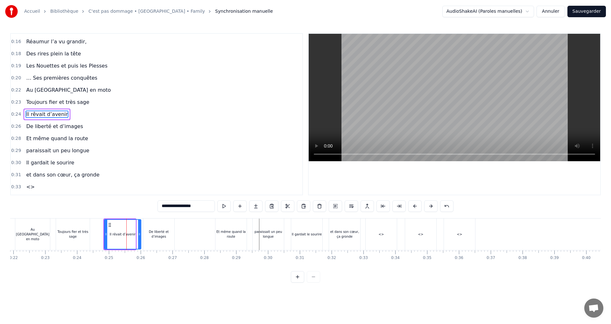
drag, startPoint x: 134, startPoint y: 232, endPoint x: 139, endPoint y: 233, distance: 5.1
click at [139, 233] on icon at bounding box center [139, 233] width 3 height 5
click at [153, 232] on div "De liberté et d’images" at bounding box center [158, 234] width 31 height 10
type input "**********"
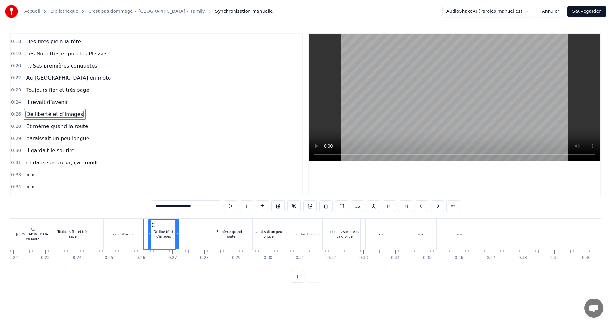
drag, startPoint x: 149, startPoint y: 225, endPoint x: 152, endPoint y: 226, distance: 3.6
click at [152, 226] on icon at bounding box center [153, 224] width 5 height 5
drag, startPoint x: 177, startPoint y: 234, endPoint x: 186, endPoint y: 234, distance: 8.6
click at [186, 234] on icon at bounding box center [185, 233] width 3 height 5
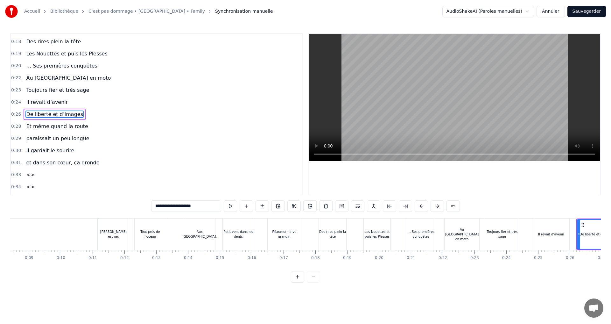
scroll to position [0, 292]
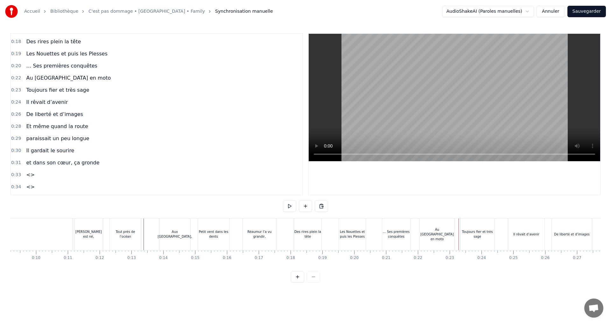
click at [404, 230] on div "… Ses premières conquêtes" at bounding box center [396, 234] width 28 height 10
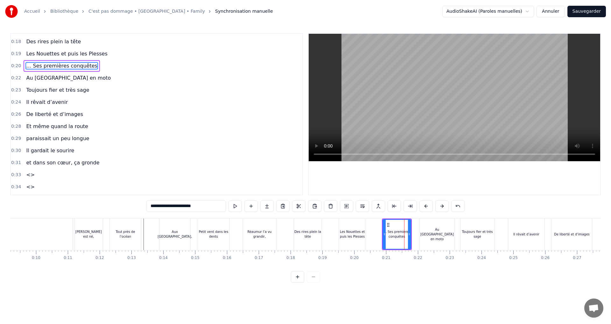
scroll to position [22, 0]
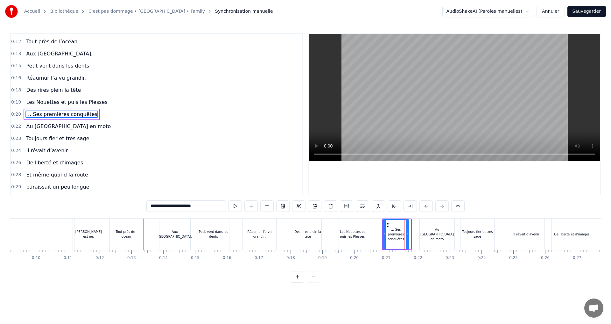
click at [407, 229] on div at bounding box center [407, 234] width 3 height 29
click at [426, 231] on div "Au [GEOGRAPHIC_DATA] en moto" at bounding box center [437, 234] width 35 height 32
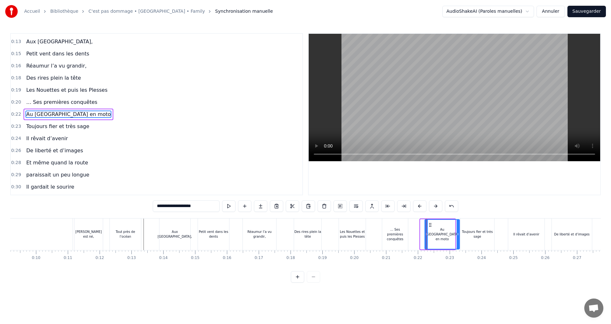
drag, startPoint x: 424, startPoint y: 225, endPoint x: 429, endPoint y: 225, distance: 4.5
click at [429, 225] on icon at bounding box center [430, 224] width 5 height 5
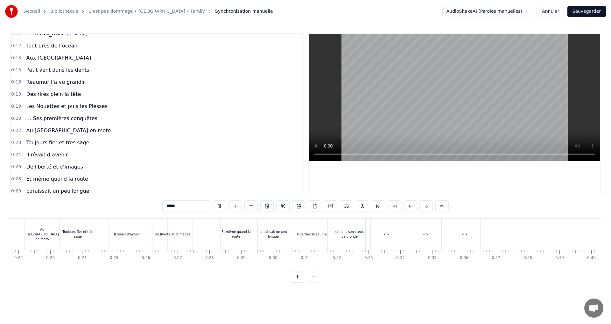
scroll to position [0, 801]
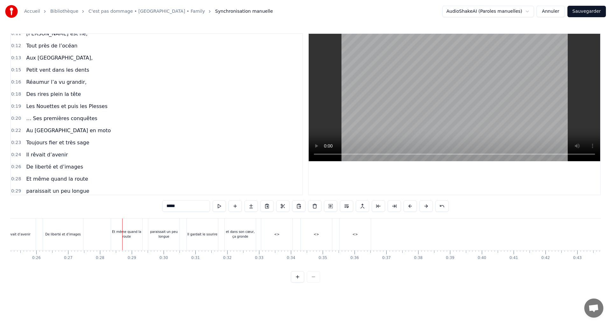
click at [127, 228] on div "Et même quand la route" at bounding box center [126, 234] width 31 height 32
type input "**********"
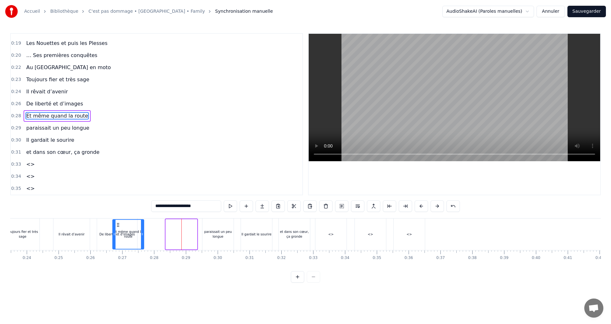
scroll to position [0, 746]
drag, startPoint x: 116, startPoint y: 225, endPoint x: 159, endPoint y: 232, distance: 44.1
click at [159, 232] on div "Et même quand la route" at bounding box center [171, 234] width 31 height 29
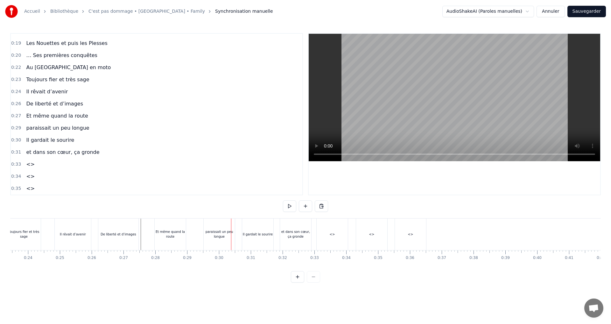
click at [223, 229] on div "paraissait un peu longue" at bounding box center [219, 234] width 31 height 10
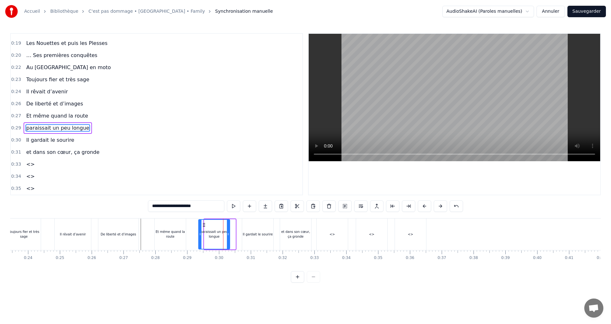
drag, startPoint x: 210, startPoint y: 225, endPoint x: 204, endPoint y: 225, distance: 5.8
click at [204, 225] on icon at bounding box center [203, 224] width 5 height 5
click at [251, 228] on div "Il gardait le sourire" at bounding box center [257, 234] width 31 height 32
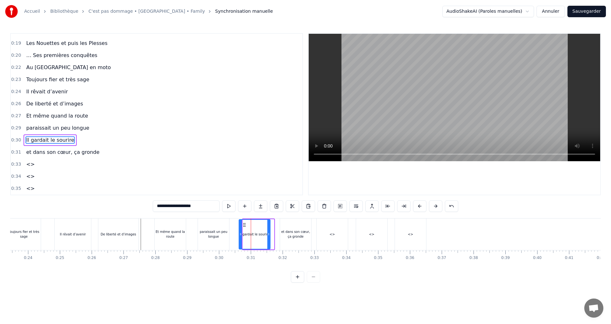
drag, startPoint x: 248, startPoint y: 225, endPoint x: 244, endPoint y: 224, distance: 3.8
click at [244, 224] on circle at bounding box center [243, 224] width 0 height 0
click at [284, 225] on div "et dans son cœur, ça gronde" at bounding box center [295, 234] width 31 height 32
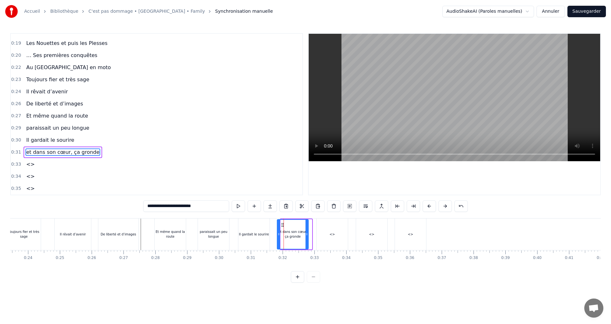
drag, startPoint x: 286, startPoint y: 225, endPoint x: 283, endPoint y: 225, distance: 3.5
click at [283, 225] on icon at bounding box center [282, 224] width 5 height 5
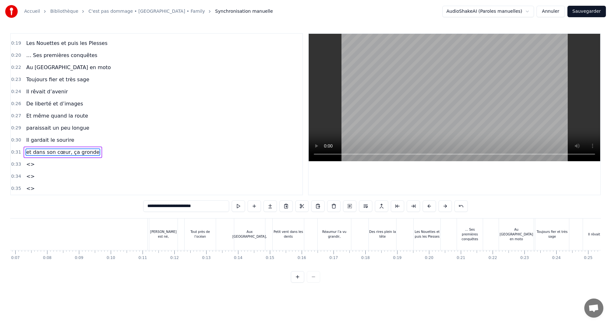
scroll to position [0, 125]
click at [66, 237] on div "Intro" at bounding box center [63, 234] width 354 height 32
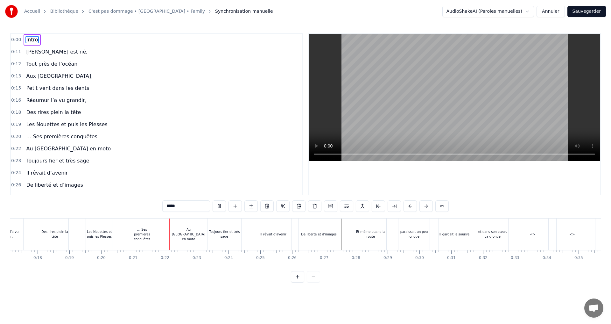
scroll to position [0, 654]
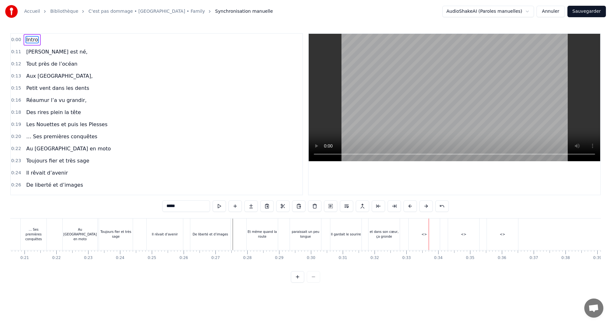
click at [417, 232] on div "<>" at bounding box center [424, 234] width 31 height 32
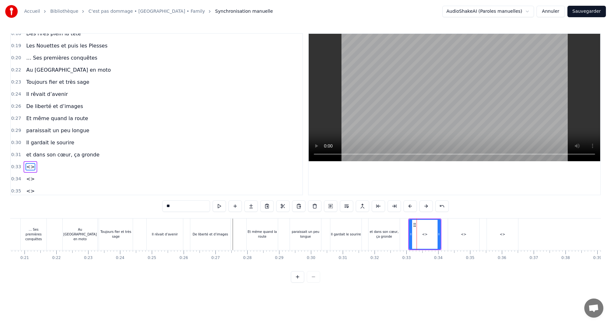
scroll to position [81, 0]
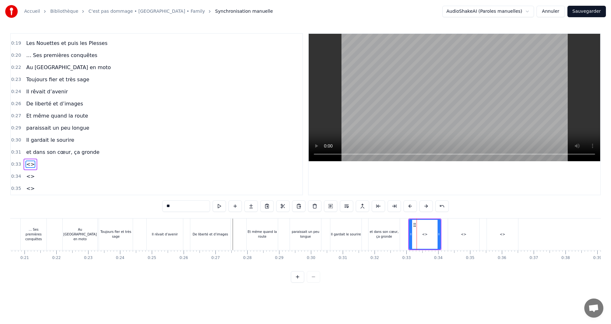
drag, startPoint x: 188, startPoint y: 206, endPoint x: 162, endPoint y: 204, distance: 26.2
click at [162, 204] on div "0:00 Intro 0:11 [PERSON_NAME] est né, 0:12 Tout près de l’océan 0:13 Aux Sables…" at bounding box center [305, 157] width 591 height 249
paste input "**********"
click at [455, 238] on div "<>" at bounding box center [463, 234] width 31 height 32
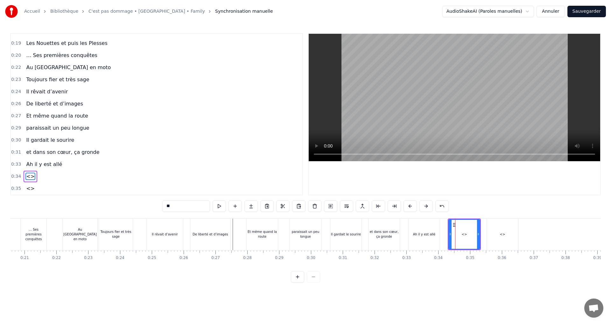
drag, startPoint x: 189, startPoint y: 207, endPoint x: 160, endPoint y: 208, distance: 28.7
click at [160, 208] on div "0:00 Intro 0:11 [PERSON_NAME] est né, 0:12 Tout près de l’océan 0:13 Aux Sables…" at bounding box center [305, 157] width 591 height 249
paste input "**********"
click at [500, 228] on div "<>" at bounding box center [502, 234] width 31 height 32
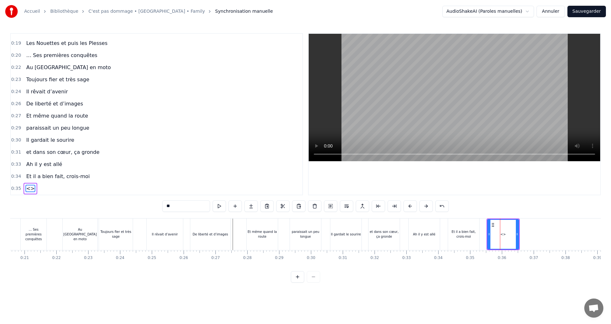
drag, startPoint x: 196, startPoint y: 207, endPoint x: 156, endPoint y: 206, distance: 40.7
click at [156, 206] on div "0:00 Intro 0:11 [PERSON_NAME] est né, 0:12 Tout près de l’océan 0:13 Aux Sables…" at bounding box center [305, 157] width 591 height 249
paste input "**********"
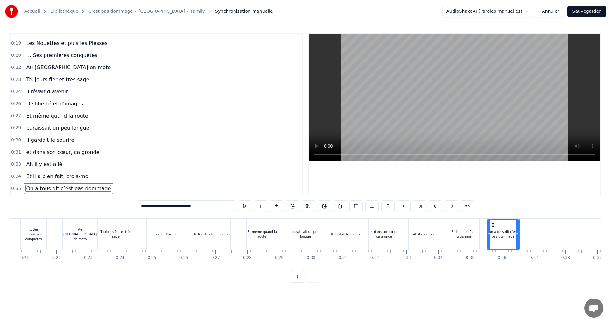
type input "**********"
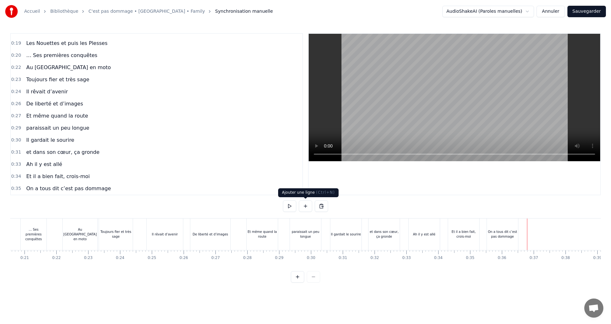
click at [306, 205] on button at bounding box center [305, 205] width 13 height 11
click at [535, 233] on div "<>" at bounding box center [543, 234] width 31 height 30
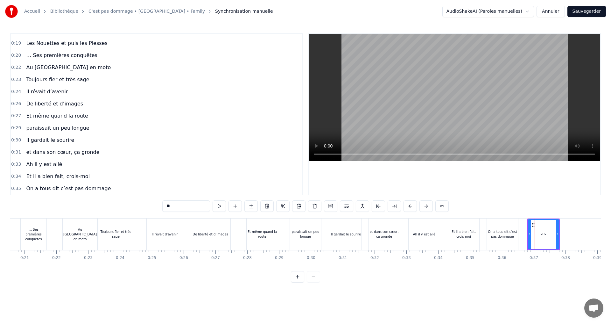
scroll to position [93, 0]
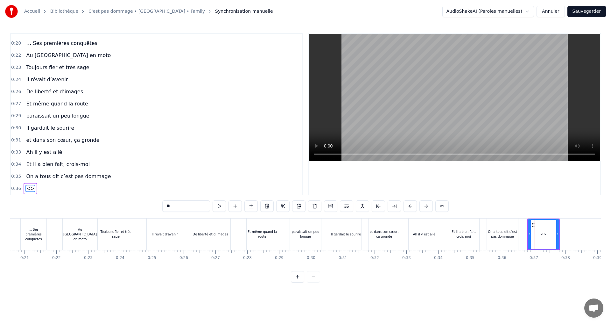
drag, startPoint x: 197, startPoint y: 207, endPoint x: 158, endPoint y: 207, distance: 39.1
click at [158, 207] on div "0:00 Intro 0:11 [PERSON_NAME] est né, 0:12 Tout près de l’océan 0:13 Aux Sables…" at bounding box center [305, 157] width 591 height 249
paste input "**********"
type input "**********"
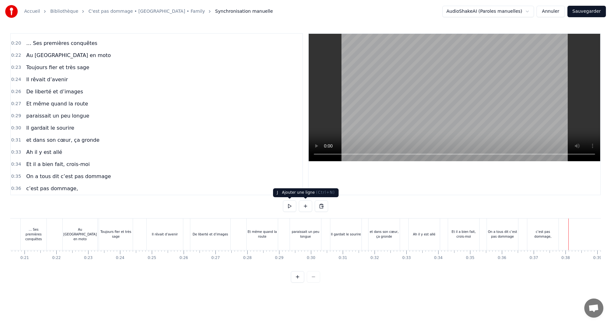
click at [305, 207] on button at bounding box center [305, 205] width 13 height 11
click at [580, 232] on div "<>" at bounding box center [584, 234] width 31 height 30
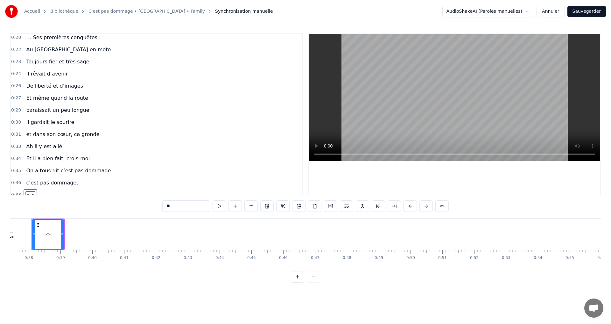
scroll to position [0, 1192]
drag, startPoint x: 180, startPoint y: 206, endPoint x: 158, endPoint y: 204, distance: 22.0
click at [158, 204] on div "0:00 Intro 0:11 [PERSON_NAME] est né, 0:12 Tout près de l’océan 0:13 Aux Sables…" at bounding box center [305, 157] width 591 height 249
paste input "**********"
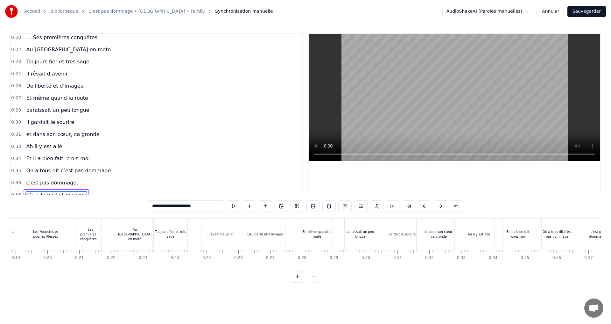
scroll to position [0, 564]
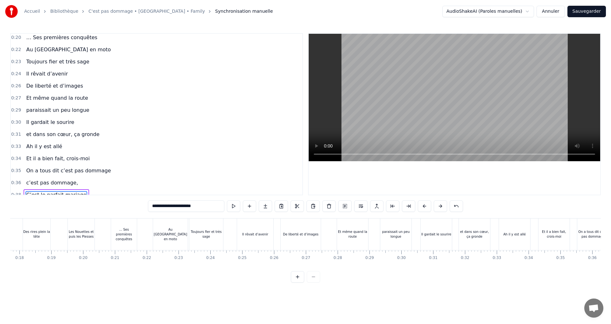
type input "**********"
click at [289, 208] on button at bounding box center [289, 205] width 13 height 11
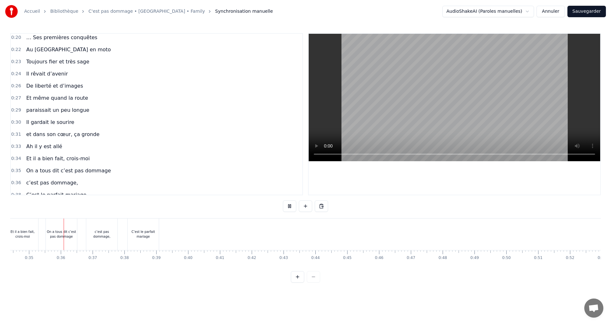
scroll to position [0, 1095]
click at [290, 207] on button at bounding box center [289, 205] width 13 height 11
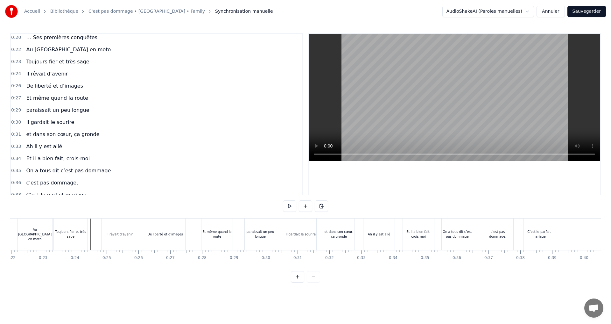
scroll to position [0, 695]
click at [225, 228] on div "Et même quand la route" at bounding box center [220, 234] width 31 height 32
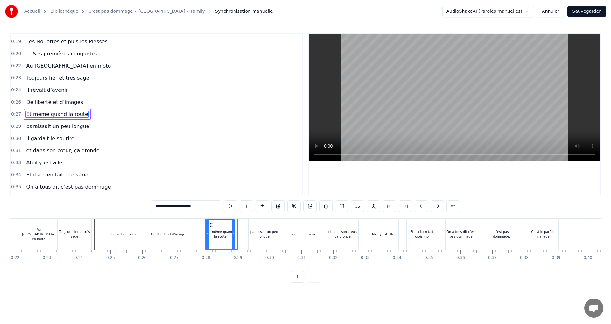
click at [233, 233] on icon at bounding box center [233, 233] width 3 height 5
click at [251, 230] on div "paraissait un peu longue" at bounding box center [264, 234] width 31 height 10
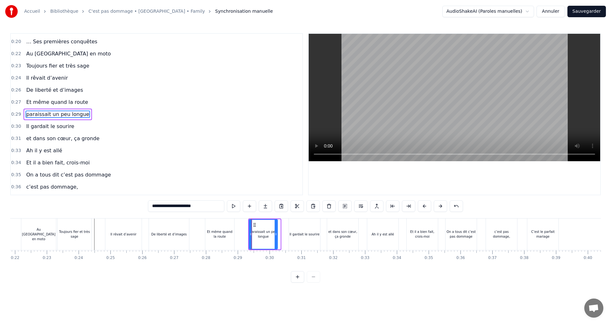
click at [276, 233] on circle at bounding box center [276, 233] width 0 height 0
click at [304, 235] on div "Il gardait le sourire" at bounding box center [305, 234] width 30 height 5
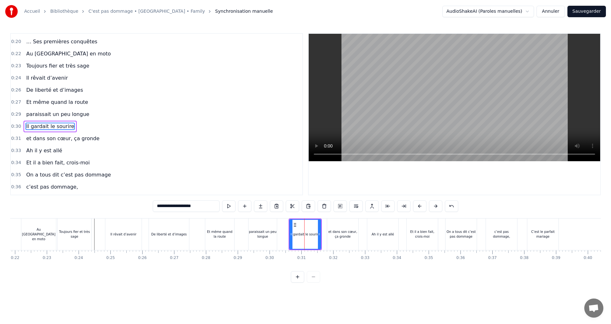
scroll to position [105, 0]
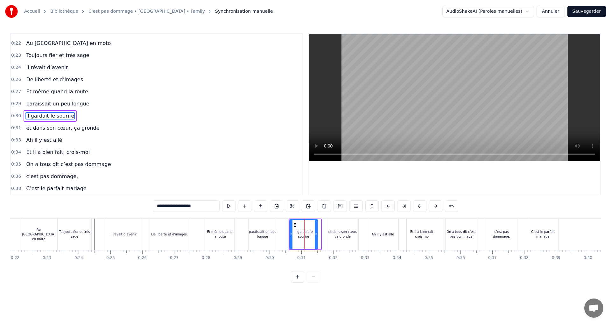
click at [316, 232] on icon at bounding box center [316, 233] width 3 height 5
click at [341, 234] on div "et dans son cœur, ça gronde" at bounding box center [342, 234] width 31 height 10
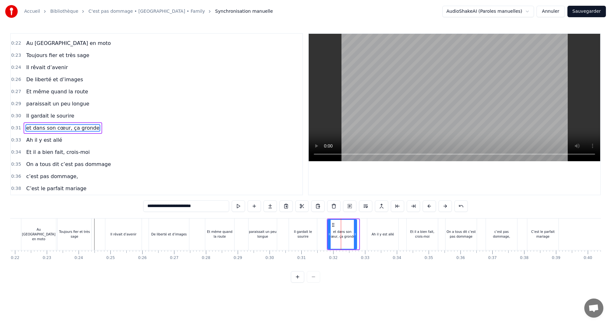
click at [355, 231] on icon at bounding box center [355, 233] width 3 height 5
click at [377, 235] on div "Ah il y est allé" at bounding box center [383, 234] width 23 height 5
type input "**********"
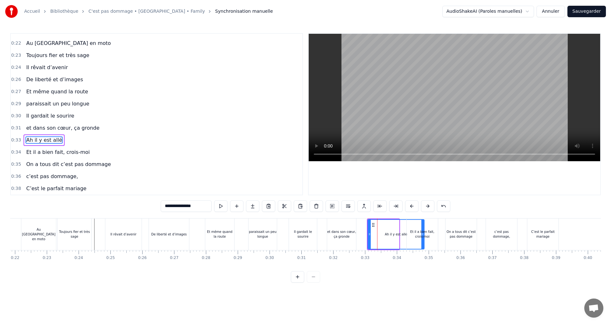
drag, startPoint x: 398, startPoint y: 234, endPoint x: 423, endPoint y: 235, distance: 25.2
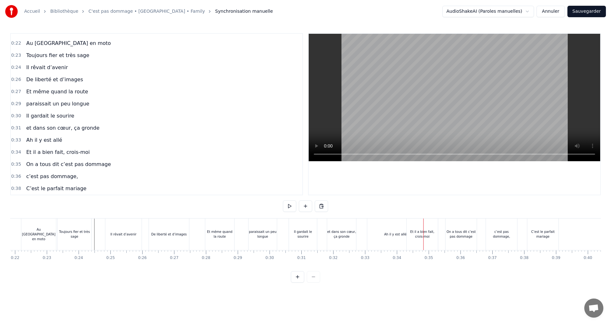
click at [435, 230] on div "Et il a bien fait, crois-moi" at bounding box center [422, 234] width 31 height 10
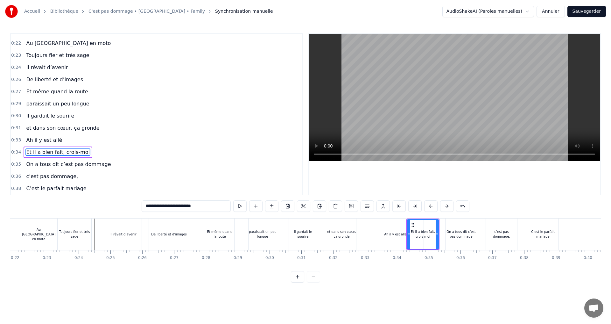
click at [537, 232] on div "C’est le parfait mariage" at bounding box center [542, 234] width 31 height 10
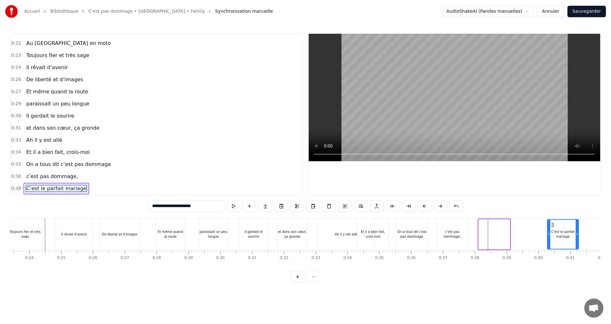
drag, startPoint x: 534, startPoint y: 225, endPoint x: 565, endPoint y: 227, distance: 31.5
click at [555, 227] on icon at bounding box center [552, 224] width 5 height 5
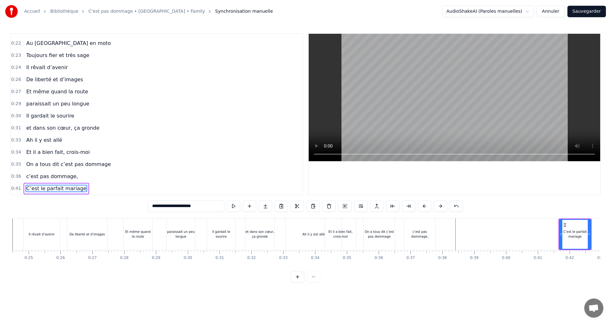
click at [422, 231] on div "c’est pas dommage," at bounding box center [419, 234] width 31 height 32
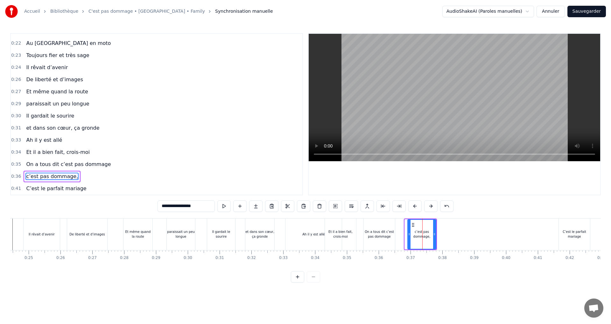
click at [410, 226] on div at bounding box center [409, 234] width 3 height 29
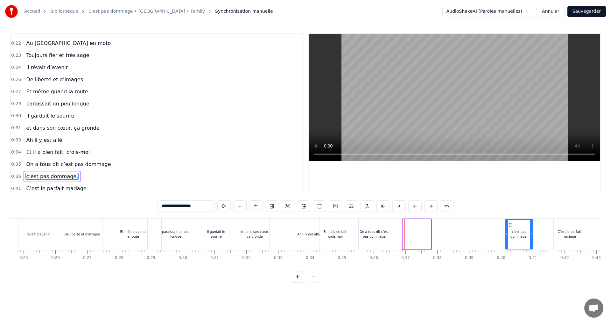
scroll to position [0, 795]
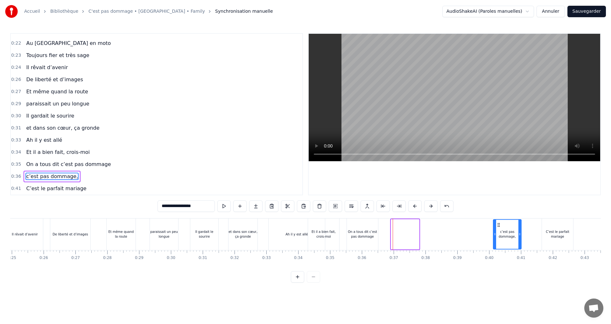
drag, startPoint x: 414, startPoint y: 225, endPoint x: 513, endPoint y: 229, distance: 99.0
click at [513, 229] on div "c’est pas dommage," at bounding box center [507, 234] width 27 height 29
click at [355, 234] on div "On a tous dit c’est pas dommage" at bounding box center [361, 234] width 31 height 10
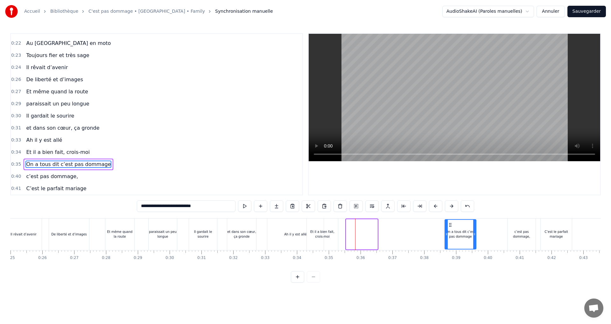
drag, startPoint x: 351, startPoint y: 225, endPoint x: 457, endPoint y: 231, distance: 105.8
click at [457, 231] on div "On a tous dit c’est pas dommage" at bounding box center [460, 234] width 31 height 29
click at [323, 232] on div "Et il a bien fait, crois-moi" at bounding box center [322, 234] width 31 height 10
type input "**********"
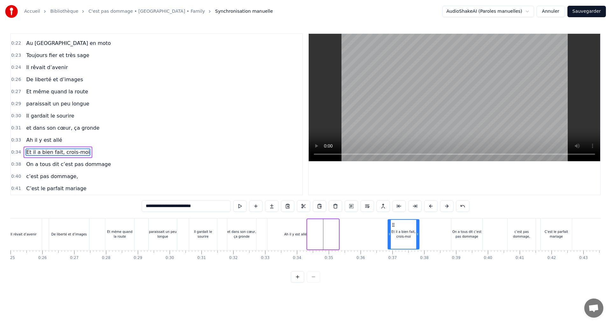
drag, startPoint x: 312, startPoint y: 225, endPoint x: 393, endPoint y: 230, distance: 80.7
click at [393, 230] on div "Et il a bien fait, crois-moi" at bounding box center [403, 234] width 31 height 29
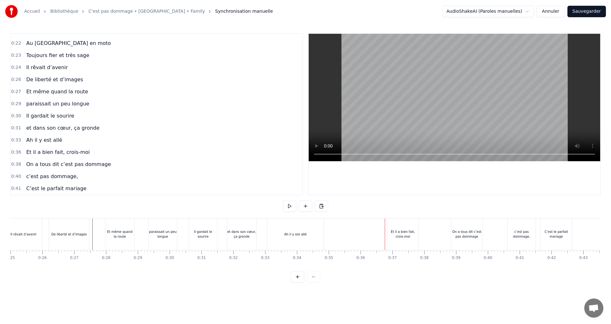
scroll to position [0, 767]
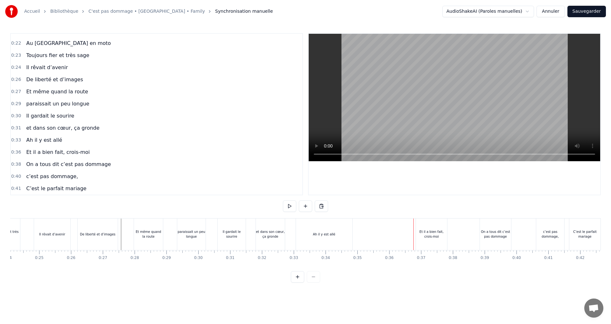
click at [425, 237] on div "Et il a bien fait, crois-moi" at bounding box center [431, 234] width 31 height 10
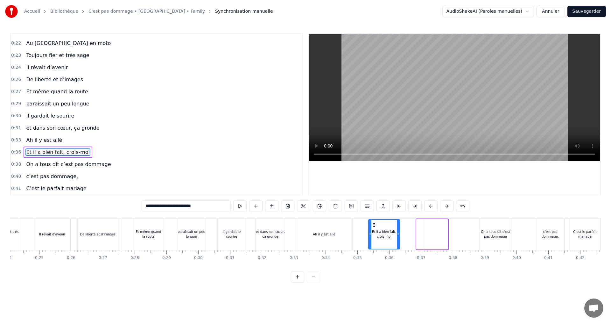
drag, startPoint x: 421, startPoint y: 224, endPoint x: 373, endPoint y: 226, distance: 48.1
click at [373, 226] on icon at bounding box center [373, 224] width 5 height 5
drag, startPoint x: 397, startPoint y: 234, endPoint x: 421, endPoint y: 239, distance: 24.0
click at [421, 239] on div at bounding box center [421, 234] width 3 height 29
click at [489, 232] on div "On a tous dit c’est pas dommage" at bounding box center [495, 234] width 31 height 10
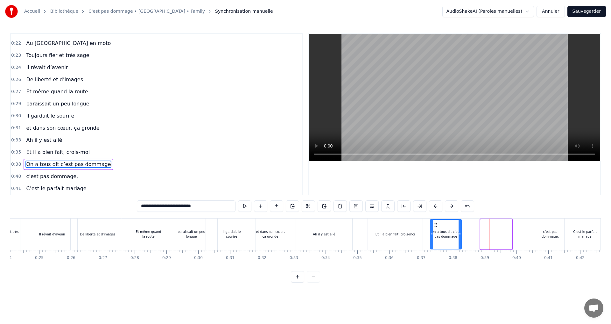
drag, startPoint x: 485, startPoint y: 225, endPoint x: 434, endPoint y: 228, distance: 51.3
click at [434, 228] on div "On a tous dit c’est pas dommage" at bounding box center [446, 234] width 31 height 29
drag, startPoint x: 458, startPoint y: 234, endPoint x: 471, endPoint y: 235, distance: 13.1
click at [471, 235] on icon at bounding box center [471, 233] width 3 height 5
click at [540, 230] on div "c’est pas dommage," at bounding box center [550, 234] width 28 height 10
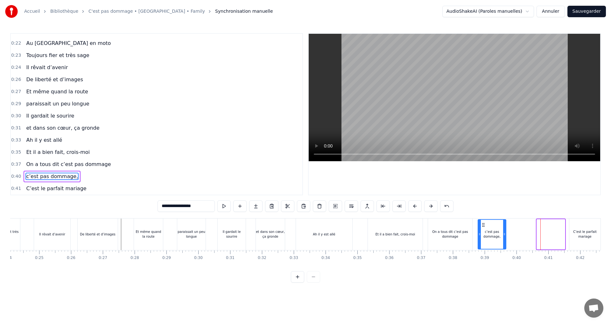
drag, startPoint x: 542, startPoint y: 226, endPoint x: 483, endPoint y: 231, distance: 59.1
click at [483, 231] on div "c’est pas dommage," at bounding box center [491, 234] width 27 height 29
click at [577, 228] on div "C’est le parfait mariage" at bounding box center [584, 234] width 31 height 32
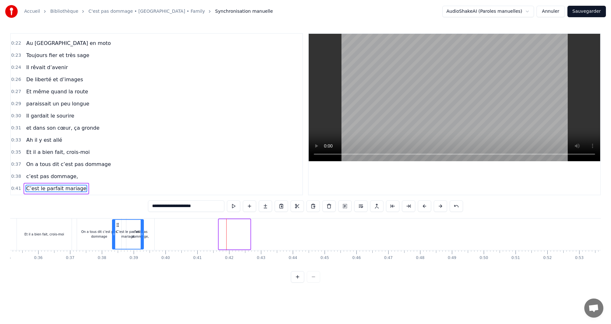
scroll to position [0, 1107]
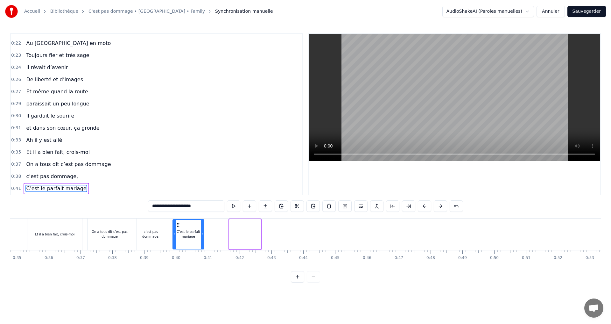
drag, startPoint x: 39, startPoint y: 227, endPoint x: 177, endPoint y: 231, distance: 137.8
click at [177, 231] on div "C’est le parfait mariage" at bounding box center [188, 234] width 31 height 29
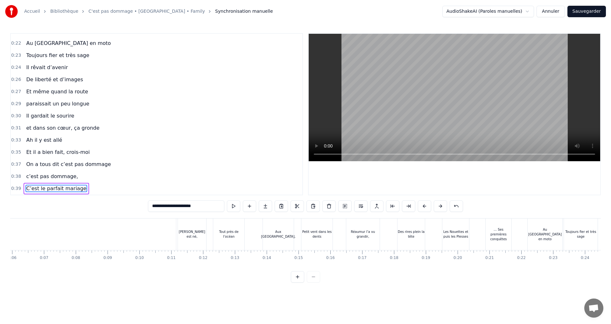
scroll to position [0, 128]
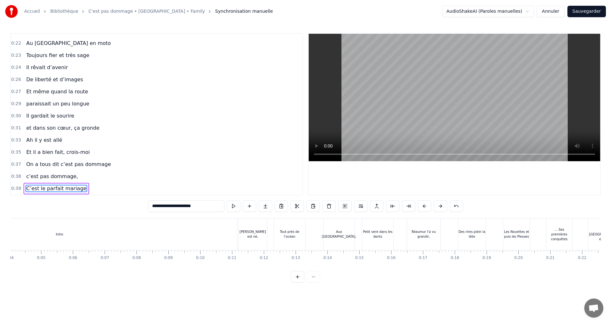
click at [20, 225] on div "Intro" at bounding box center [59, 234] width 354 height 32
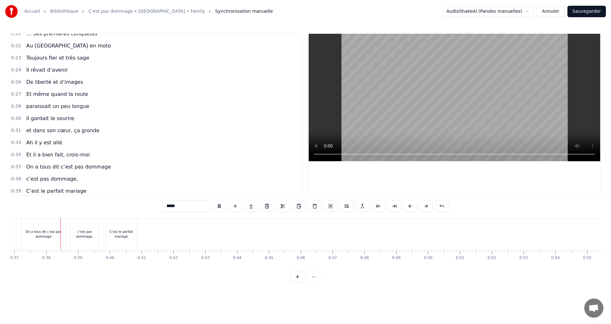
scroll to position [0, 1174]
click at [109, 225] on div "C’est le parfait mariage" at bounding box center [120, 234] width 31 height 32
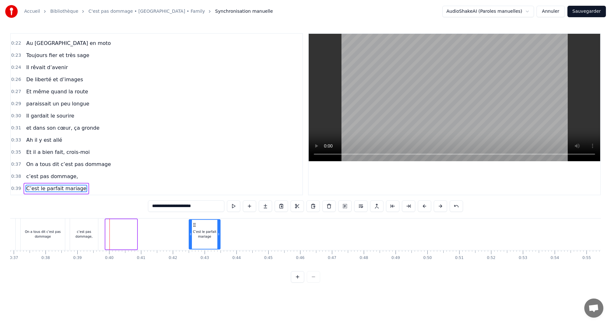
drag, startPoint x: 109, startPoint y: 225, endPoint x: 193, endPoint y: 226, distance: 83.4
click at [193, 226] on icon at bounding box center [194, 224] width 5 height 5
click at [85, 232] on div "c’est pas dommage," at bounding box center [84, 234] width 28 height 10
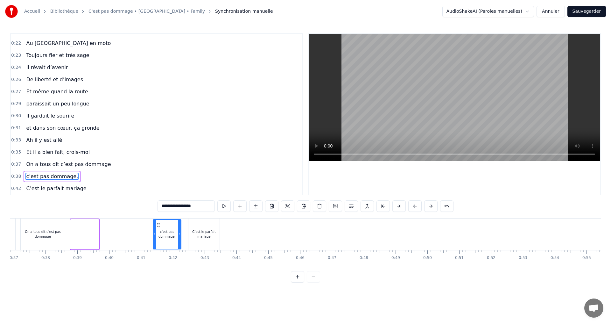
drag, startPoint x: 76, startPoint y: 225, endPoint x: 158, endPoint y: 225, distance: 82.1
click at [159, 225] on circle at bounding box center [159, 224] width 0 height 0
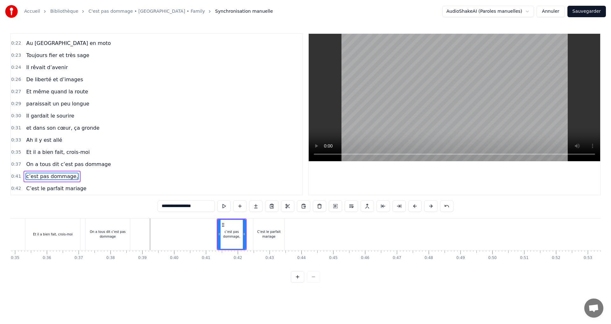
scroll to position [0, 1020]
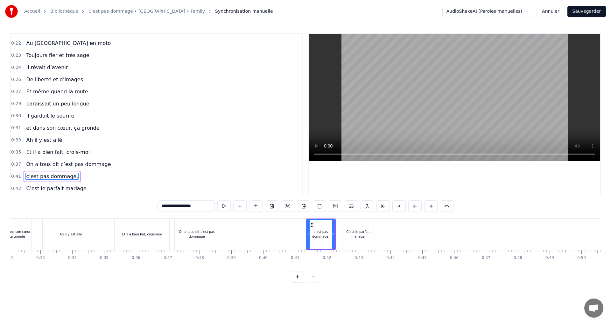
click at [187, 227] on div "On a tous dit c’est pas dommage" at bounding box center [197, 234] width 44 height 32
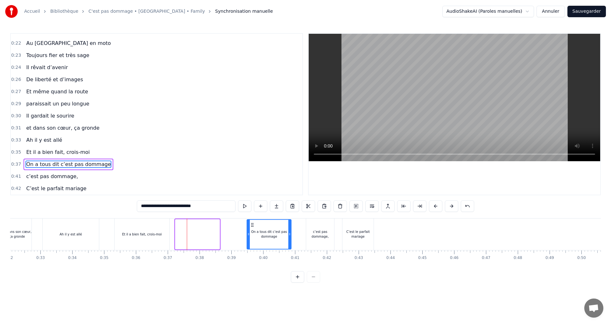
drag, startPoint x: 179, startPoint y: 225, endPoint x: 251, endPoint y: 228, distance: 71.6
click at [251, 228] on div "On a tous dit c’est pas dommage" at bounding box center [269, 234] width 44 height 29
click at [141, 234] on div "Et il a bien fait, crois-moi" at bounding box center [142, 234] width 40 height 5
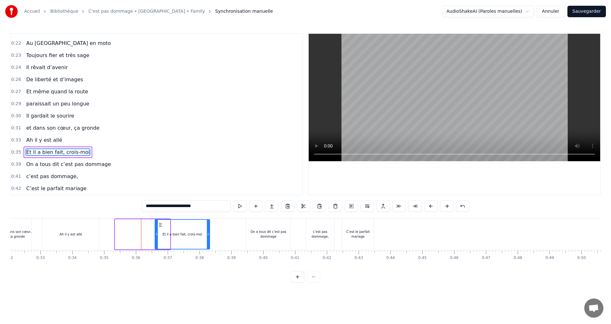
drag, startPoint x: 121, startPoint y: 225, endPoint x: 163, endPoint y: 229, distance: 41.9
click at [162, 229] on div "Et il a bien fait, crois-moi" at bounding box center [182, 234] width 54 height 29
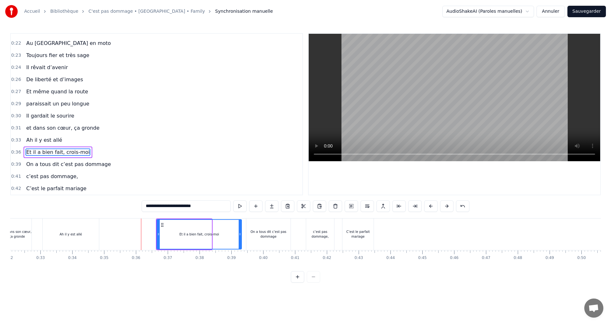
drag, startPoint x: 210, startPoint y: 235, endPoint x: 240, endPoint y: 235, distance: 29.9
click at [240, 235] on icon at bounding box center [240, 233] width 3 height 5
click at [90, 230] on div "Ah il y est allé" at bounding box center [71, 234] width 56 height 32
type input "**********"
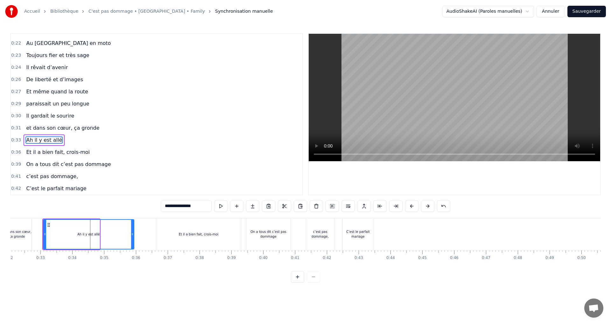
drag, startPoint x: 98, startPoint y: 234, endPoint x: 132, endPoint y: 235, distance: 34.4
click at [132, 235] on icon at bounding box center [132, 233] width 3 height 5
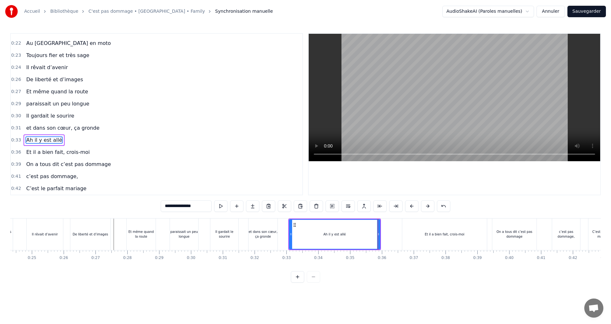
scroll to position [0, 667]
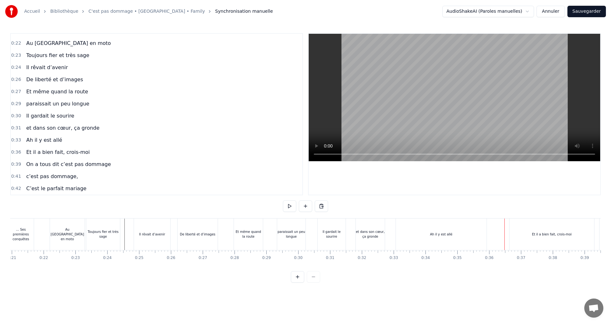
click at [410, 225] on div "Ah il y est allé" at bounding box center [441, 234] width 91 height 32
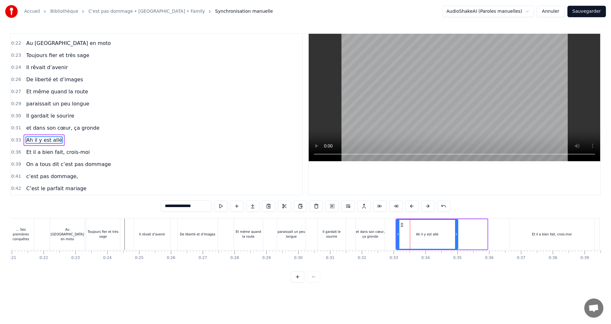
drag, startPoint x: 486, startPoint y: 232, endPoint x: 457, endPoint y: 232, distance: 29.0
click at [457, 232] on icon at bounding box center [456, 233] width 3 height 5
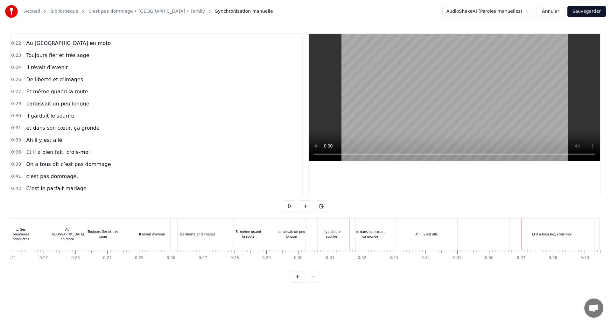
click at [526, 237] on div "Et il a bien fait, crois-moi" at bounding box center [551, 234] width 85 height 32
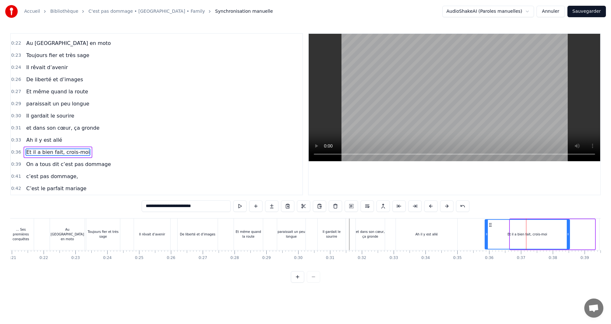
drag, startPoint x: 516, startPoint y: 225, endPoint x: 491, endPoint y: 226, distance: 25.2
click at [491, 226] on icon at bounding box center [490, 224] width 5 height 5
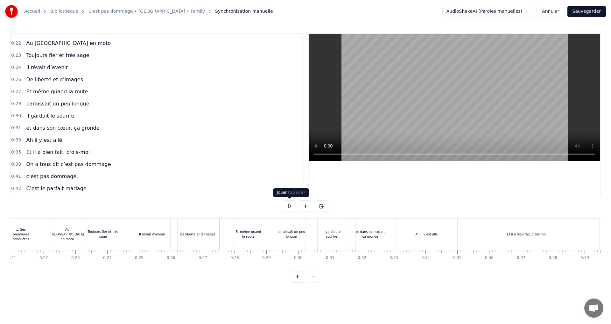
click at [291, 205] on button at bounding box center [289, 205] width 13 height 11
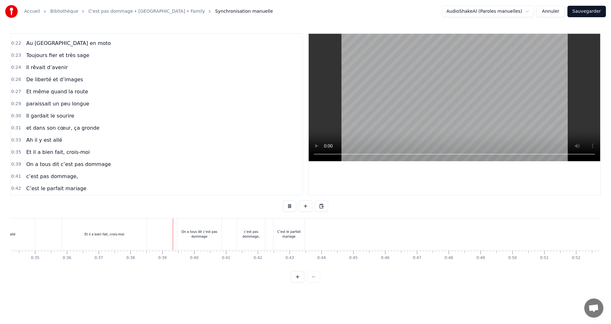
scroll to position [0, 1201]
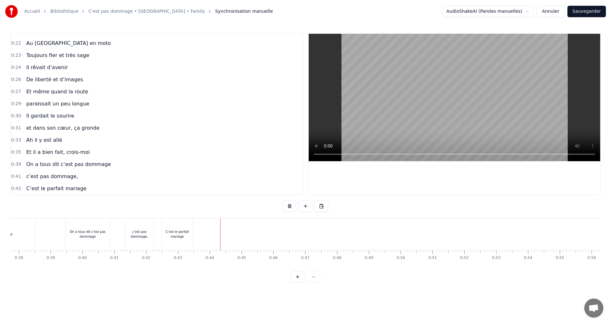
click at [291, 205] on button at bounding box center [289, 205] width 13 height 11
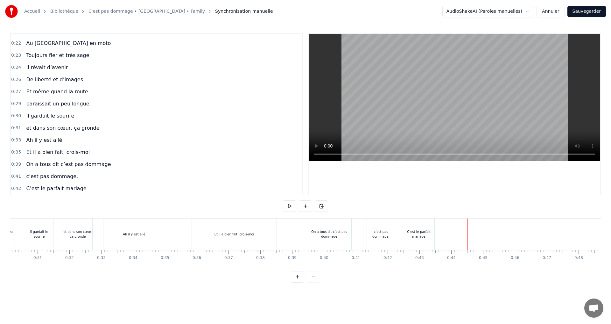
scroll to position [0, 952]
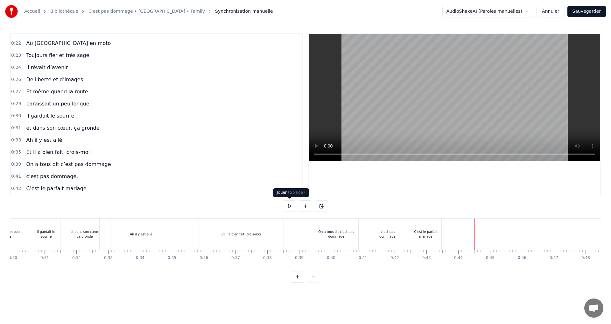
click at [215, 235] on div "Et il a bien fait, crois-moi" at bounding box center [241, 234] width 85 height 32
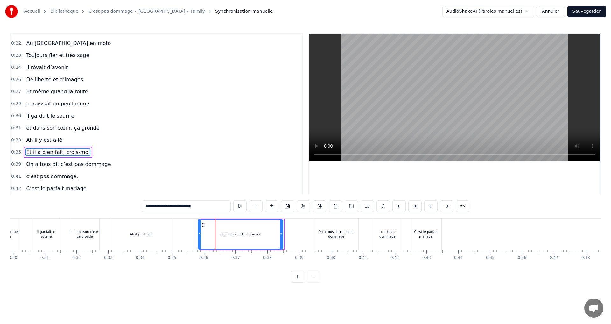
click at [203, 225] on icon at bounding box center [203, 224] width 5 height 5
drag, startPoint x: 281, startPoint y: 234, endPoint x: 266, endPoint y: 234, distance: 15.0
click at [266, 234] on icon at bounding box center [266, 233] width 3 height 5
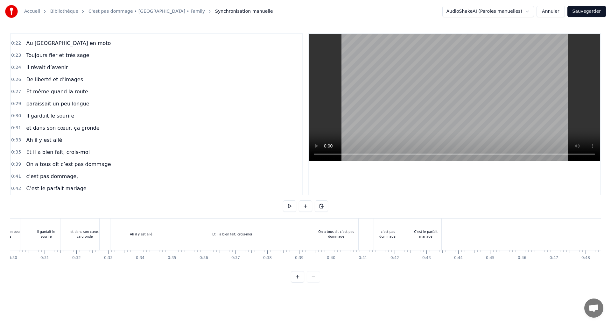
click at [330, 234] on div "On a tous dit c’est pas dommage" at bounding box center [336, 234] width 44 height 10
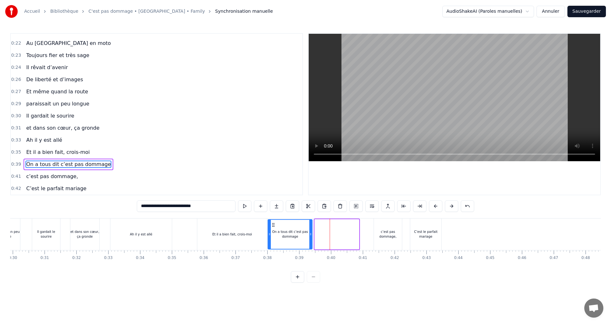
drag, startPoint x: 320, startPoint y: 226, endPoint x: 273, endPoint y: 226, distance: 46.8
click at [273, 226] on icon at bounding box center [273, 224] width 5 height 5
click at [391, 232] on div "c’est pas dommage," at bounding box center [388, 234] width 28 height 10
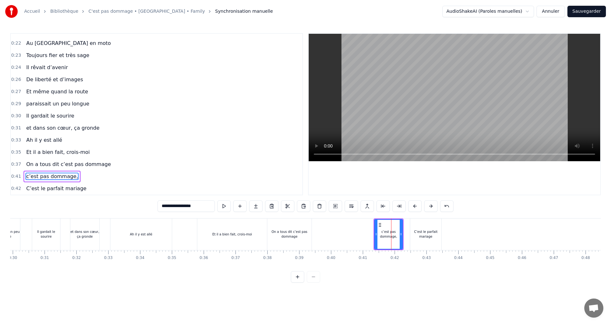
click at [310, 229] on div "On a tous dit c’est pas dommage" at bounding box center [289, 234] width 44 height 10
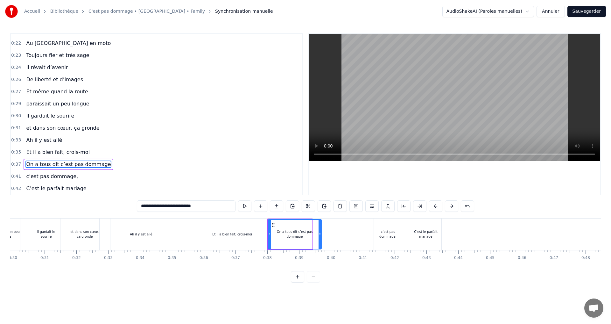
drag, startPoint x: 311, startPoint y: 230, endPoint x: 321, endPoint y: 232, distance: 9.7
click at [321, 232] on div at bounding box center [320, 234] width 3 height 29
click at [393, 231] on div "c’est pas dommage," at bounding box center [388, 234] width 28 height 10
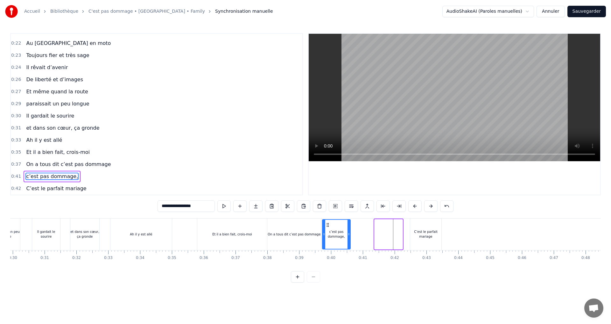
drag, startPoint x: 378, startPoint y: 226, endPoint x: 326, endPoint y: 231, distance: 52.5
click at [326, 231] on div "c’est pas dommage," at bounding box center [336, 234] width 27 height 29
drag, startPoint x: 336, startPoint y: 231, endPoint x: 341, endPoint y: 232, distance: 5.2
click at [341, 232] on div "c’est pas dommage," at bounding box center [336, 234] width 27 height 10
click at [330, 226] on icon at bounding box center [329, 224] width 5 height 5
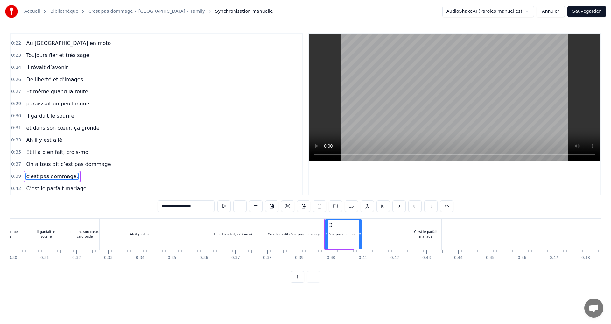
drag, startPoint x: 352, startPoint y: 231, endPoint x: 360, endPoint y: 233, distance: 8.4
click at [360, 233] on div at bounding box center [360, 234] width 3 height 29
drag, startPoint x: 424, startPoint y: 228, endPoint x: 415, endPoint y: 228, distance: 8.9
click at [415, 228] on div "C’est le parfait mariage" at bounding box center [425, 234] width 31 height 32
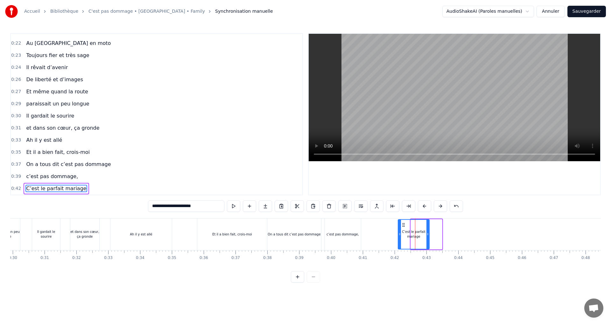
drag, startPoint x: 417, startPoint y: 225, endPoint x: 404, endPoint y: 226, distance: 12.7
click at [404, 226] on icon at bounding box center [403, 224] width 5 height 5
drag, startPoint x: 400, startPoint y: 225, endPoint x: 377, endPoint y: 228, distance: 22.5
click at [377, 228] on div at bounding box center [378, 234] width 3 height 29
click at [353, 230] on div "c’est pas dommage," at bounding box center [343, 234] width 36 height 32
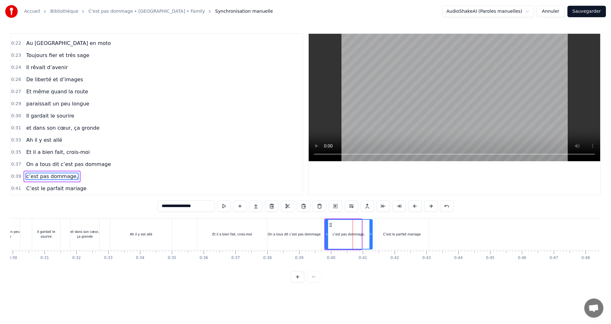
drag, startPoint x: 360, startPoint y: 229, endPoint x: 371, endPoint y: 230, distance: 10.9
click at [371, 230] on div at bounding box center [370, 234] width 3 height 29
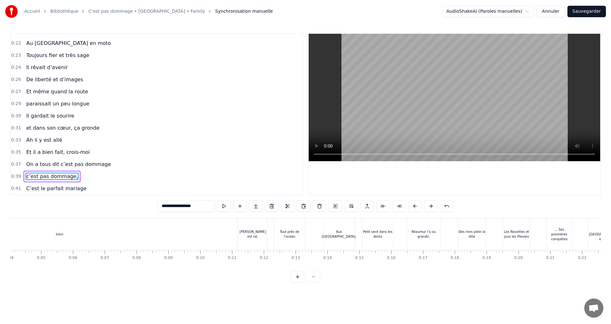
scroll to position [0, 0]
click at [13, 230] on div "Intro" at bounding box center [188, 234] width 354 height 32
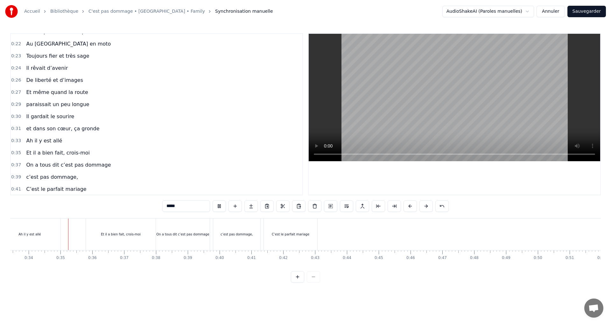
scroll to position [0, 1064]
click at [274, 228] on div "C’est le parfait mariage" at bounding box center [289, 234] width 53 height 32
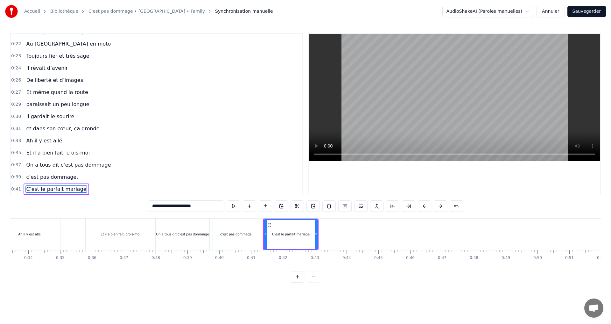
scroll to position [105, 0]
drag, startPoint x: 270, startPoint y: 225, endPoint x: 279, endPoint y: 229, distance: 10.2
click at [279, 229] on div "C’est le parfait mariage" at bounding box center [299, 234] width 53 height 29
click at [238, 230] on div "c’est pas dommage," at bounding box center [236, 234] width 47 height 32
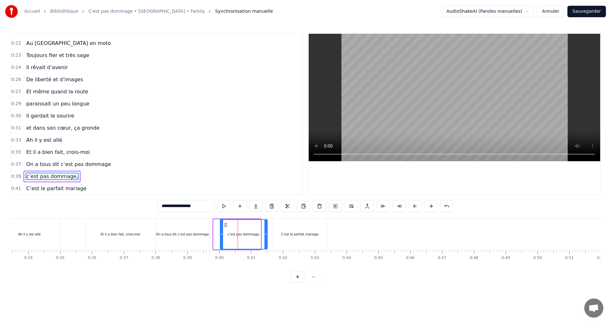
drag, startPoint x: 219, startPoint y: 225, endPoint x: 225, endPoint y: 227, distance: 6.9
click at [225, 227] on icon at bounding box center [225, 224] width 5 height 5
click at [181, 233] on div "On a tous dit c’est pas dommage" at bounding box center [182, 234] width 53 height 5
type input "**********"
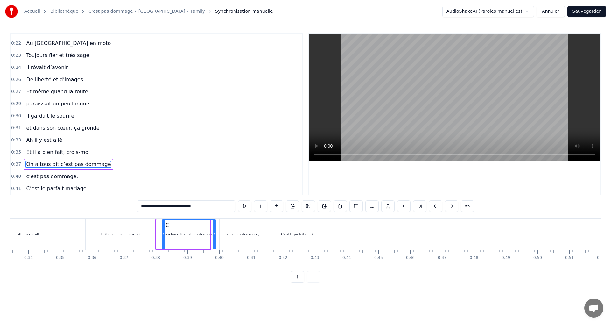
drag, startPoint x: 161, startPoint y: 225, endPoint x: 166, endPoint y: 226, distance: 5.8
click at [166, 226] on icon at bounding box center [167, 224] width 5 height 5
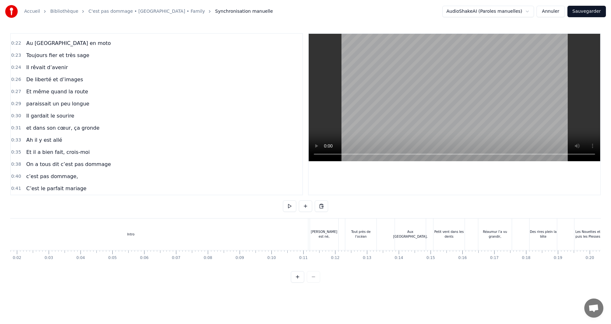
scroll to position [0, 50]
click at [35, 228] on div "Intro" at bounding box center [138, 234] width 354 height 32
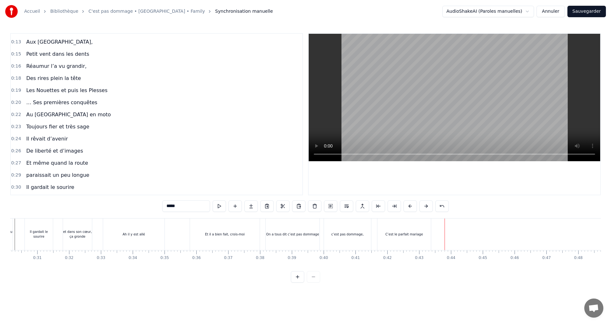
scroll to position [0, 920]
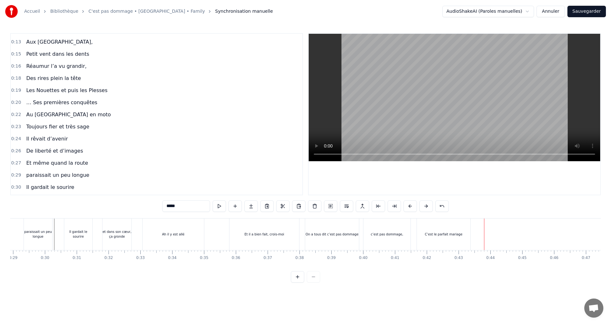
click at [239, 233] on div "Et il a bien fait, crois-moi" at bounding box center [264, 234] width 70 height 32
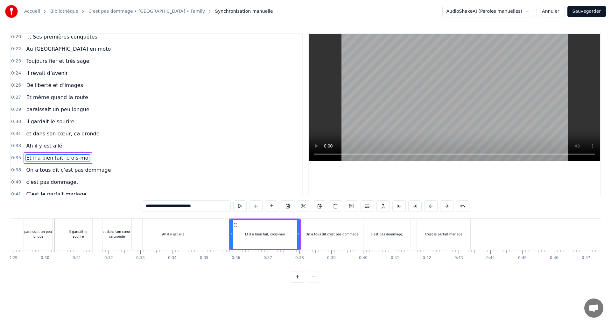
scroll to position [105, 0]
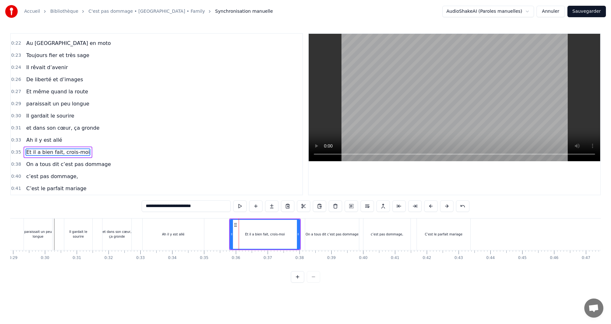
drag, startPoint x: 151, startPoint y: 206, endPoint x: 141, endPoint y: 204, distance: 10.9
click at [141, 204] on div "**********" at bounding box center [305, 157] width 591 height 249
type input "**********"
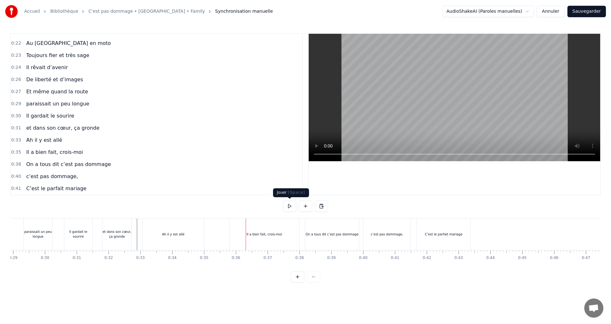
click at [260, 225] on div "Il a bien fait, crois-moi" at bounding box center [264, 234] width 70 height 32
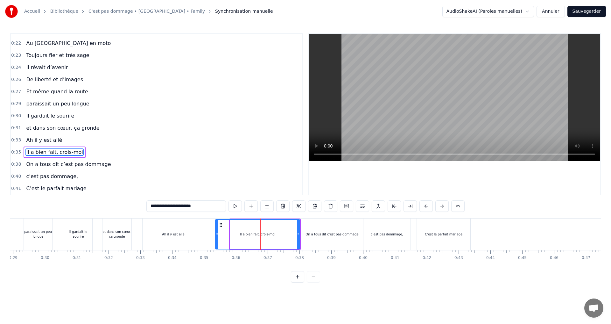
drag, startPoint x: 233, startPoint y: 232, endPoint x: 218, endPoint y: 232, distance: 14.6
click at [218, 232] on icon at bounding box center [217, 233] width 3 height 5
click at [53, 226] on div "paraissait un peu longue" at bounding box center [39, 234] width 30 height 32
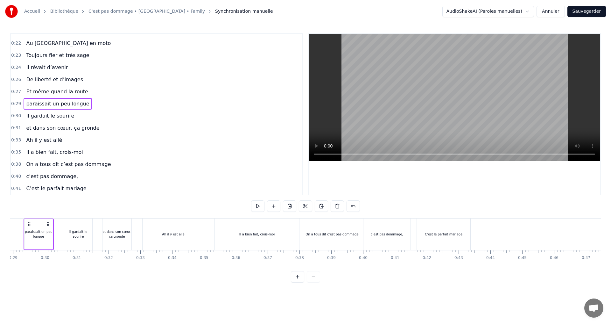
scroll to position [0, 684]
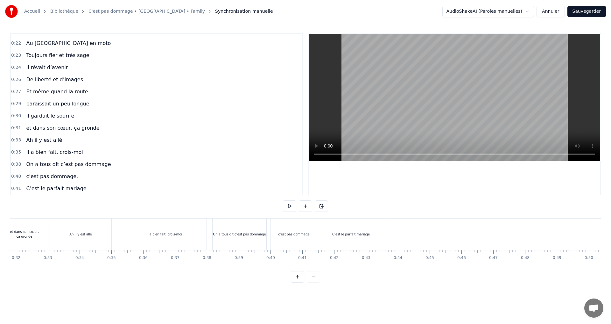
scroll to position [0, 980]
click at [178, 238] on div "Il a bien fait, crois-moi" at bounding box center [196, 234] width 84 height 32
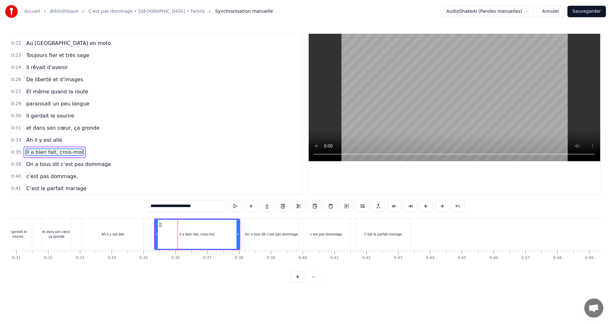
click at [172, 207] on input "**********" at bounding box center [186, 205] width 80 height 11
click at [171, 207] on input "**********" at bounding box center [186, 205] width 83 height 11
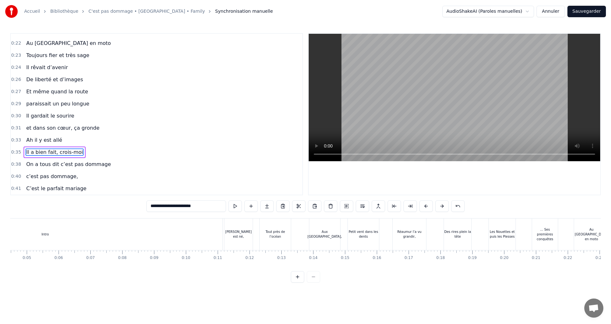
scroll to position [0, 86]
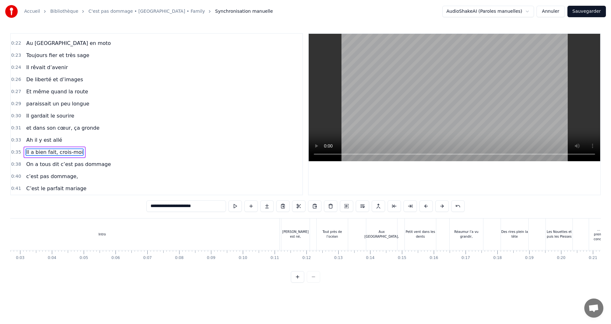
click at [317, 234] on div "Tout près de l’océan" at bounding box center [332, 234] width 31 height 32
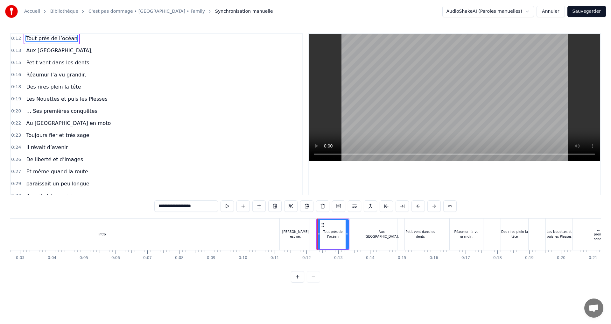
scroll to position [0, 0]
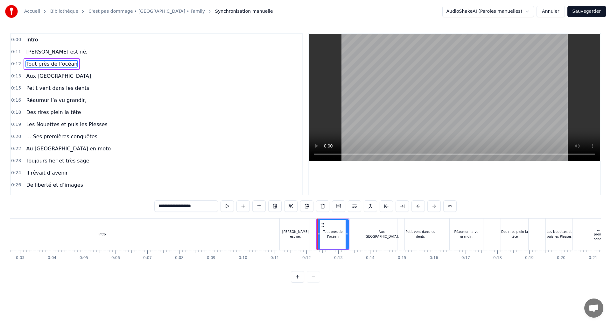
click at [160, 206] on input "**********" at bounding box center [186, 205] width 64 height 11
click at [160, 207] on input "**********" at bounding box center [186, 205] width 60 height 11
type input "**********"
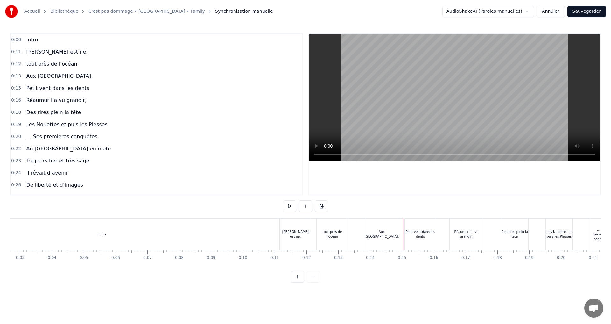
click at [413, 232] on div "Petit vent dans les dents" at bounding box center [420, 234] width 31 height 10
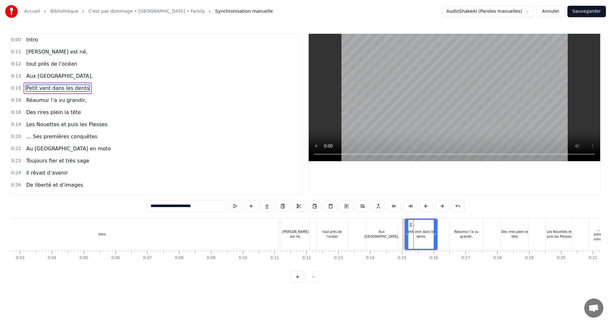
click at [151, 207] on input "**********" at bounding box center [186, 205] width 80 height 11
click at [152, 206] on input "**********" at bounding box center [186, 205] width 83 height 11
click at [152, 207] on input "**********" at bounding box center [186, 205] width 80 height 11
click at [152, 207] on input "**********" at bounding box center [186, 205] width 76 height 11
click at [513, 228] on div "Des rires plein la tête" at bounding box center [514, 234] width 27 height 32
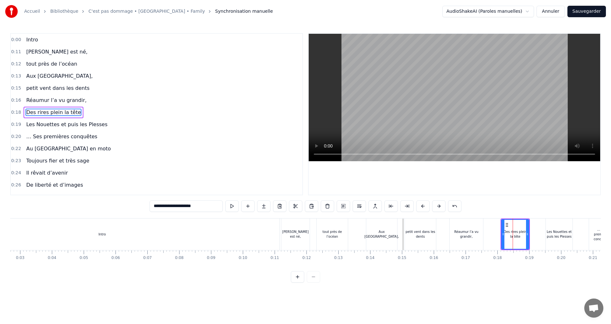
click at [154, 206] on input "**********" at bounding box center [186, 205] width 73 height 11
click at [154, 205] on input "**********" at bounding box center [186, 205] width 70 height 11
click at [594, 235] on div "… Ses premières conquêtes" at bounding box center [602, 234] width 26 height 14
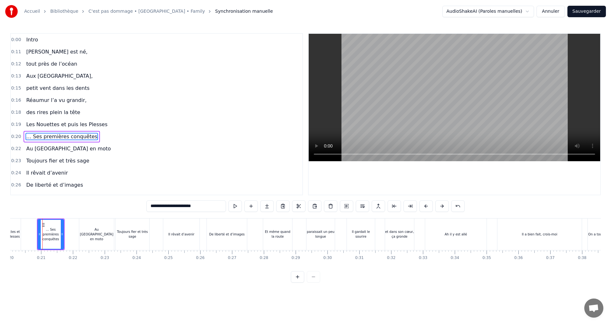
scroll to position [0, 638]
click at [155, 205] on input "**********" at bounding box center [186, 205] width 80 height 11
click at [158, 206] on input "**********" at bounding box center [186, 205] width 83 height 11
click at [156, 207] on input "**********" at bounding box center [186, 205] width 80 height 11
click at [157, 206] on input "**********" at bounding box center [186, 205] width 76 height 11
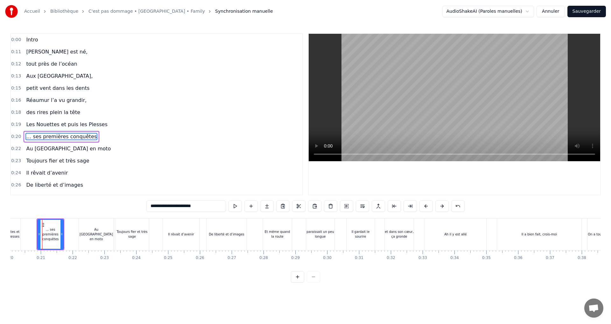
drag, startPoint x: 155, startPoint y: 206, endPoint x: 150, endPoint y: 206, distance: 5.1
click at [150, 206] on input "**********" at bounding box center [186, 205] width 80 height 11
click at [127, 230] on div "Toujours fier et très sage" at bounding box center [132, 234] width 34 height 10
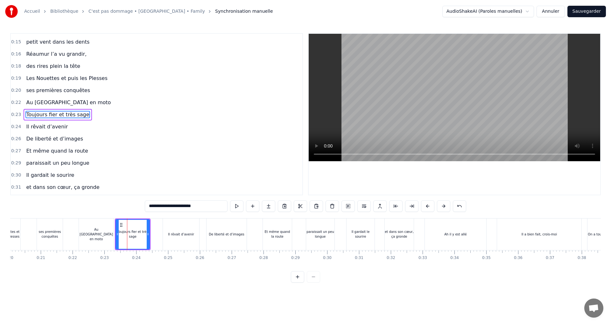
scroll to position [46, 0]
click at [151, 205] on input "**********" at bounding box center [186, 205] width 83 height 11
click at [95, 232] on div "Au [GEOGRAPHIC_DATA] en moto" at bounding box center [96, 234] width 35 height 14
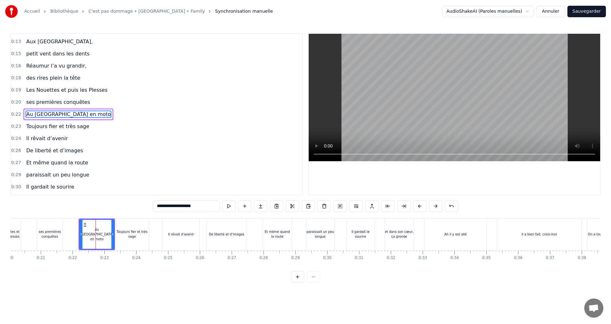
click at [200, 206] on input "**********" at bounding box center [186, 205] width 67 height 11
click at [130, 216] on div "**********" at bounding box center [305, 157] width 591 height 249
click at [131, 228] on div "Toujours fier et très sage" at bounding box center [132, 234] width 34 height 32
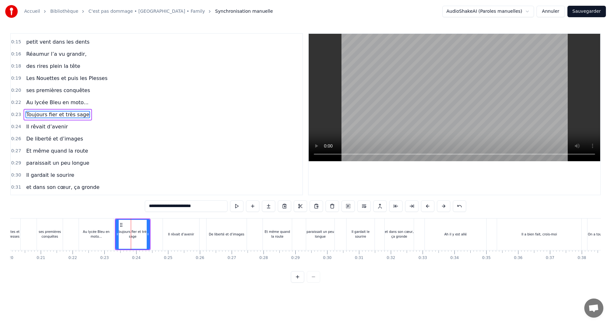
scroll to position [46, 0]
click at [151, 205] on input "**********" at bounding box center [186, 205] width 83 height 11
click at [150, 206] on input "**********" at bounding box center [186, 205] width 80 height 11
click at [175, 228] on div "Il rêvait d’avenir" at bounding box center [181, 234] width 36 height 32
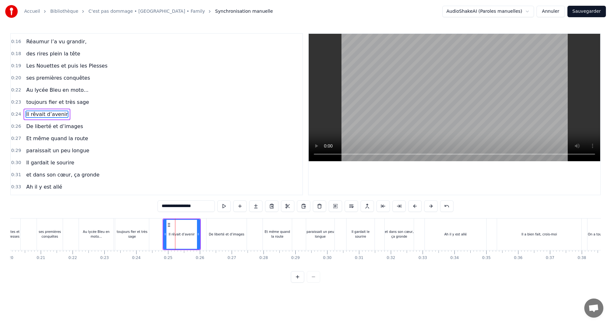
click at [212, 232] on div "De liberté et d’images" at bounding box center [227, 234] width 36 height 5
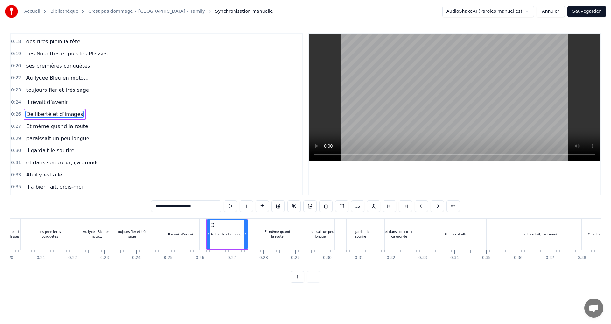
click at [155, 206] on input "**********" at bounding box center [186, 205] width 70 height 11
click at [153, 206] on input "**********" at bounding box center [186, 205] width 67 height 11
click at [269, 231] on div "Et même quand la route" at bounding box center [277, 234] width 29 height 10
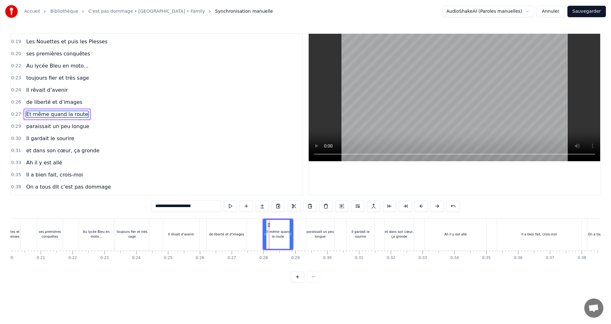
click at [311, 229] on div "paraissait un peu longue" at bounding box center [320, 234] width 28 height 10
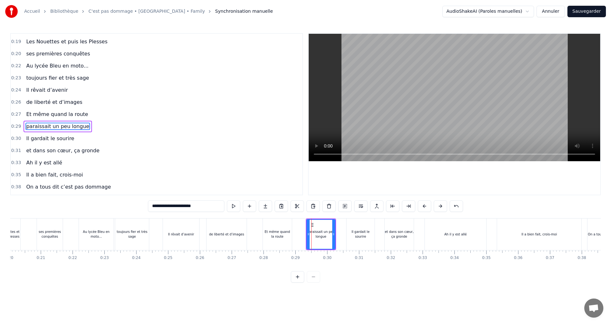
scroll to position [95, 0]
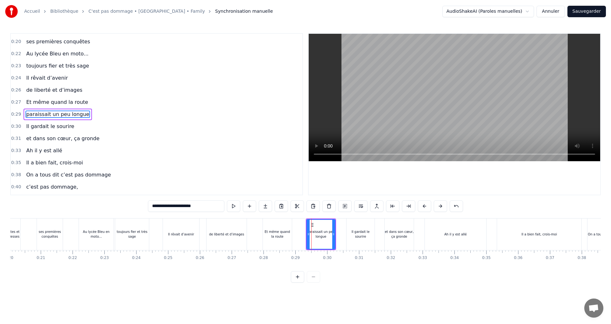
click at [353, 232] on div "Il gardait le sourire" at bounding box center [361, 234] width 28 height 10
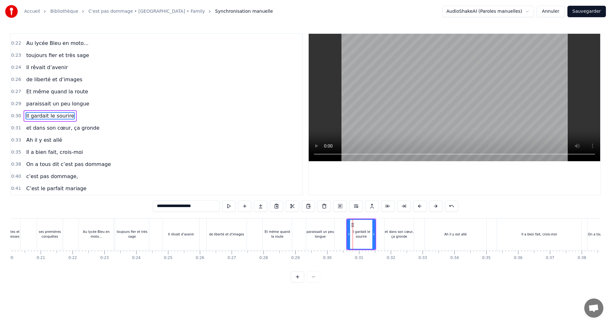
click at [392, 229] on div "et dans son cœur, ça gronde" at bounding box center [399, 234] width 29 height 32
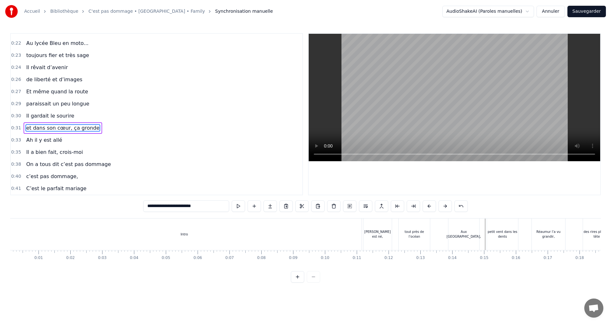
scroll to position [0, 0]
click at [12, 225] on div "Intro" at bounding box center [188, 234] width 354 height 32
type input "*****"
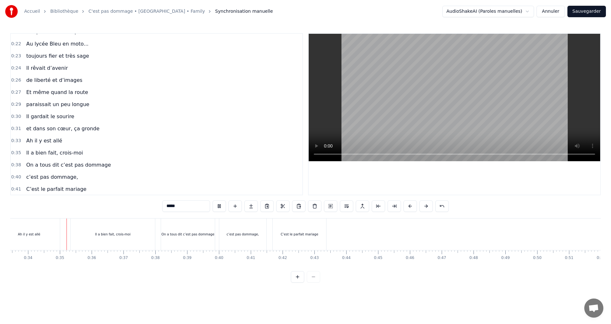
scroll to position [0, 1064]
click at [217, 207] on button at bounding box center [219, 205] width 13 height 11
click at [306, 206] on button at bounding box center [305, 205] width 13 height 11
click at [360, 235] on div "<>" at bounding box center [364, 234] width 31 height 30
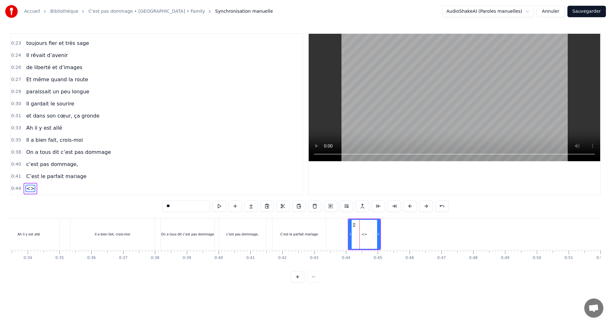
drag, startPoint x: 166, startPoint y: 208, endPoint x: 158, endPoint y: 208, distance: 8.0
click at [158, 208] on div "0:00 Intro 0:11 [PERSON_NAME] est né, 0:12 tout près de l’océan 0:13 Aux Sables…" at bounding box center [305, 157] width 591 height 249
paste input "**********"
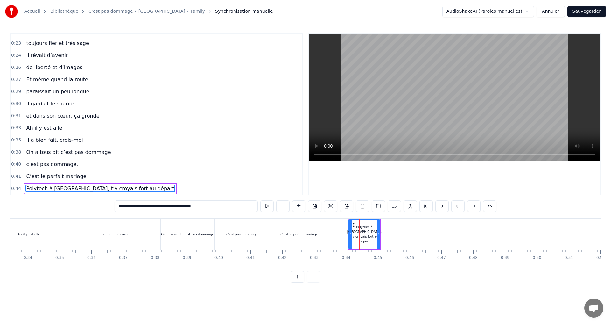
drag, startPoint x: 154, startPoint y: 206, endPoint x: 237, endPoint y: 207, distance: 82.4
click at [237, 207] on input "**********" at bounding box center [186, 205] width 143 height 11
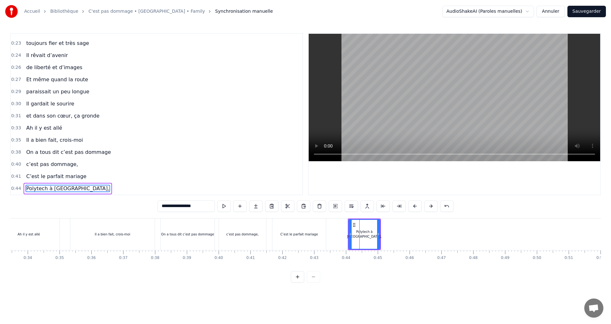
type input "**********"
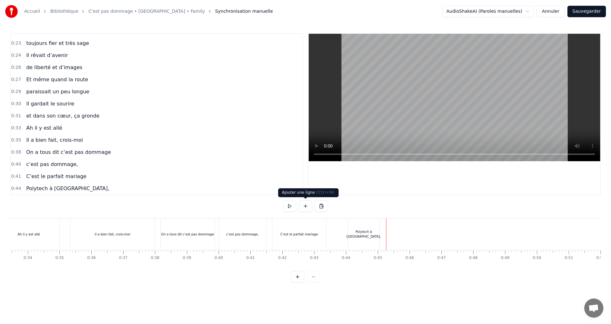
click at [305, 205] on button at bounding box center [305, 205] width 13 height 11
click at [404, 235] on div "<>" at bounding box center [402, 234] width 5 height 5
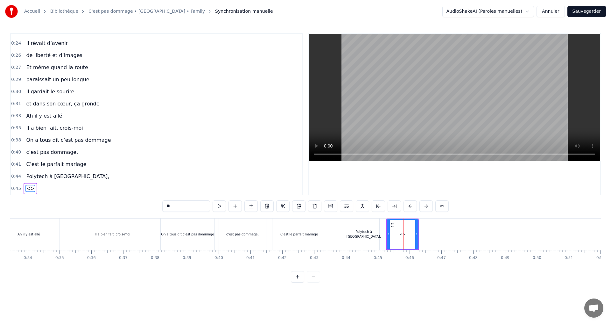
drag, startPoint x: 190, startPoint y: 207, endPoint x: 156, endPoint y: 207, distance: 34.0
click at [156, 207] on div "0:00 Intro 0:11 [PERSON_NAME] est né, 0:12 tout près de l’océan 0:13 Aux Sables…" at bounding box center [305, 157] width 591 height 249
paste input "**********"
type input "**********"
click at [60, 232] on div "Ah il y est allé" at bounding box center [29, 234] width 63 height 32
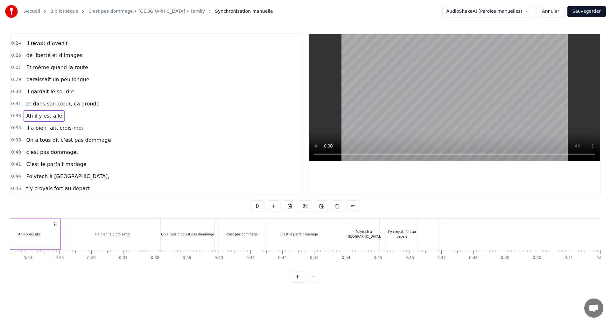
click at [267, 232] on div "c’est pas dommage," at bounding box center [243, 234] width 49 height 32
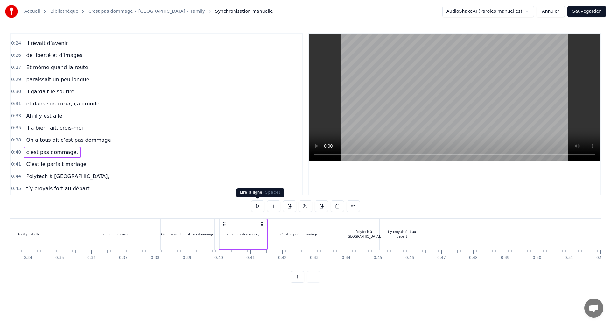
click at [258, 207] on button at bounding box center [257, 205] width 13 height 11
click at [391, 234] on div "t’y croyais fort au départ" at bounding box center [401, 234] width 31 height 10
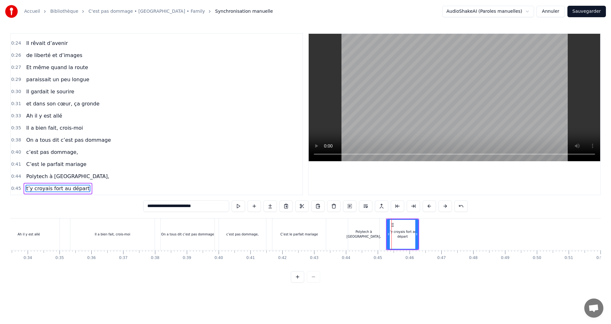
click at [366, 228] on div "Polytech à [GEOGRAPHIC_DATA]," at bounding box center [363, 234] width 31 height 32
type input "**********"
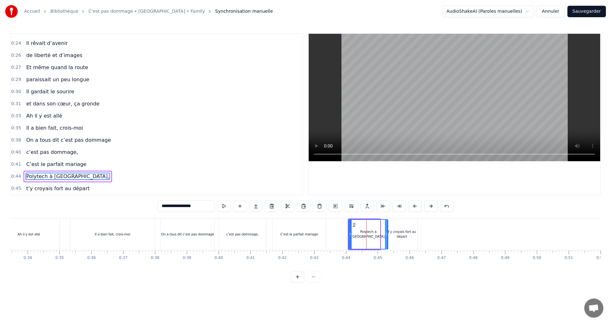
drag, startPoint x: 378, startPoint y: 230, endPoint x: 387, endPoint y: 233, distance: 10.2
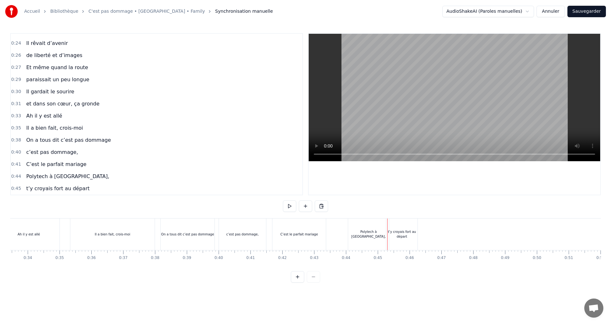
click at [397, 232] on div "t’y croyais fort au départ" at bounding box center [401, 234] width 31 height 10
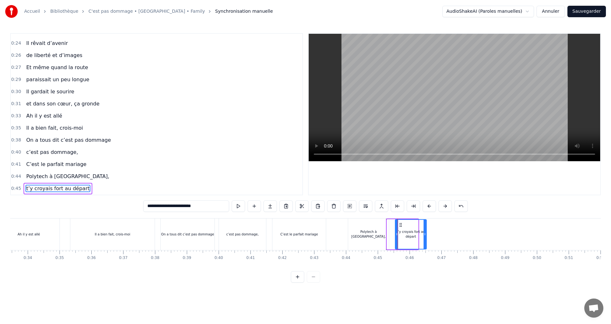
drag, startPoint x: 392, startPoint y: 226, endPoint x: 400, endPoint y: 228, distance: 8.5
click at [400, 228] on div "t’y croyais fort au départ" at bounding box center [411, 234] width 31 height 29
click at [401, 232] on div "t’y croyais fort au départ" at bounding box center [411, 234] width 31 height 10
click at [147, 207] on input "**********" at bounding box center [186, 205] width 86 height 11
type input "**********"
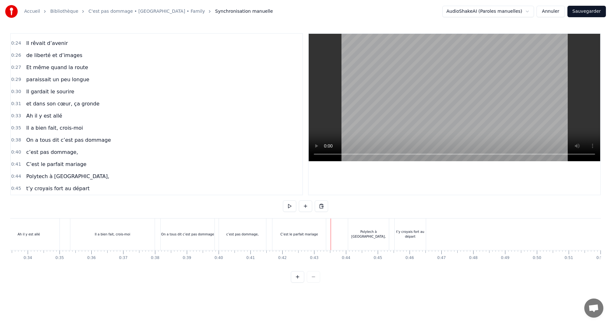
click at [25, 232] on div "Ah il y est allé" at bounding box center [29, 234] width 23 height 5
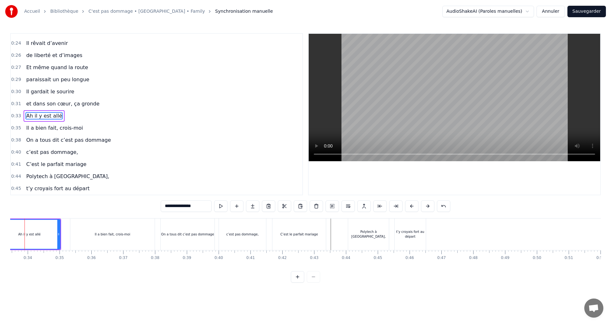
scroll to position [0, 1047]
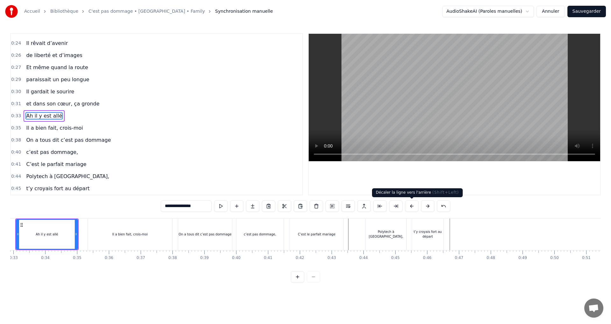
click at [419, 218] on div "t’y croyais fort au départ" at bounding box center [428, 234] width 32 height 32
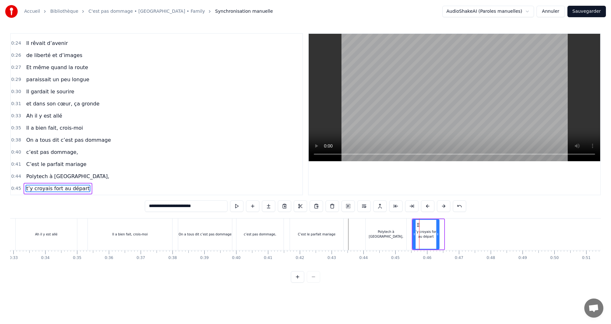
drag, startPoint x: 442, startPoint y: 234, endPoint x: 437, endPoint y: 234, distance: 5.4
click at [437, 234] on icon at bounding box center [437, 233] width 3 height 5
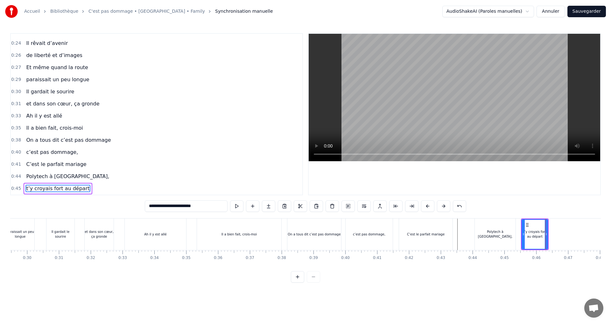
scroll to position [0, 931]
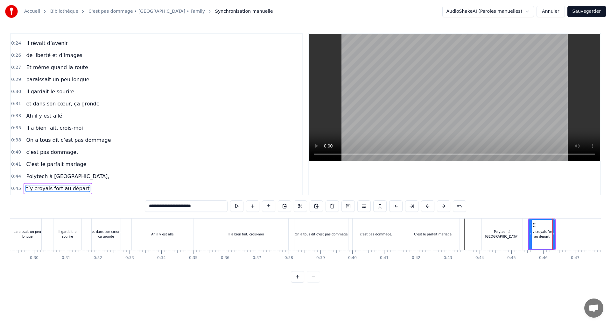
click at [140, 234] on div "Ah il y est allé" at bounding box center [162, 234] width 61 height 32
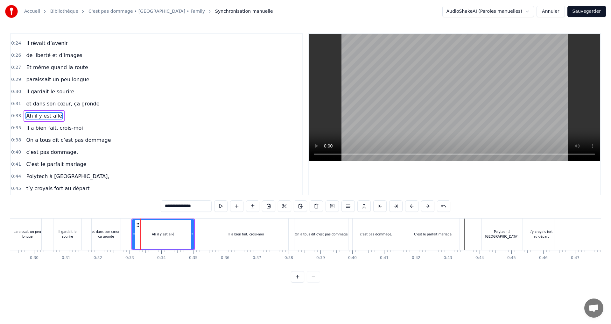
click at [226, 228] on div "Il a bien fait, crois-moi" at bounding box center [246, 234] width 84 height 32
type input "**********"
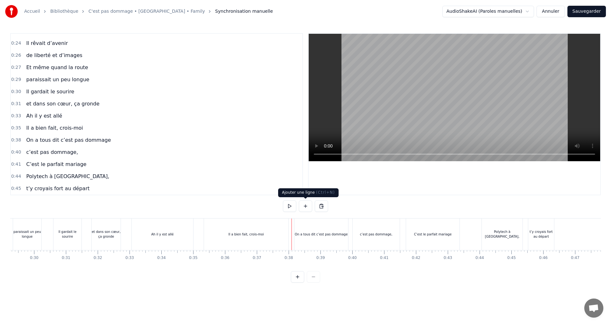
click at [307, 208] on button at bounding box center [305, 205] width 13 height 11
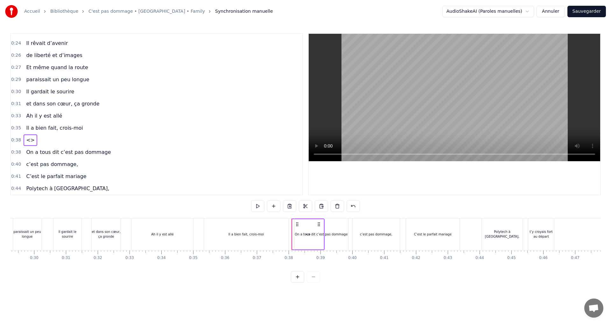
click at [280, 228] on div "Il a bien fait, crois-moi" at bounding box center [246, 234] width 84 height 32
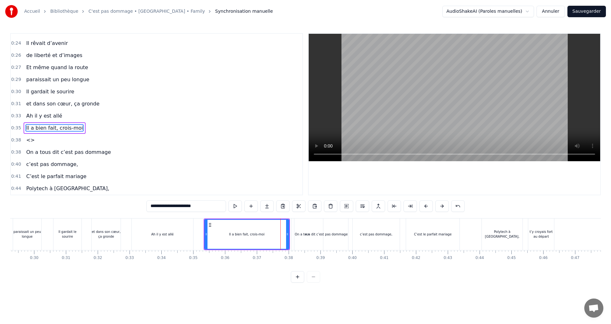
scroll to position [142, 0]
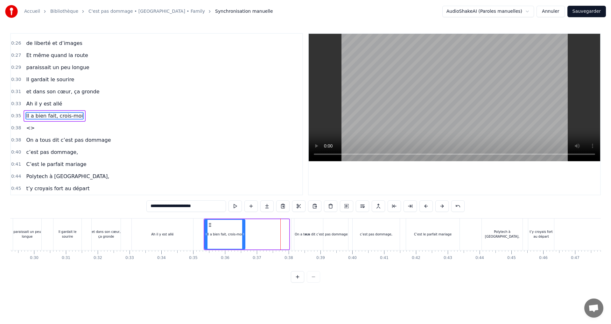
drag, startPoint x: 287, startPoint y: 227, endPoint x: 243, endPoint y: 229, distance: 44.0
click at [243, 229] on div at bounding box center [243, 234] width 3 height 29
click at [292, 232] on div "<>" at bounding box center [307, 234] width 31 height 32
type input "**"
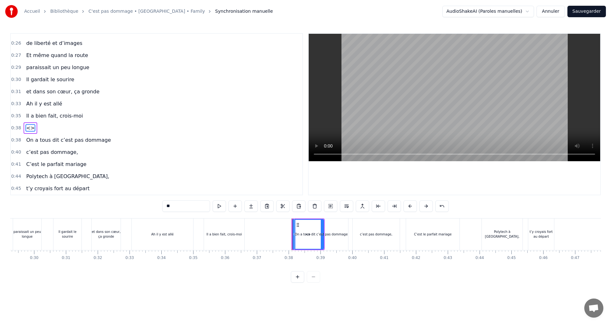
drag, startPoint x: 297, startPoint y: 225, endPoint x: 282, endPoint y: 227, distance: 15.4
click at [298, 238] on div "On a tous dit c’est pas dommage" at bounding box center [321, 234] width 54 height 32
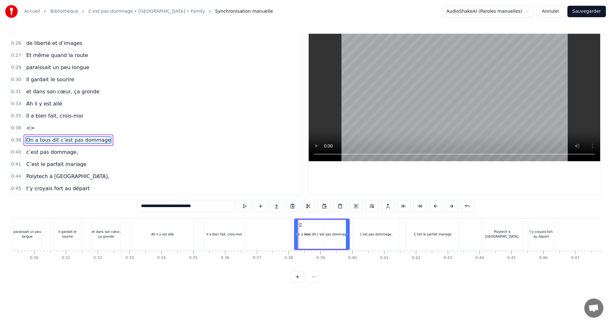
click at [292, 229] on div "<>" at bounding box center [307, 234] width 31 height 32
type input "**"
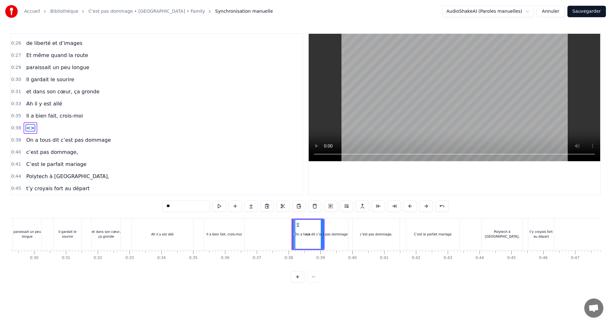
drag, startPoint x: 298, startPoint y: 226, endPoint x: 277, endPoint y: 226, distance: 21.3
click at [297, 227] on div "On a tous dit c’est pas dommage" at bounding box center [321, 234] width 54 height 32
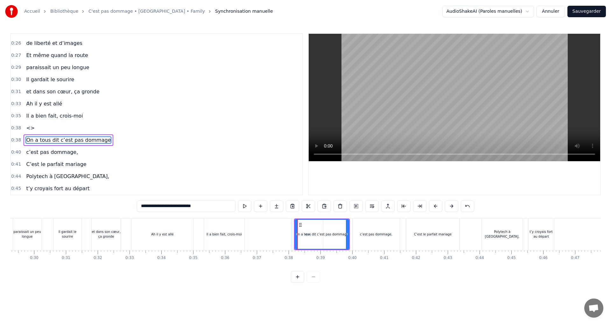
click at [299, 227] on icon at bounding box center [300, 224] width 5 height 5
click at [292, 230] on div "<>" at bounding box center [307, 234] width 31 height 32
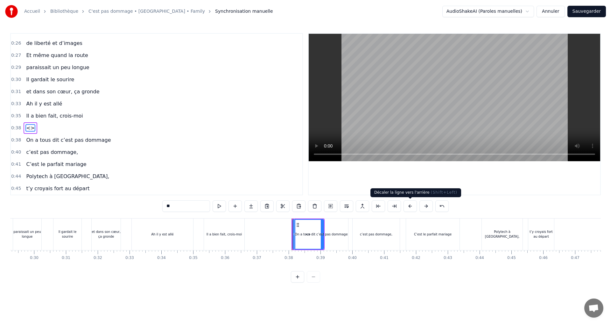
click at [411, 205] on button at bounding box center [409, 205] width 13 height 11
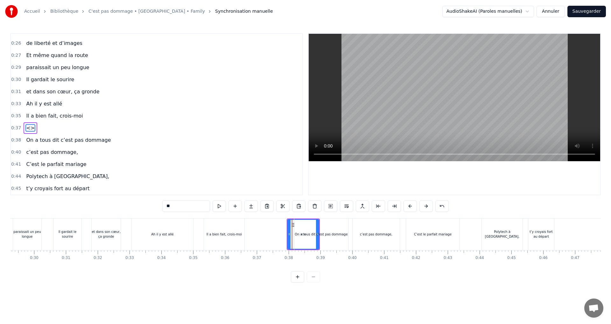
click at [411, 205] on button at bounding box center [409, 205] width 13 height 11
click at [410, 205] on button at bounding box center [409, 205] width 13 height 11
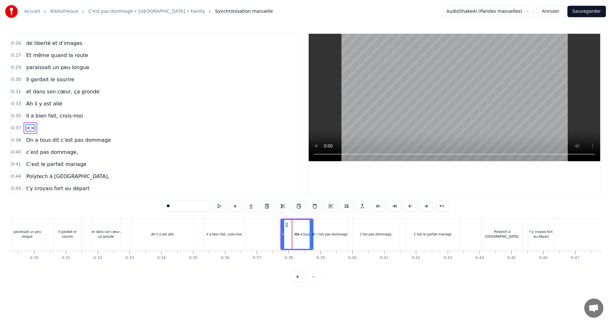
click at [410, 205] on button at bounding box center [409, 205] width 13 height 11
click at [408, 204] on button at bounding box center [409, 205] width 13 height 11
click at [407, 204] on button at bounding box center [409, 205] width 13 height 11
click at [406, 204] on button at bounding box center [409, 205] width 13 height 11
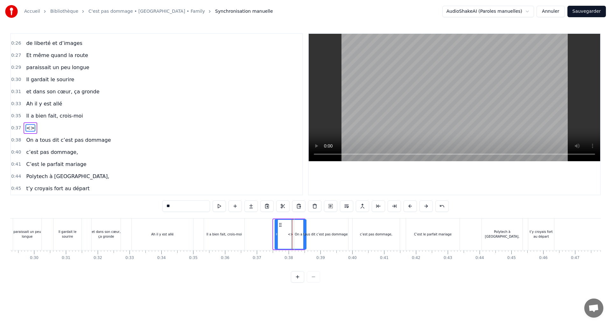
click at [406, 204] on button at bounding box center [409, 205] width 13 height 11
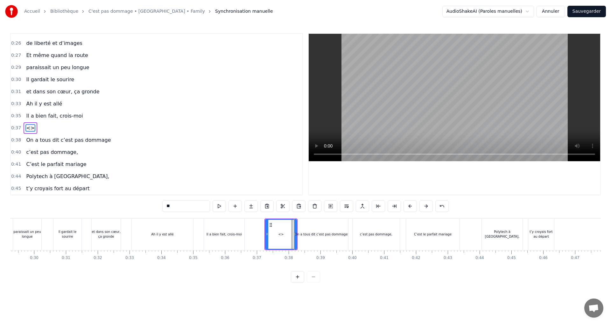
click at [406, 204] on button at bounding box center [409, 205] width 13 height 11
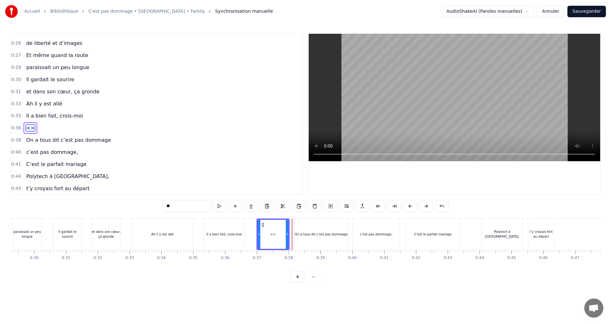
click at [406, 204] on button at bounding box center [409, 205] width 13 height 11
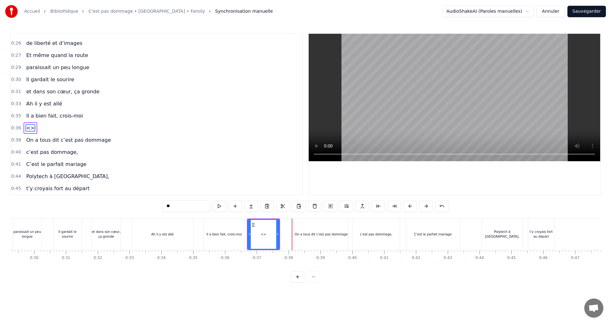
click at [406, 204] on button at bounding box center [409, 205] width 13 height 11
click at [262, 235] on div "<>" at bounding box center [261, 234] width 5 height 5
drag, startPoint x: 181, startPoint y: 207, endPoint x: 161, endPoint y: 207, distance: 19.7
click at [161, 207] on div "0:00 Intro 0:11 [PERSON_NAME] est né, 0:12 tout près de l’océan 0:13 Aux Sables…" at bounding box center [305, 157] width 591 height 249
click at [227, 236] on div "Il a bien fait, crois-moi" at bounding box center [224, 234] width 35 height 5
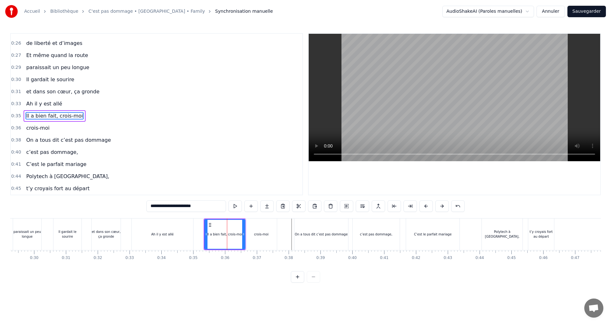
drag, startPoint x: 175, startPoint y: 206, endPoint x: 207, endPoint y: 206, distance: 32.1
click at [206, 207] on input "**********" at bounding box center [186, 205] width 80 height 11
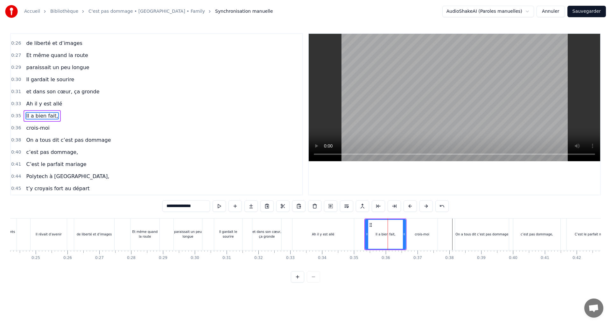
scroll to position [0, 724]
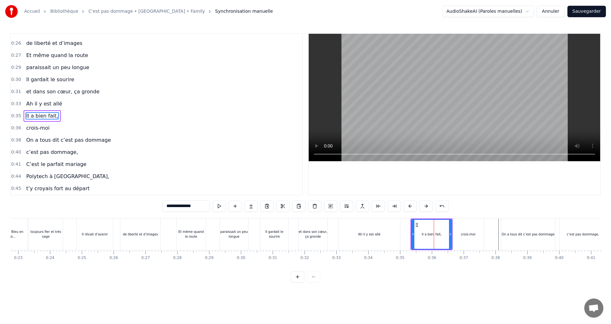
type input "**********"
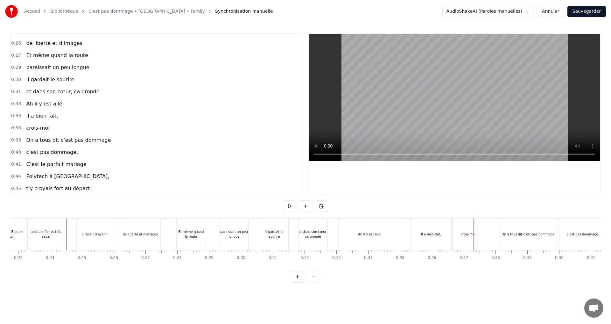
click at [469, 228] on div "crois-moi" at bounding box center [467, 234] width 31 height 32
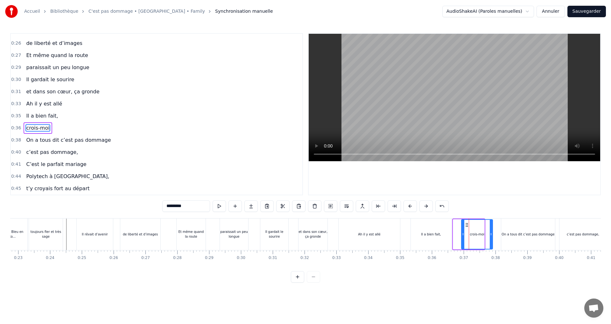
drag, startPoint x: 460, startPoint y: 226, endPoint x: 466, endPoint y: 227, distance: 5.6
click at [466, 227] on div "crois-moi" at bounding box center [477, 234] width 31 height 29
click at [429, 230] on div "Il a bien fait," at bounding box center [431, 234] width 40 height 32
type input "**********"
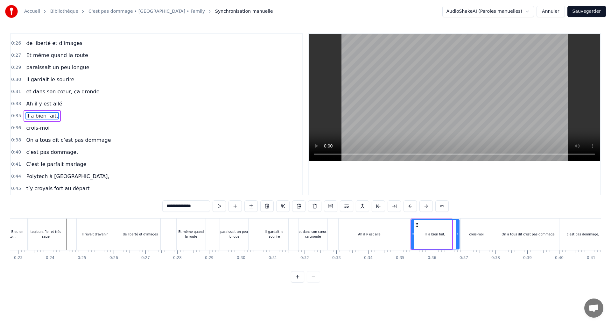
drag, startPoint x: 450, startPoint y: 232, endPoint x: 458, endPoint y: 234, distance: 7.5
click at [458, 234] on icon at bounding box center [457, 233] width 3 height 5
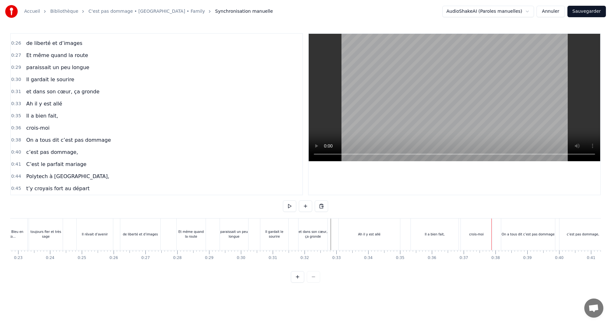
click at [465, 222] on div "crois-moi" at bounding box center [476, 234] width 31 height 32
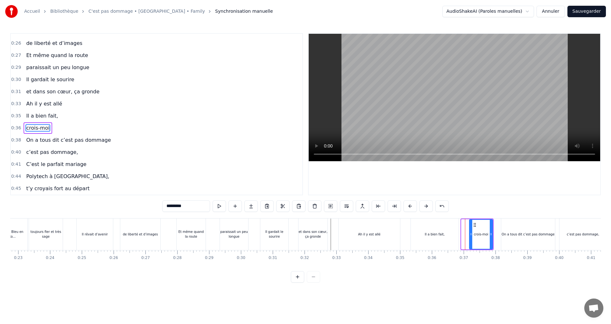
drag, startPoint x: 465, startPoint y: 234, endPoint x: 470, endPoint y: 235, distance: 5.1
click at [470, 235] on icon at bounding box center [471, 233] width 3 height 5
click at [447, 233] on div "Il a bien fait," at bounding box center [435, 234] width 48 height 32
type input "**********"
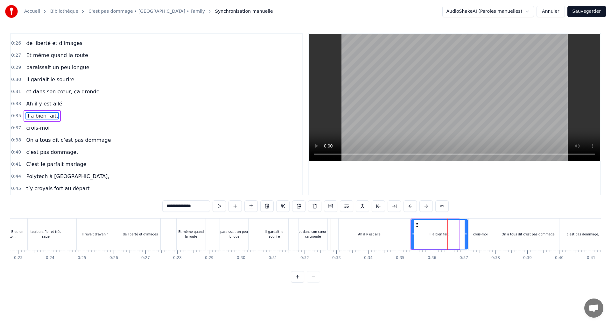
drag, startPoint x: 458, startPoint y: 233, endPoint x: 466, endPoint y: 235, distance: 8.7
click at [466, 235] on icon at bounding box center [466, 233] width 3 height 5
click at [162, 228] on div "de liberté et d’images" at bounding box center [141, 234] width 42 height 32
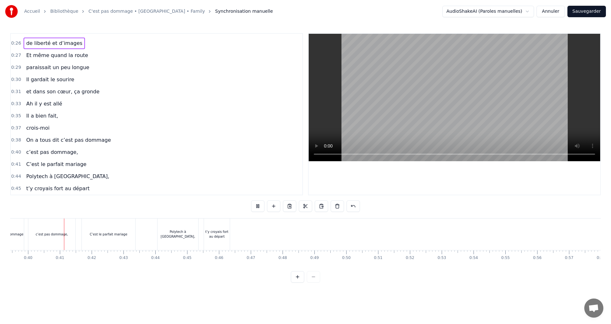
scroll to position [0, 1255]
click at [178, 226] on div "Polytech à [GEOGRAPHIC_DATA]," at bounding box center [177, 234] width 41 height 32
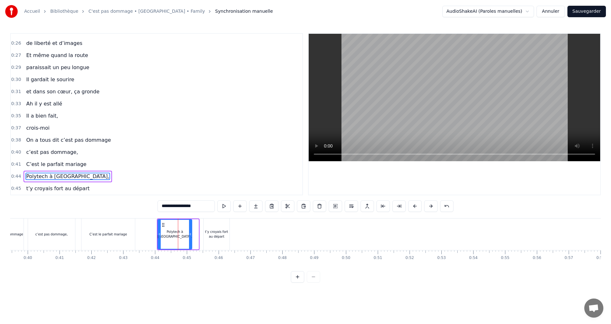
drag, startPoint x: 197, startPoint y: 233, endPoint x: 191, endPoint y: 233, distance: 6.7
click at [191, 233] on icon at bounding box center [190, 233] width 3 height 5
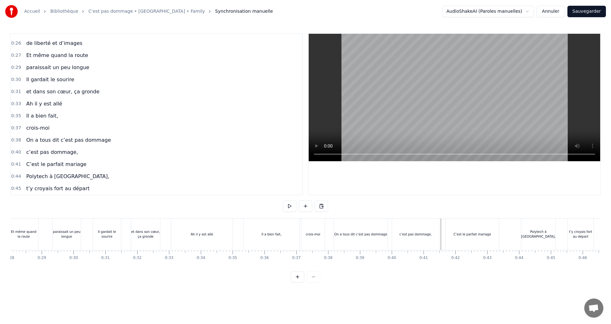
scroll to position [0, 791]
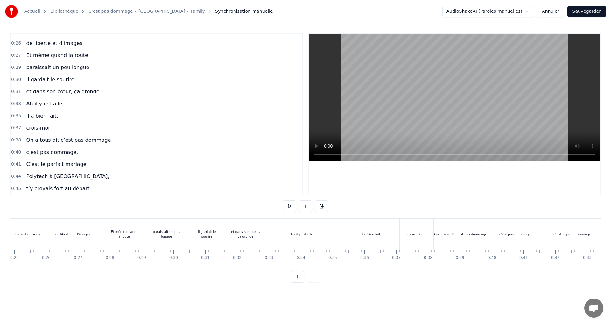
click at [279, 230] on div "Ah il y est allé" at bounding box center [301, 234] width 61 height 32
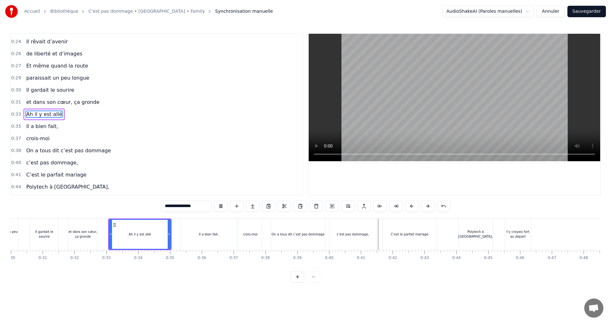
scroll to position [0, 1064]
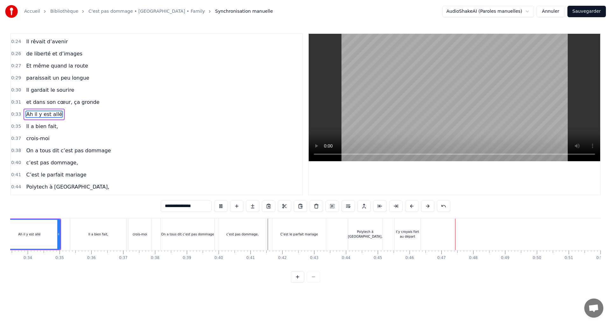
click at [371, 102] on video at bounding box center [454, 97] width 291 height 127
